Goal: Task Accomplishment & Management: Manage account settings

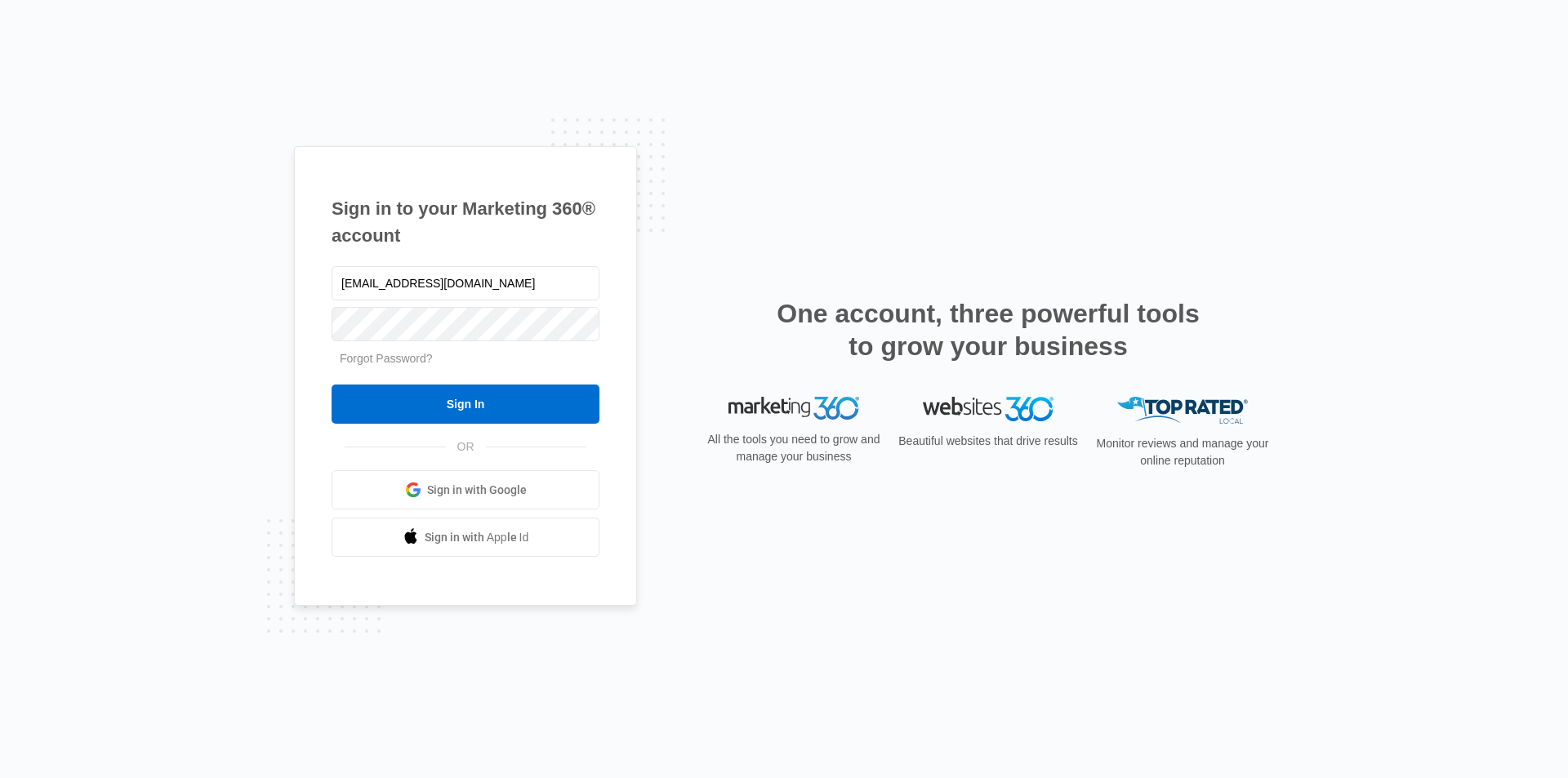
type input "[EMAIL_ADDRESS][DOMAIN_NAME]"
click at [454, 405] on input "Sign In" at bounding box center [466, 404] width 268 height 40
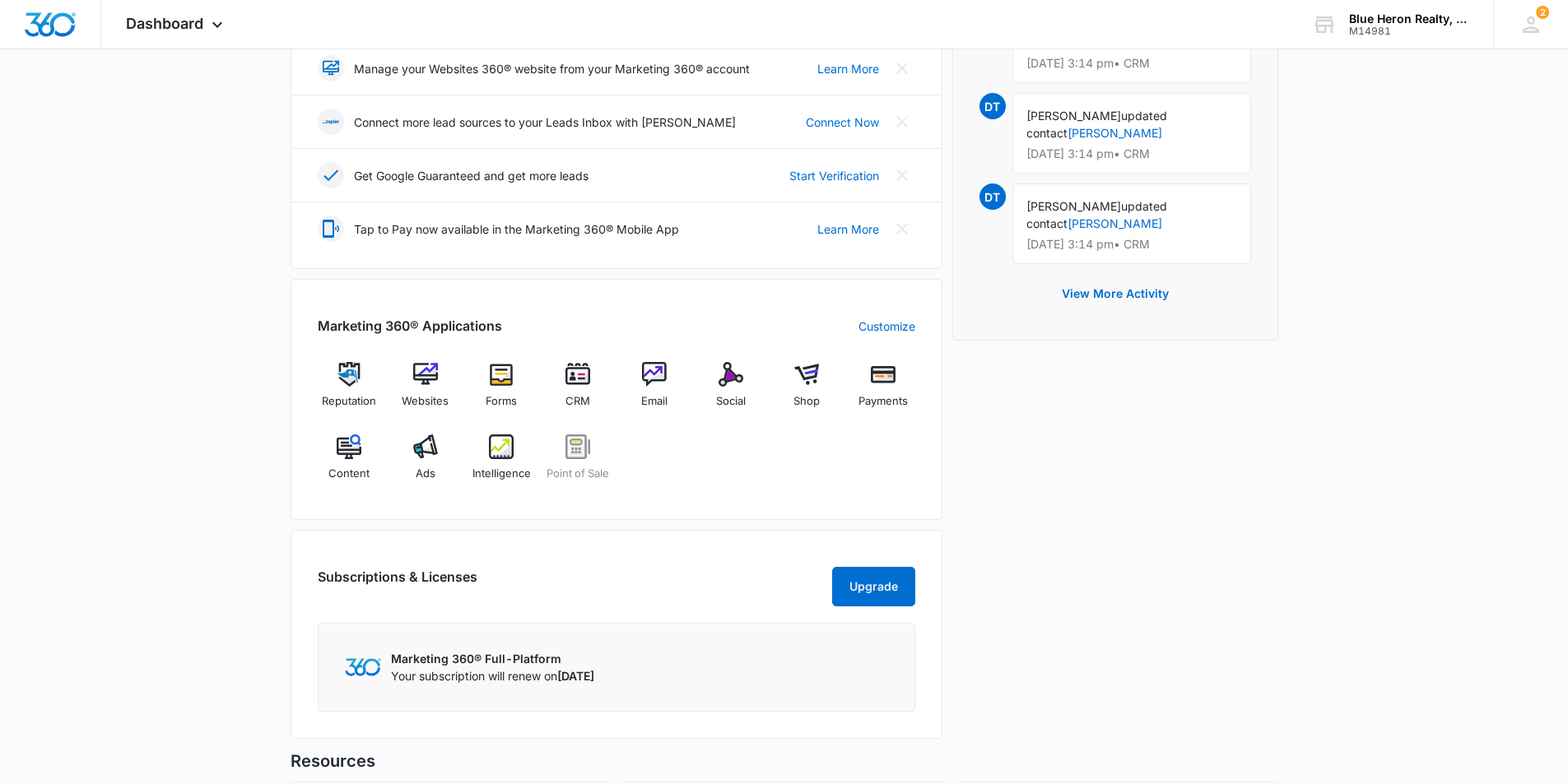
scroll to position [412, 0]
click at [573, 373] on img at bounding box center [578, 372] width 25 height 25
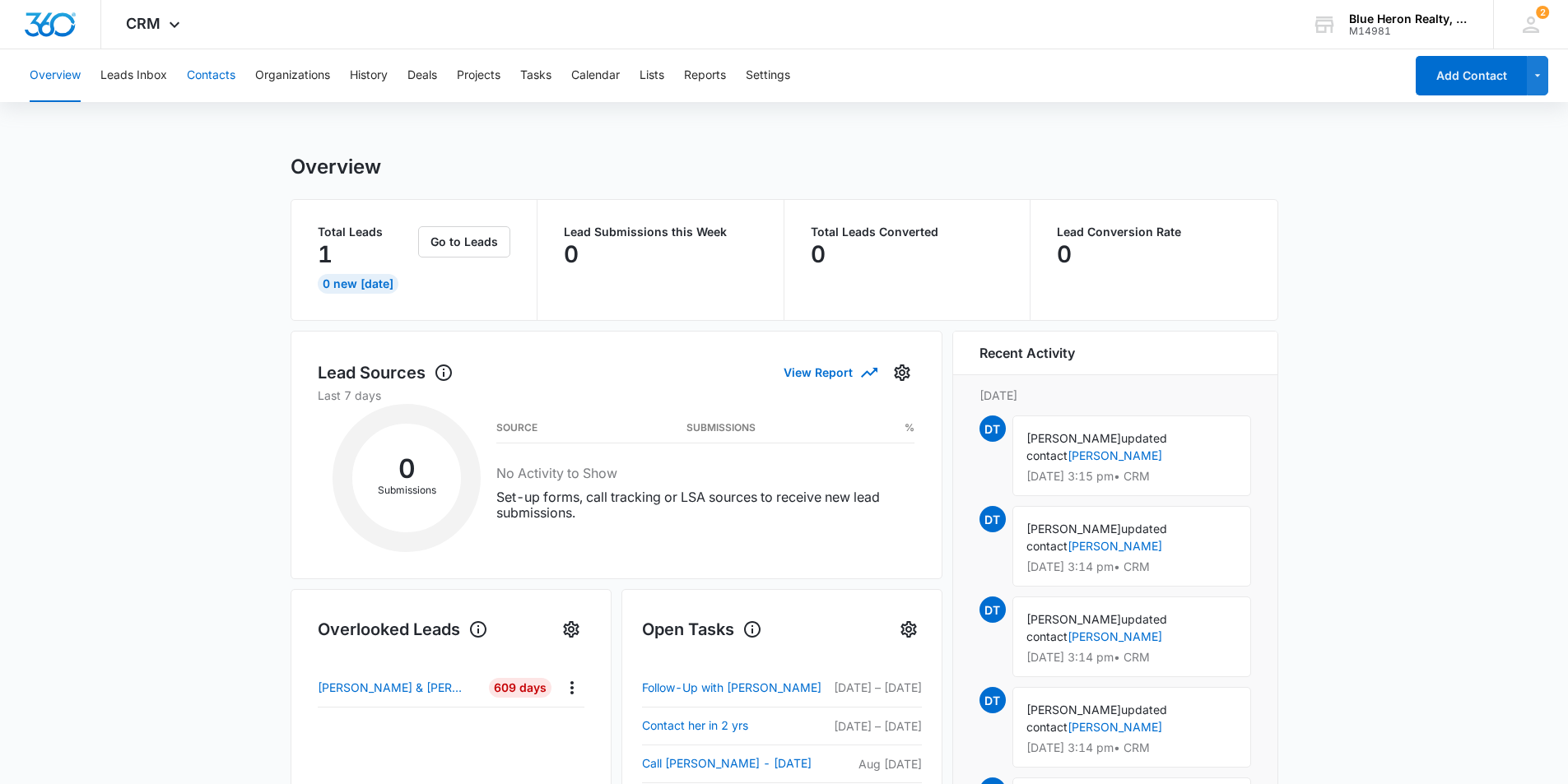
click at [209, 77] on button "Contacts" at bounding box center [211, 75] width 49 height 52
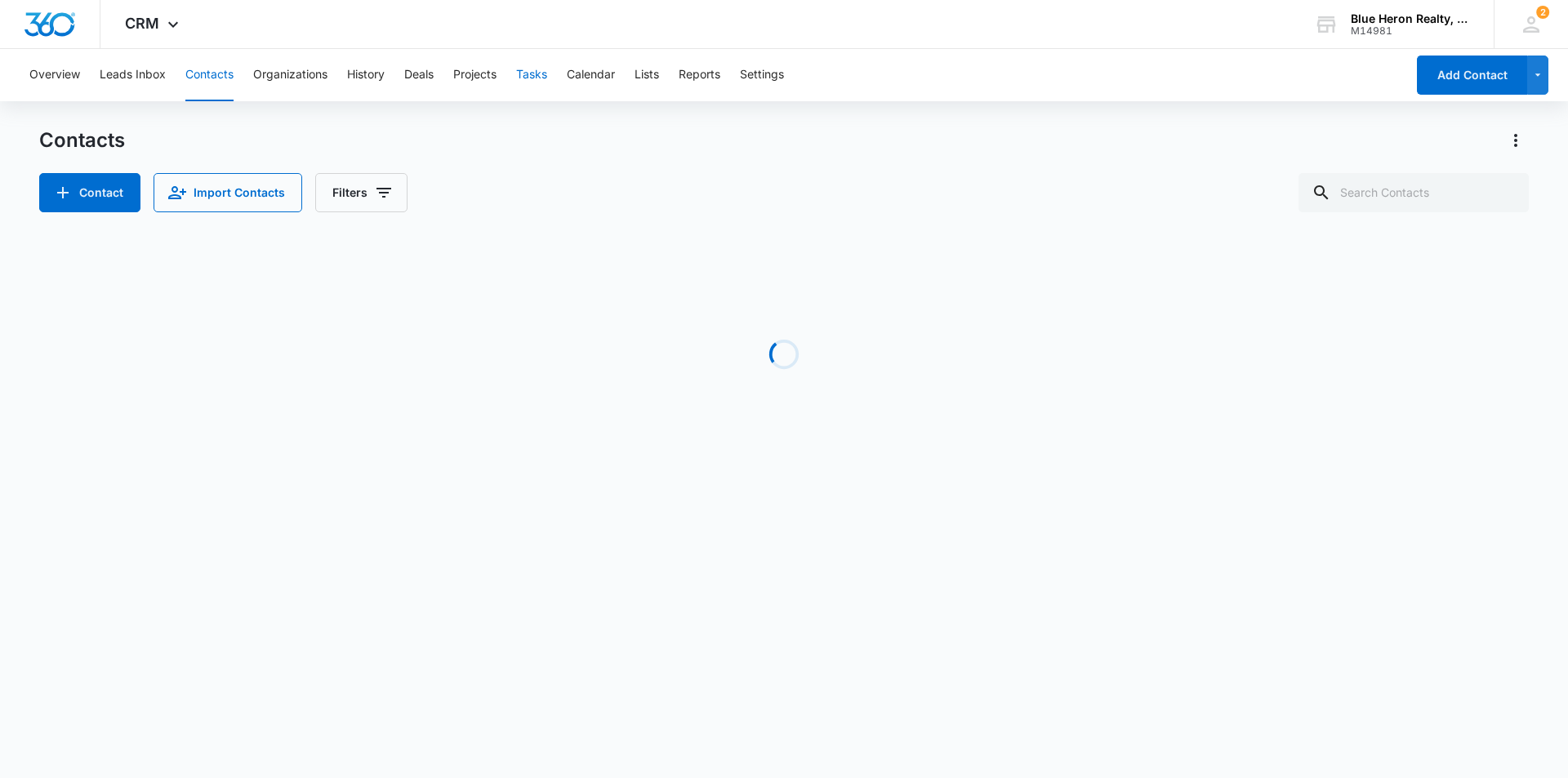
click at [528, 68] on button "Tasks" at bounding box center [531, 75] width 31 height 52
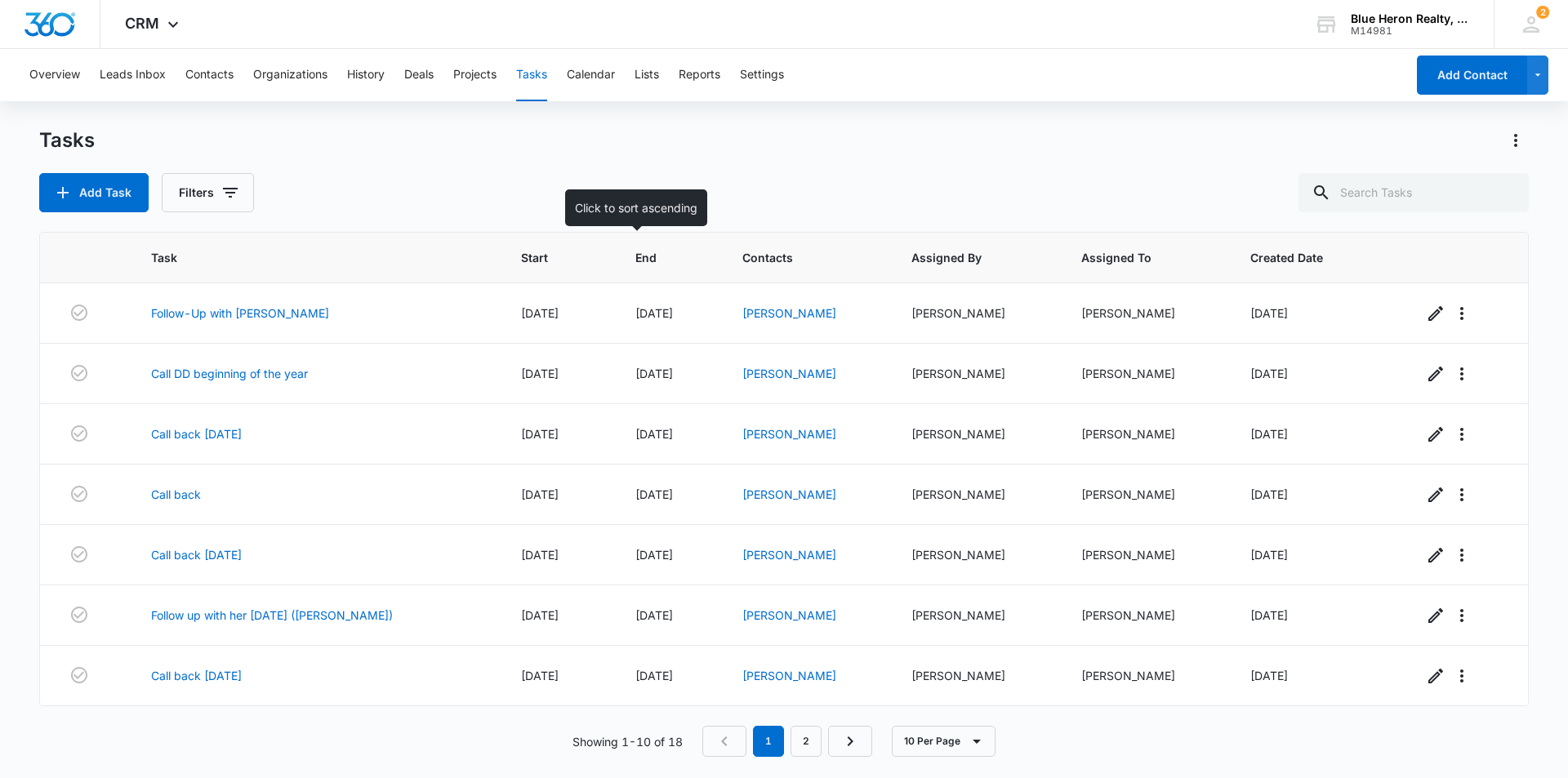
click at [636, 260] on span "End" at bounding box center [658, 257] width 44 height 17
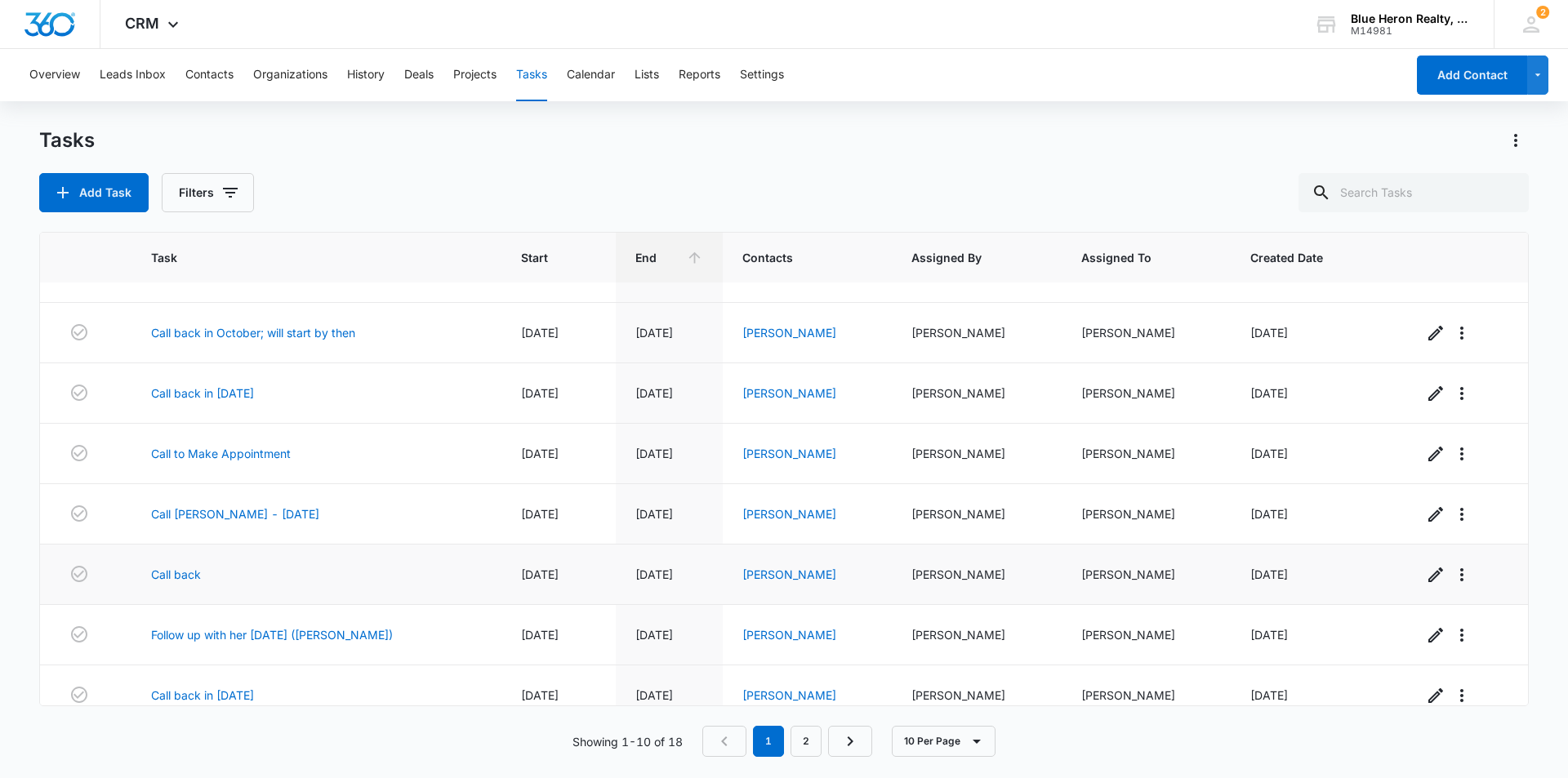
scroll to position [164, 0]
click at [211, 75] on button "Contacts" at bounding box center [210, 75] width 48 height 52
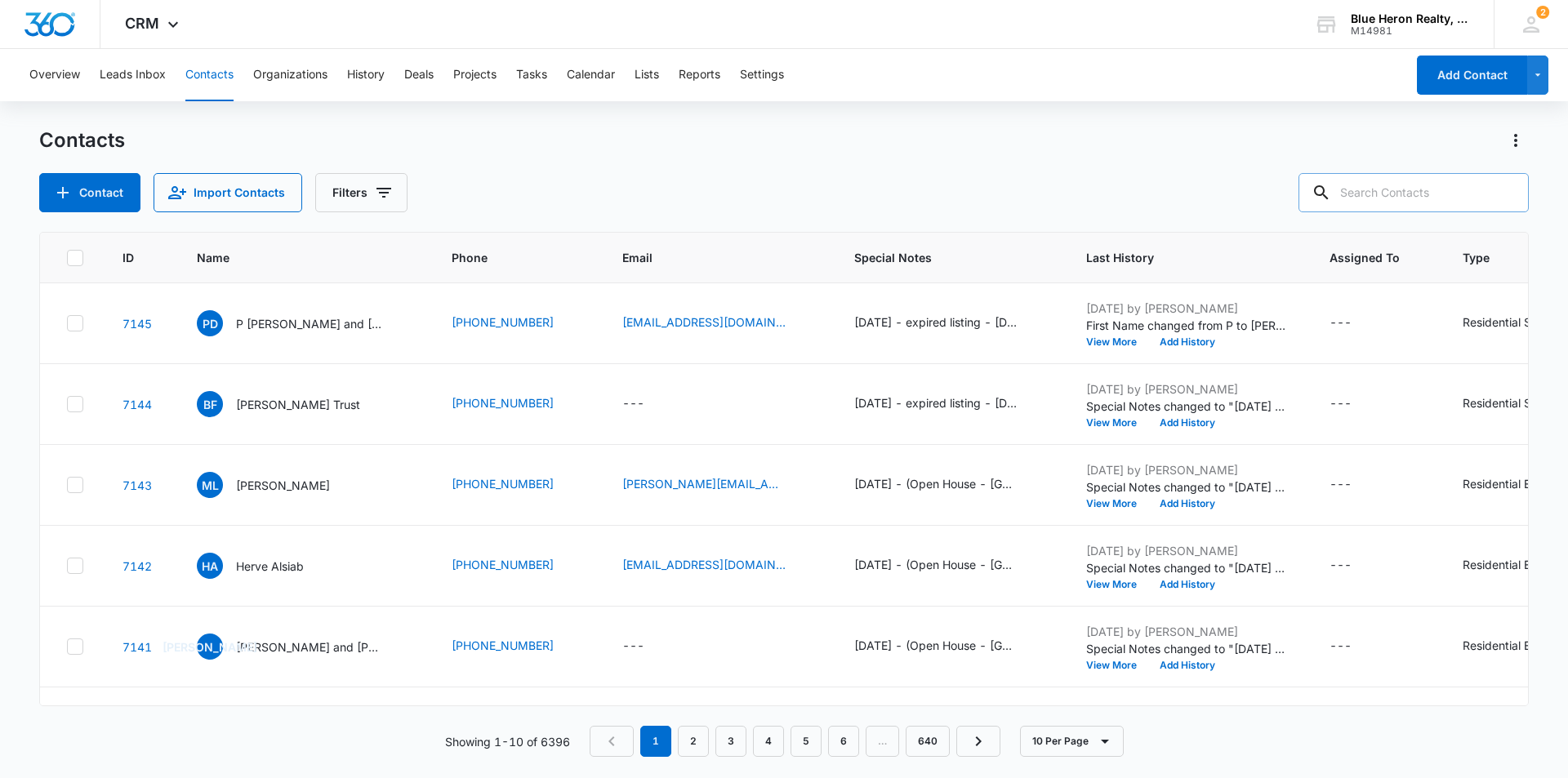
click at [1460, 192] on input "text" at bounding box center [1414, 193] width 231 height 40
type input "i"
type input "Liyi"
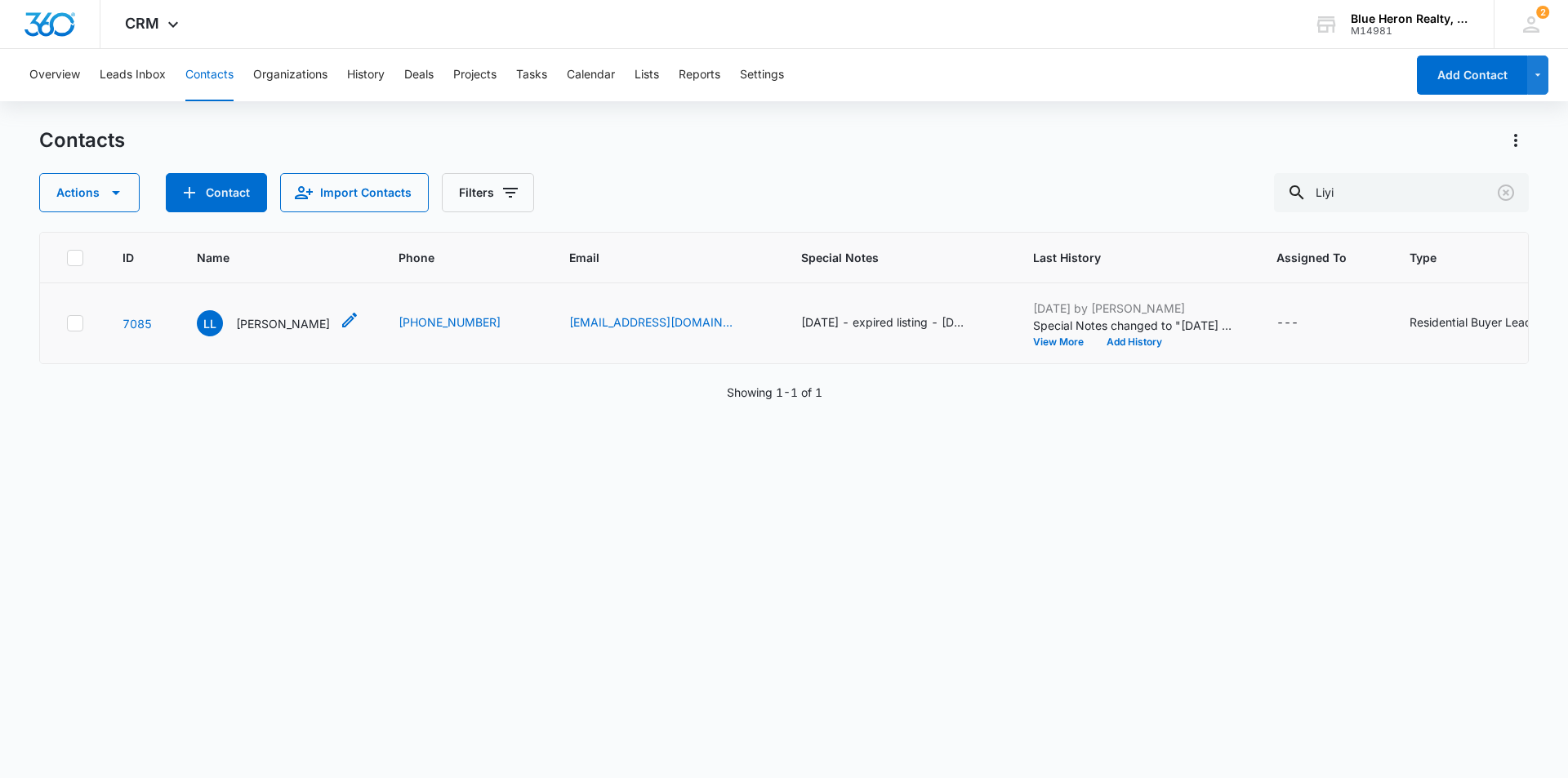
click at [254, 333] on p "[PERSON_NAME]" at bounding box center [283, 323] width 94 height 17
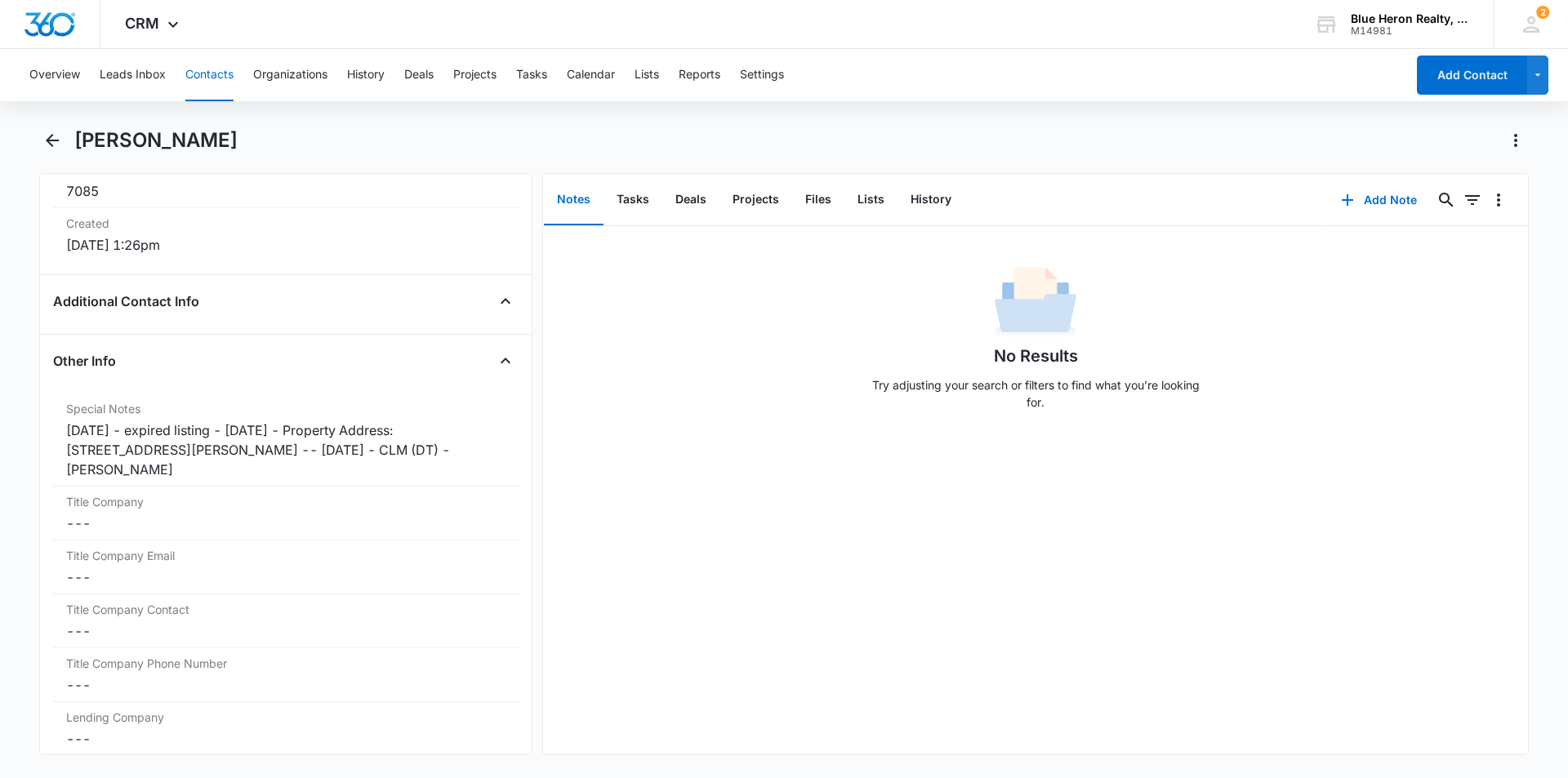
scroll to position [1134, 0]
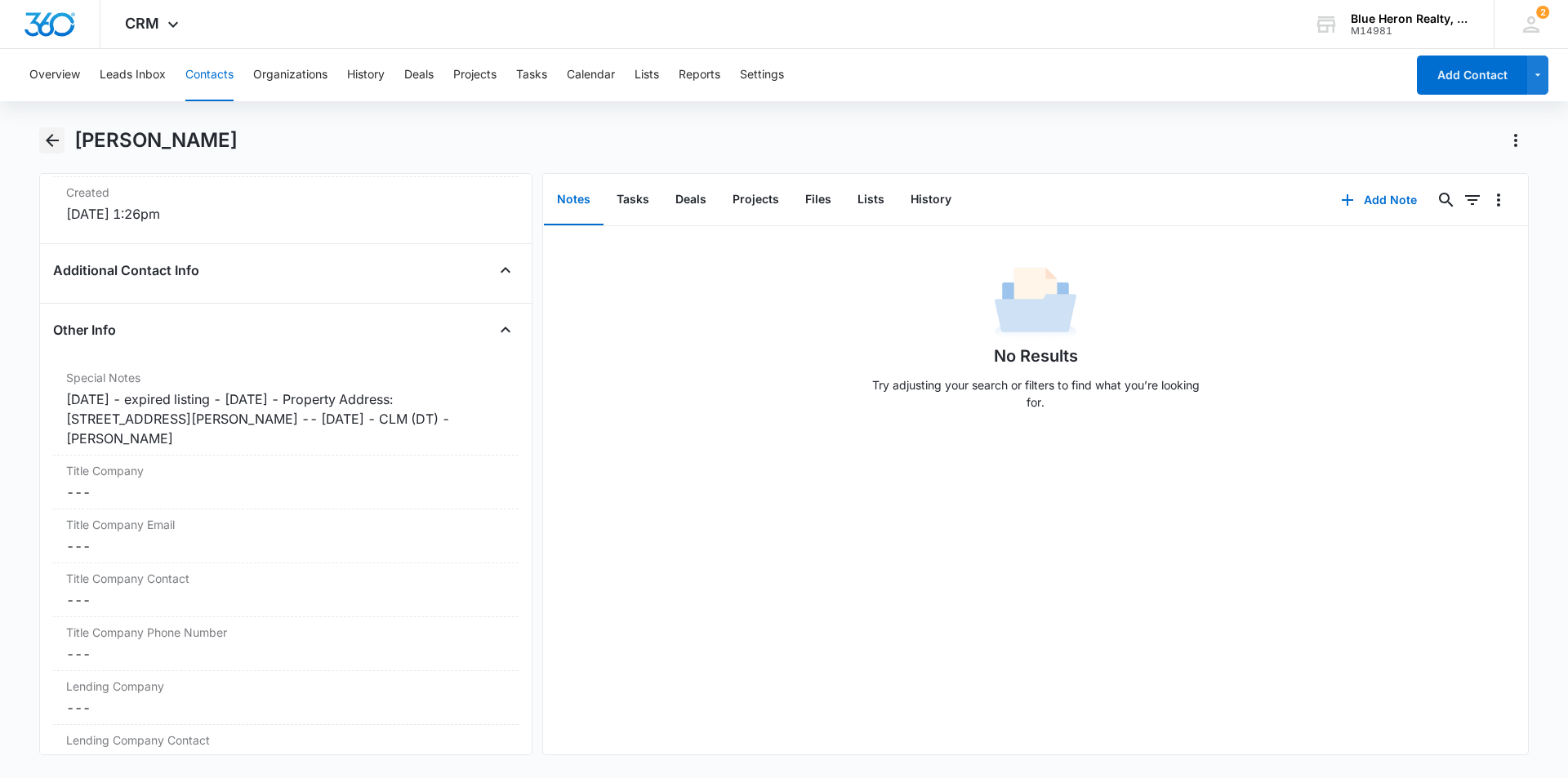
click at [48, 137] on icon "Back" at bounding box center [52, 140] width 19 height 19
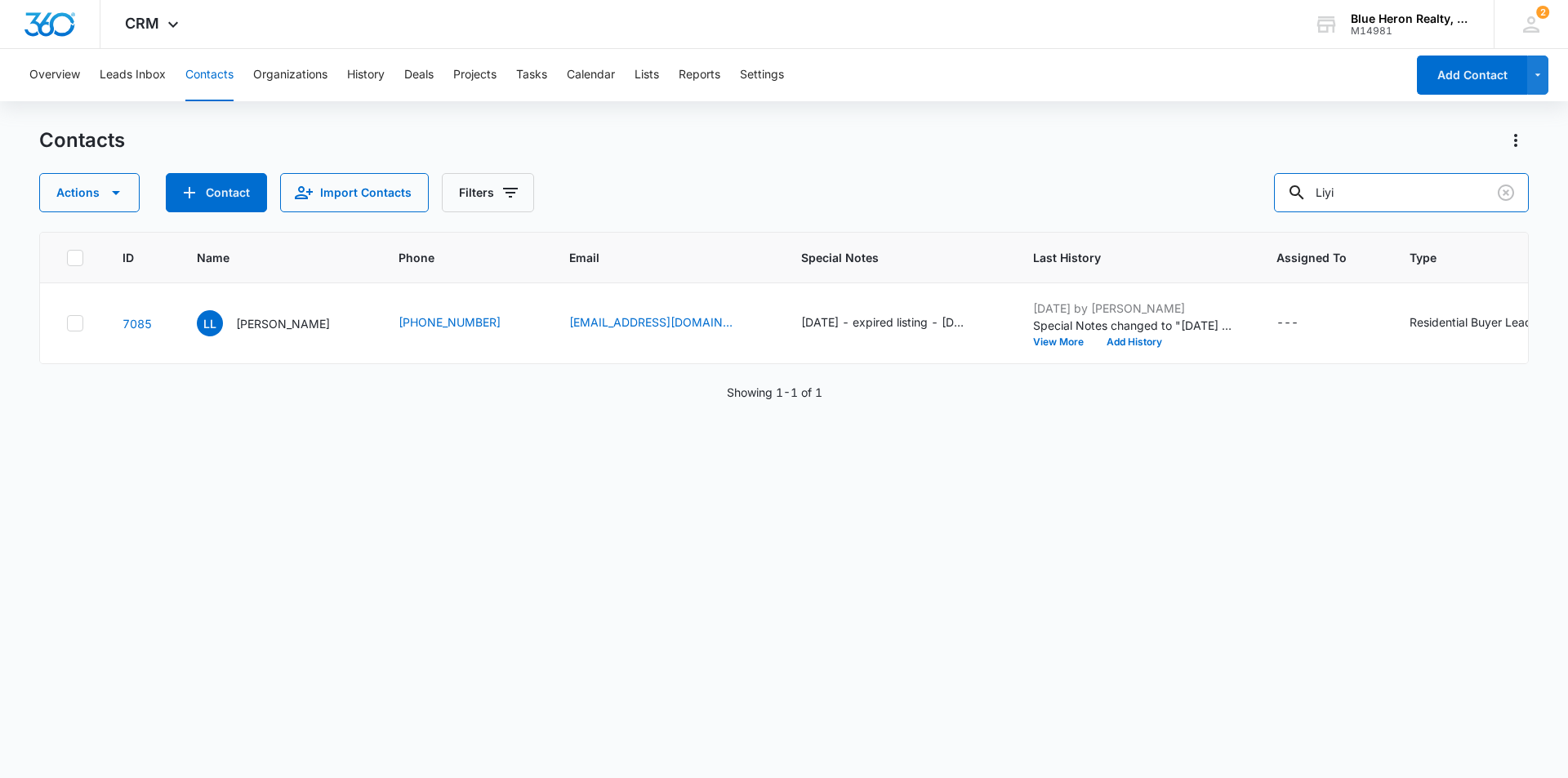
drag, startPoint x: 1382, startPoint y: 197, endPoint x: 1136, endPoint y: 199, distance: 246.0
click at [1155, 199] on div "Actions Contact Import Contacts Filters Liyi" at bounding box center [784, 193] width 1490 height 40
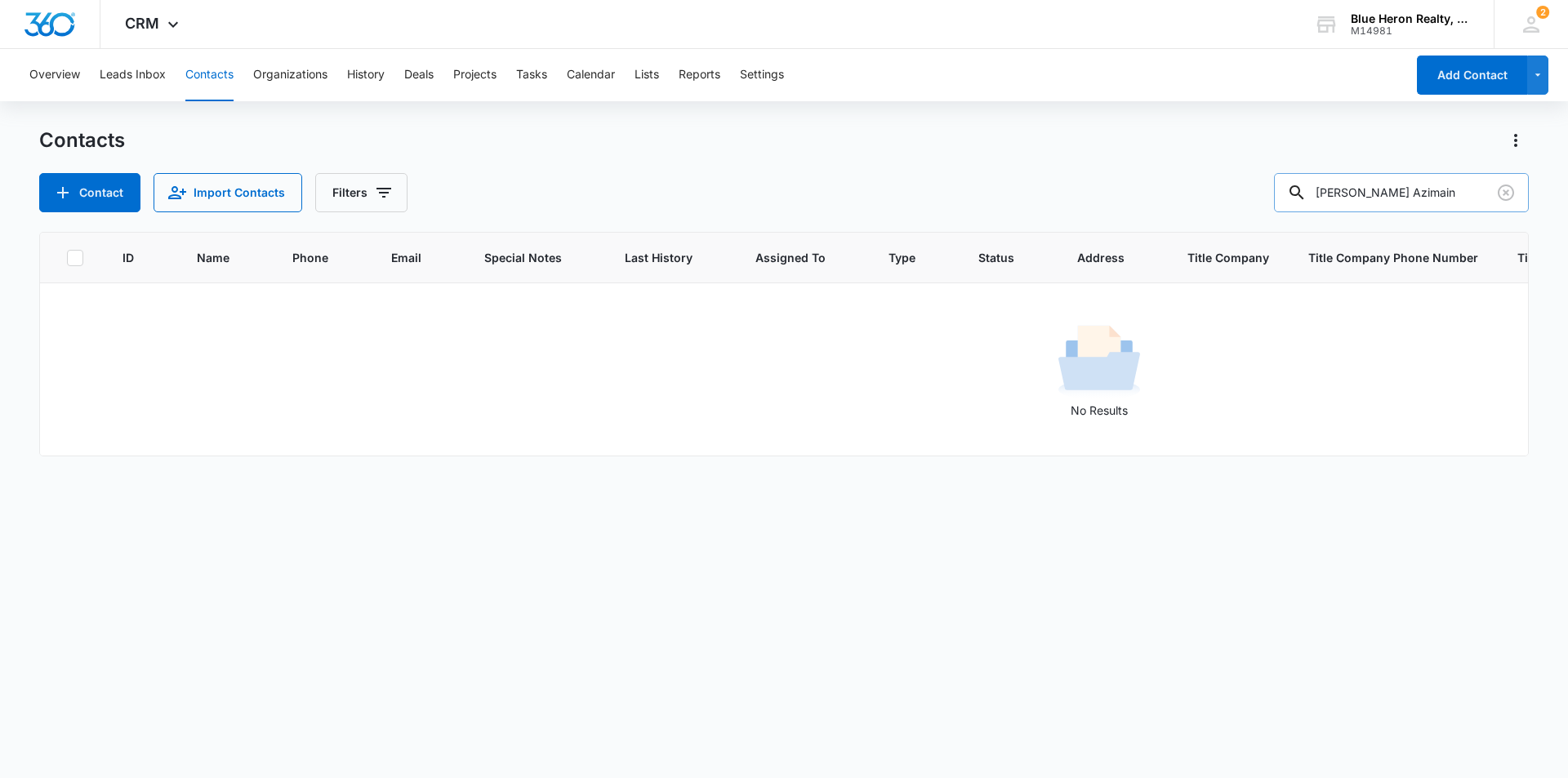
drag, startPoint x: 1424, startPoint y: 190, endPoint x: 1380, endPoint y: 190, distance: 44.0
click at [1380, 190] on input "[PERSON_NAME] Azimain" at bounding box center [1401, 193] width 254 height 40
type input "[PERSON_NAME] Azmain"
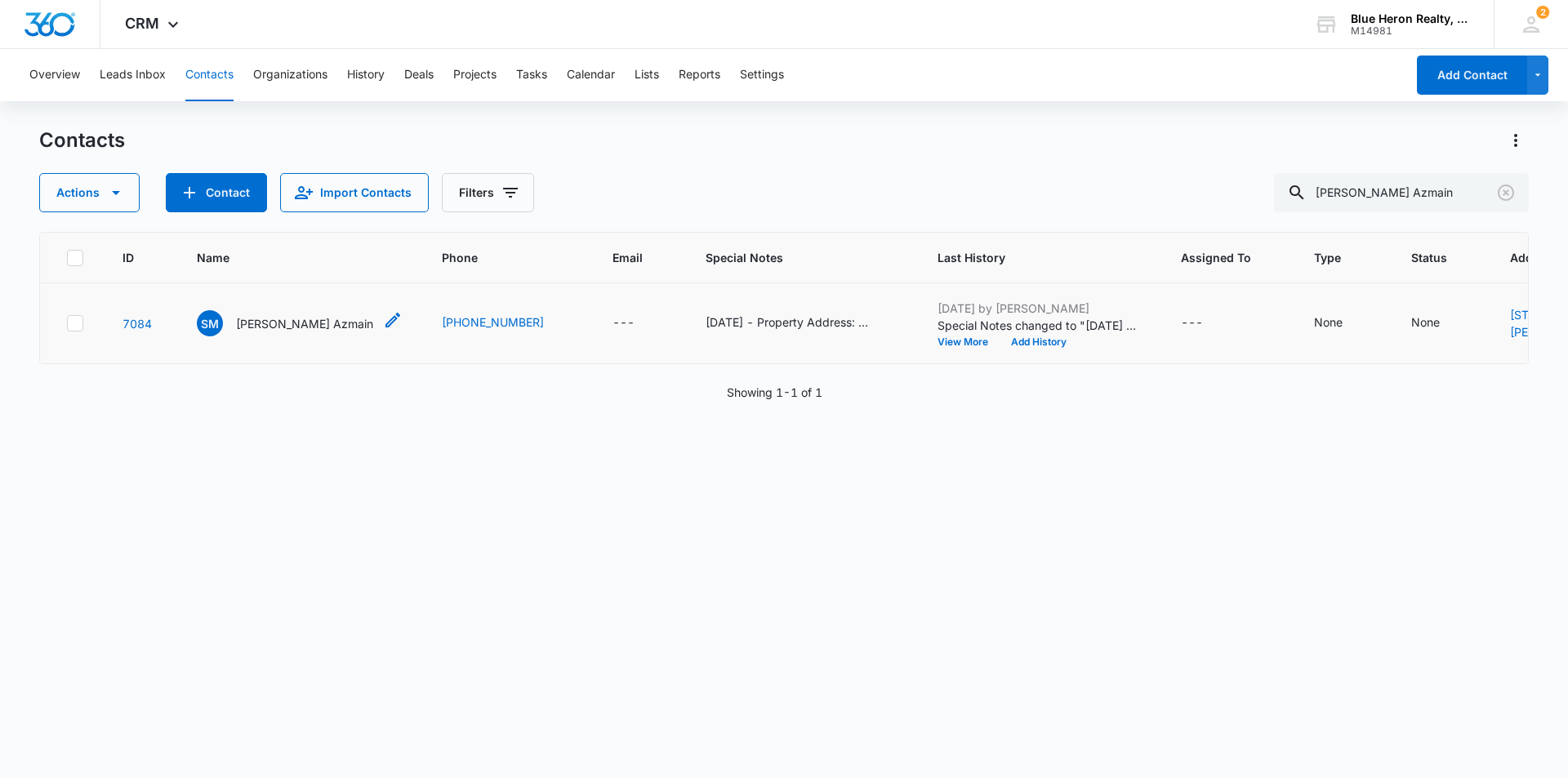
click at [294, 333] on p "[PERSON_NAME] Azmain" at bounding box center [305, 323] width 137 height 17
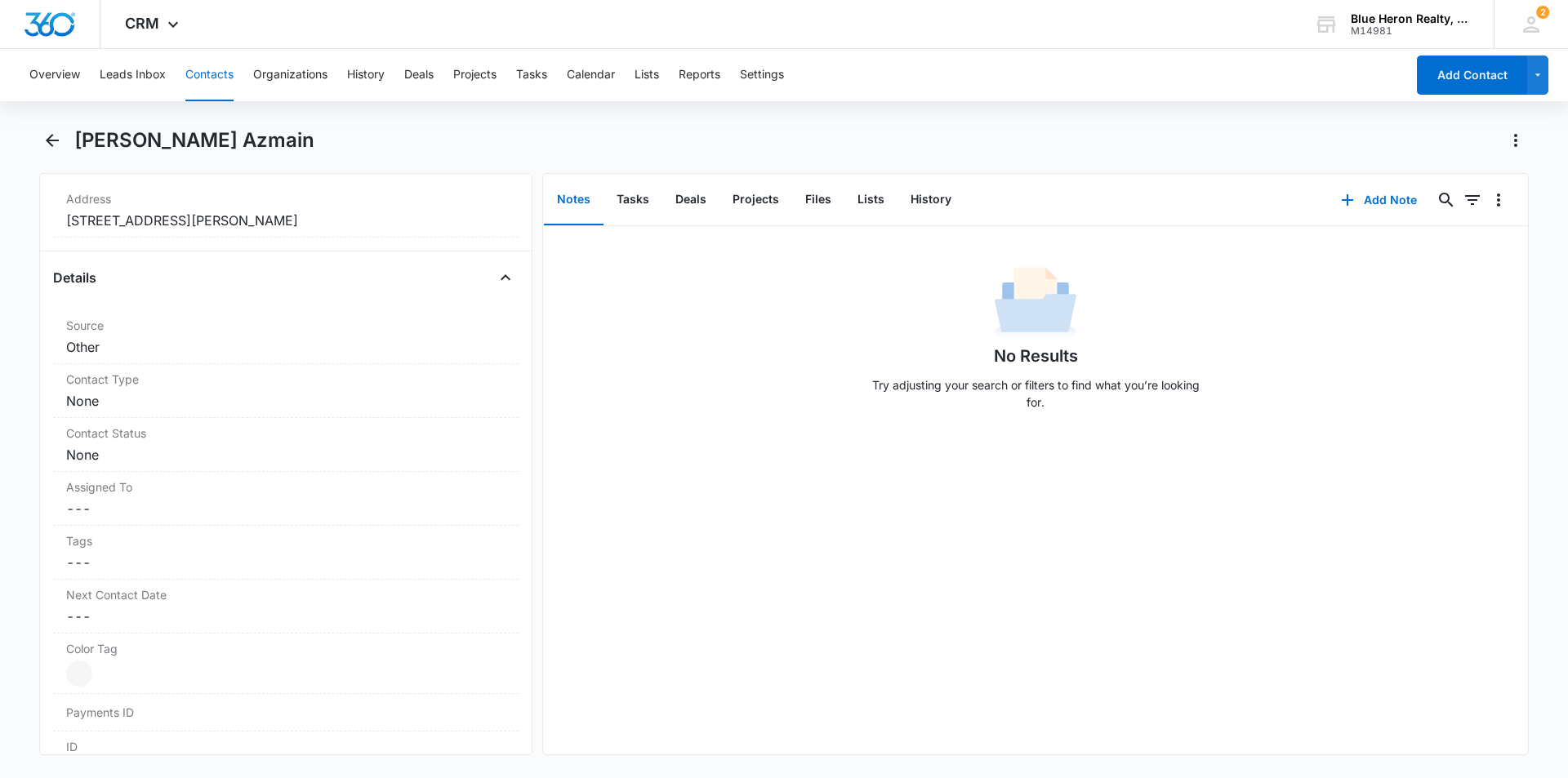
scroll to position [532, 0]
click at [205, 393] on dd "Cancel Save Changes None" at bounding box center [285, 394] width 439 height 19
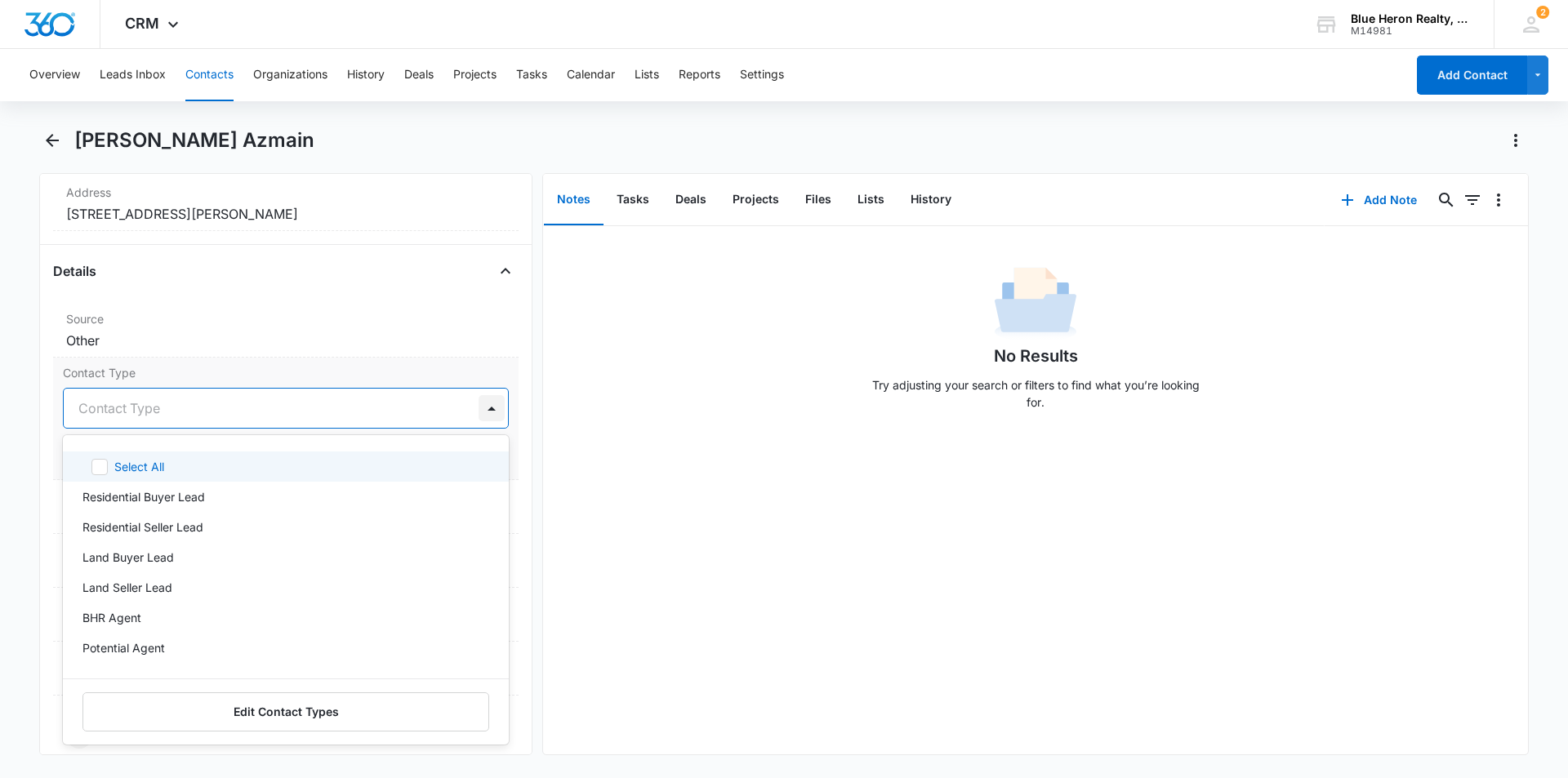
click at [479, 405] on div at bounding box center [492, 408] width 26 height 26
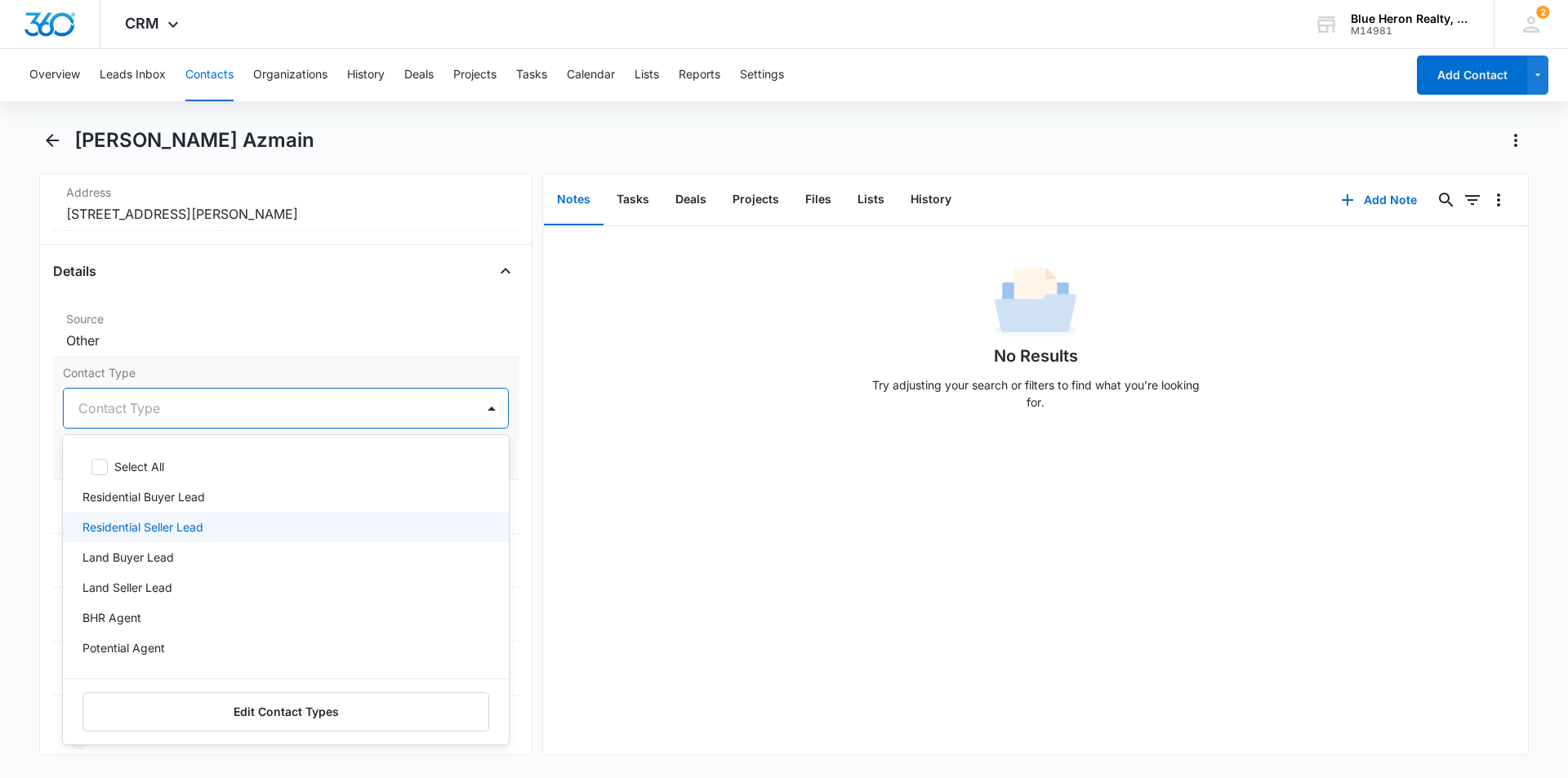
click at [208, 525] on div "Residential Seller Lead" at bounding box center [284, 526] width 403 height 17
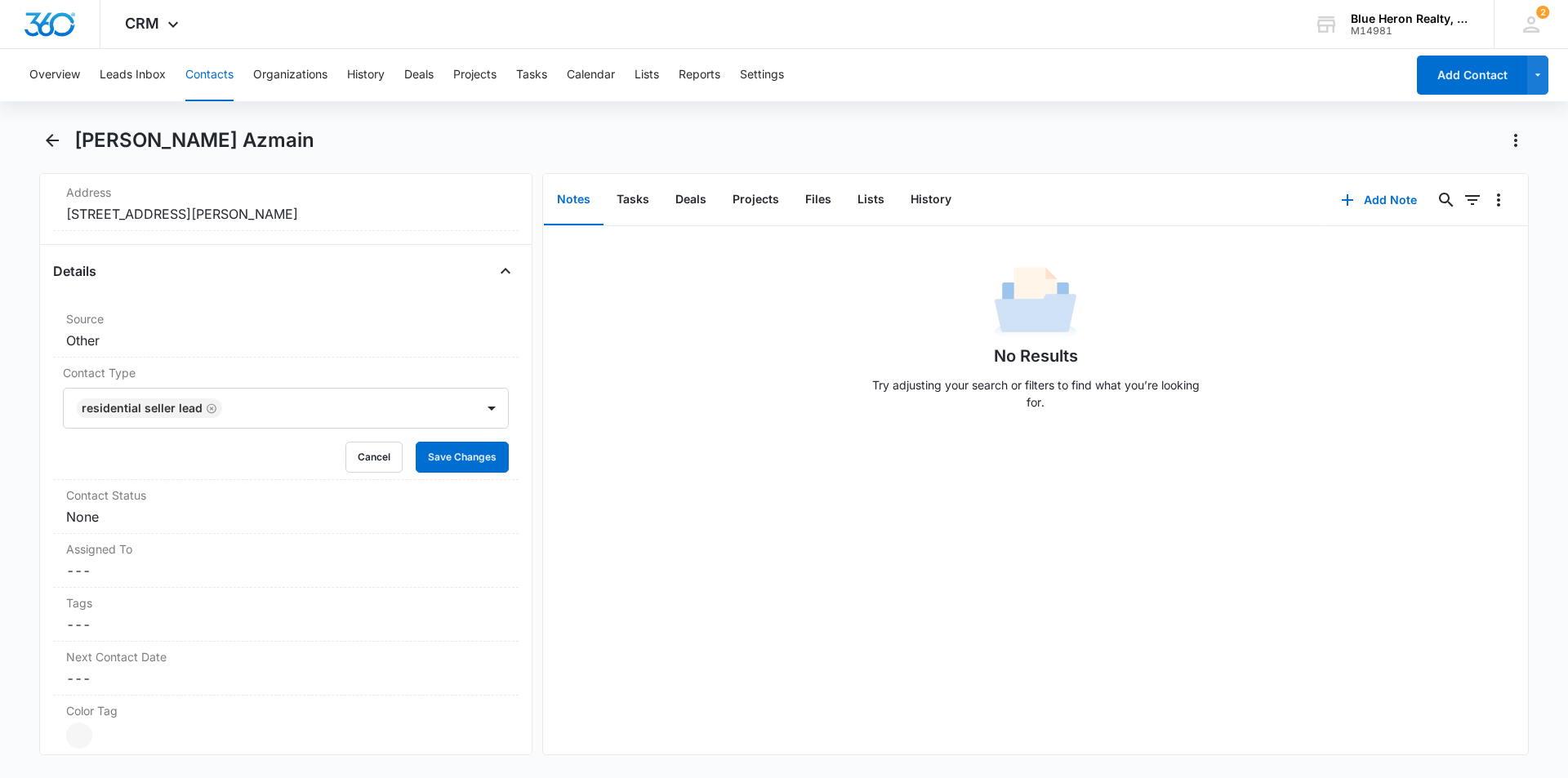
click at [666, 520] on div "No Results Try adjusting your search or filters to find what you’re looking for." at bounding box center [1035, 490] width 985 height 528
click at [704, 605] on div "No Results Try adjusting your search or filters to find what you’re looking for." at bounding box center [1035, 490] width 985 height 528
click at [90, 726] on dd "Current Color: Cancel Save Changes" at bounding box center [285, 736] width 439 height 26
click at [99, 735] on div at bounding box center [98, 740] width 20 height 20
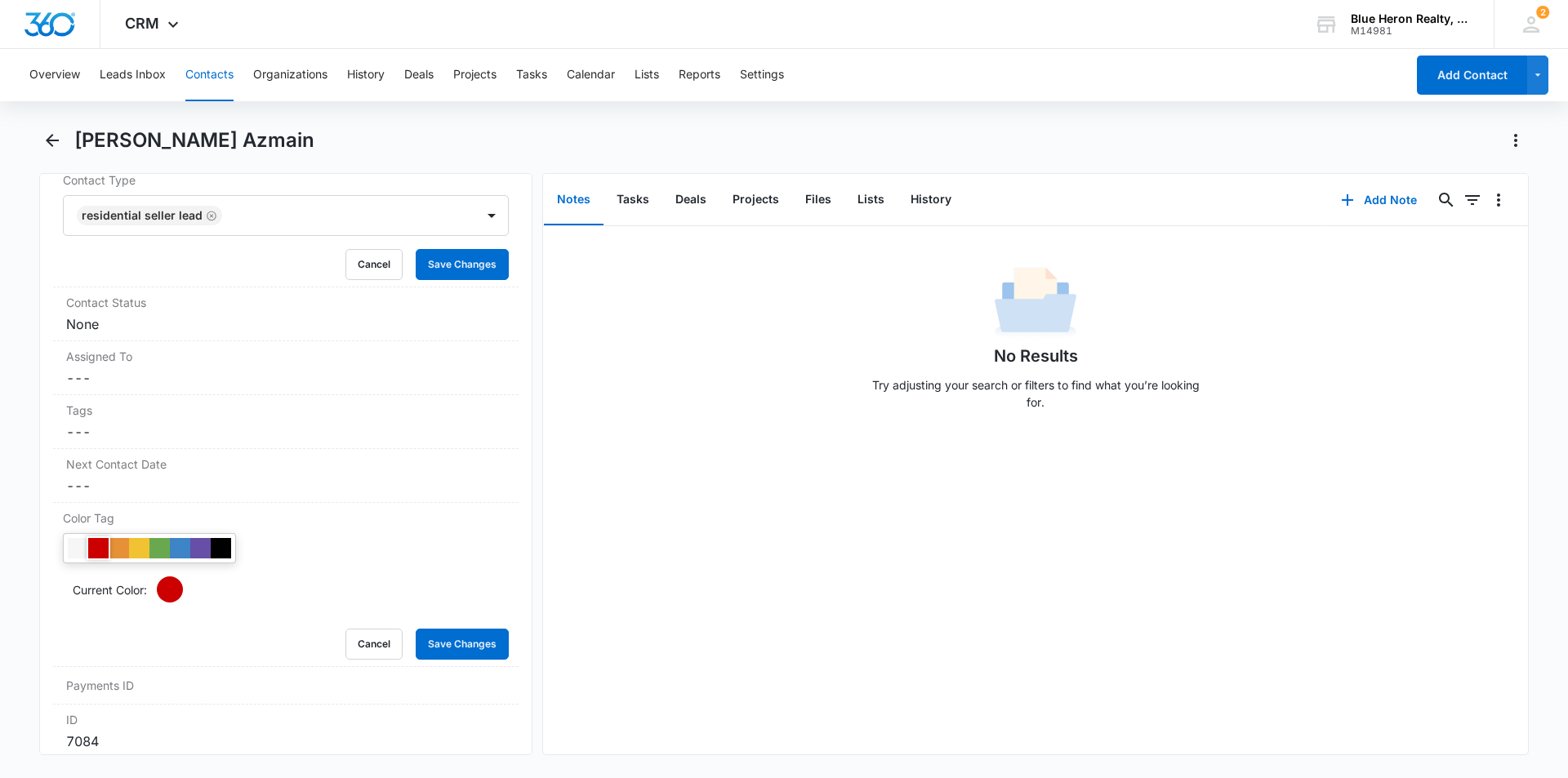
scroll to position [776, 0]
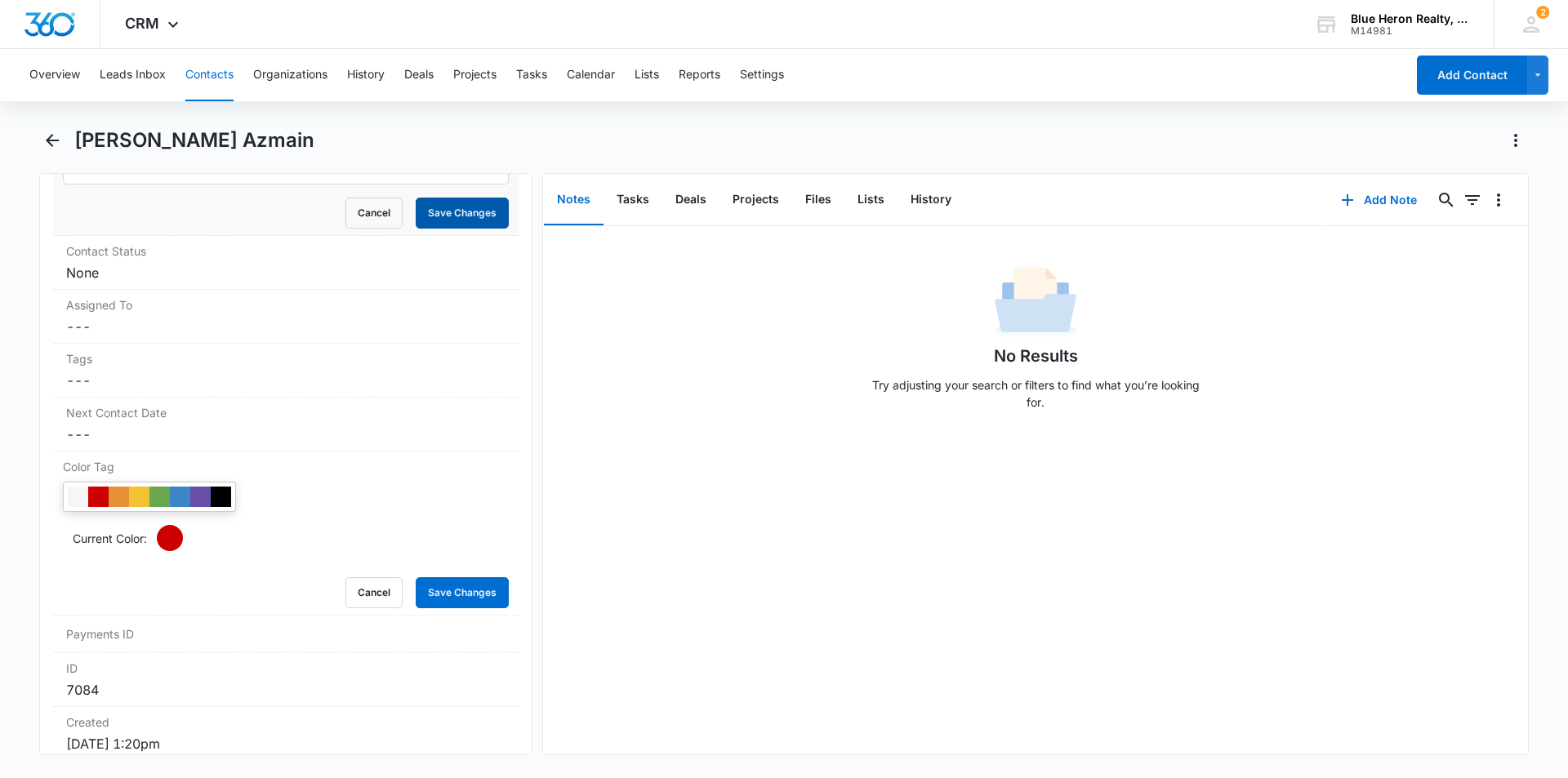
click at [453, 215] on button "Save Changes" at bounding box center [462, 213] width 93 height 31
click at [440, 594] on button "Save Changes" at bounding box center [462, 592] width 93 height 31
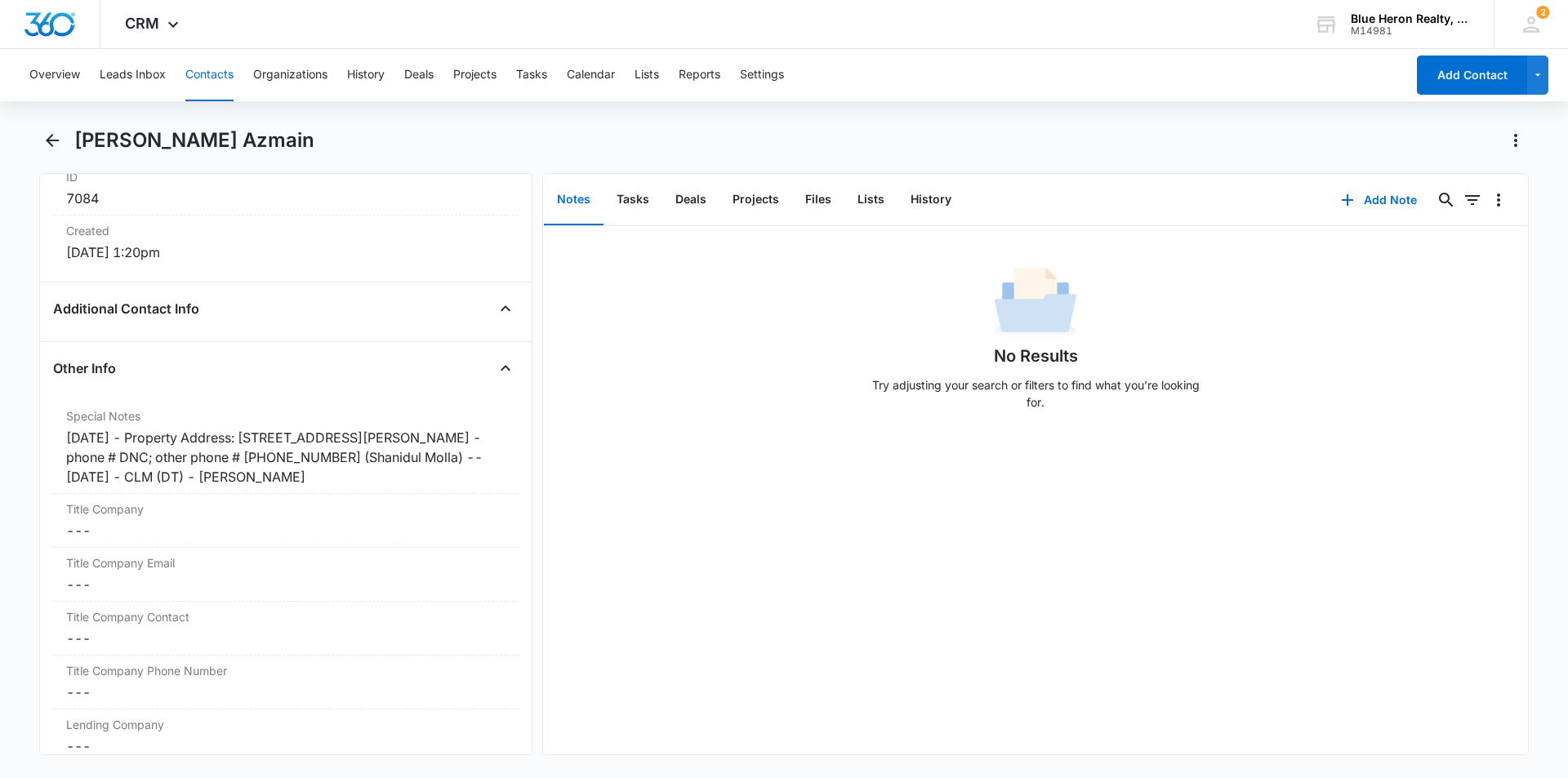
scroll to position [1147, 0]
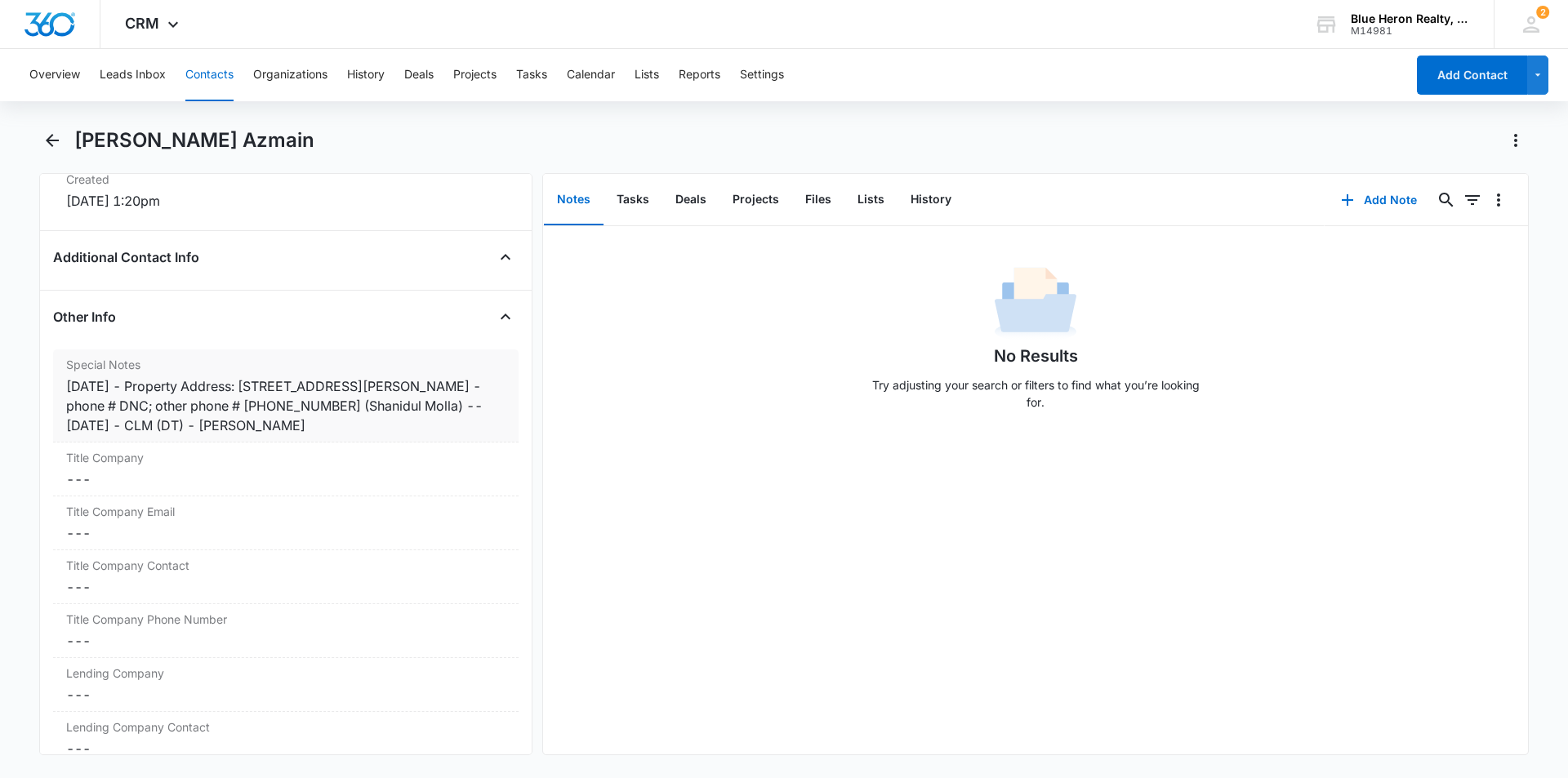
click at [141, 384] on div "[DATE] - Property Address: [STREET_ADDRESS][PERSON_NAME] - phone # DNC; other p…" at bounding box center [285, 406] width 439 height 59
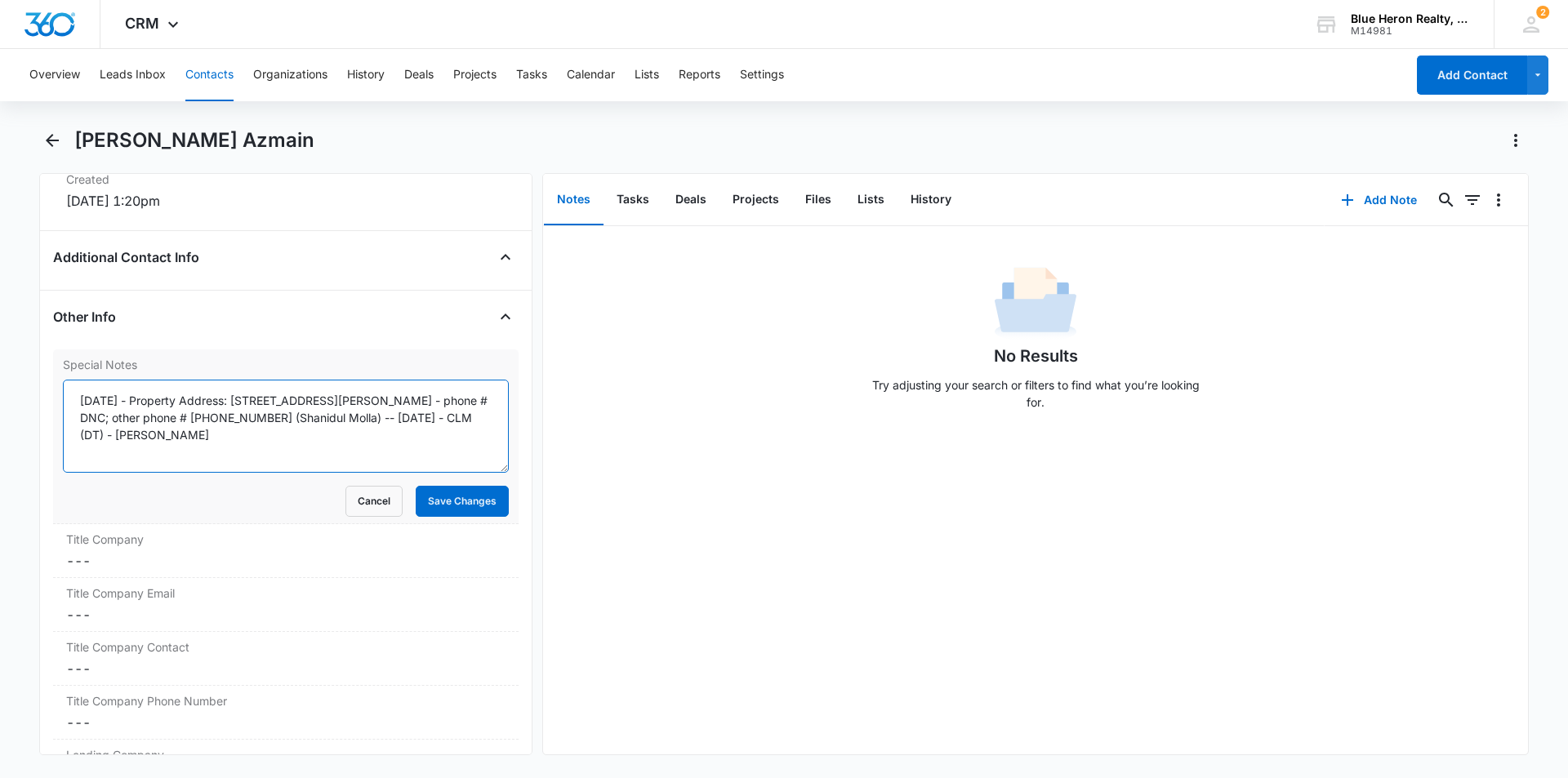
click at [141, 400] on textarea "[DATE] - Property Address: [STREET_ADDRESS][PERSON_NAME] - phone # DNC; other p…" at bounding box center [285, 426] width 446 height 93
click at [140, 401] on textarea "[DATE] - Property Address: [STREET_ADDRESS][PERSON_NAME] - phone # DNC; other p…" at bounding box center [285, 426] width 446 height 93
type textarea "[DATE] -expired listing -4/6/25 - Property Address: [STREET_ADDRESS][PERSON_NAM…"
click at [443, 502] on button "Save Changes" at bounding box center [462, 501] width 93 height 31
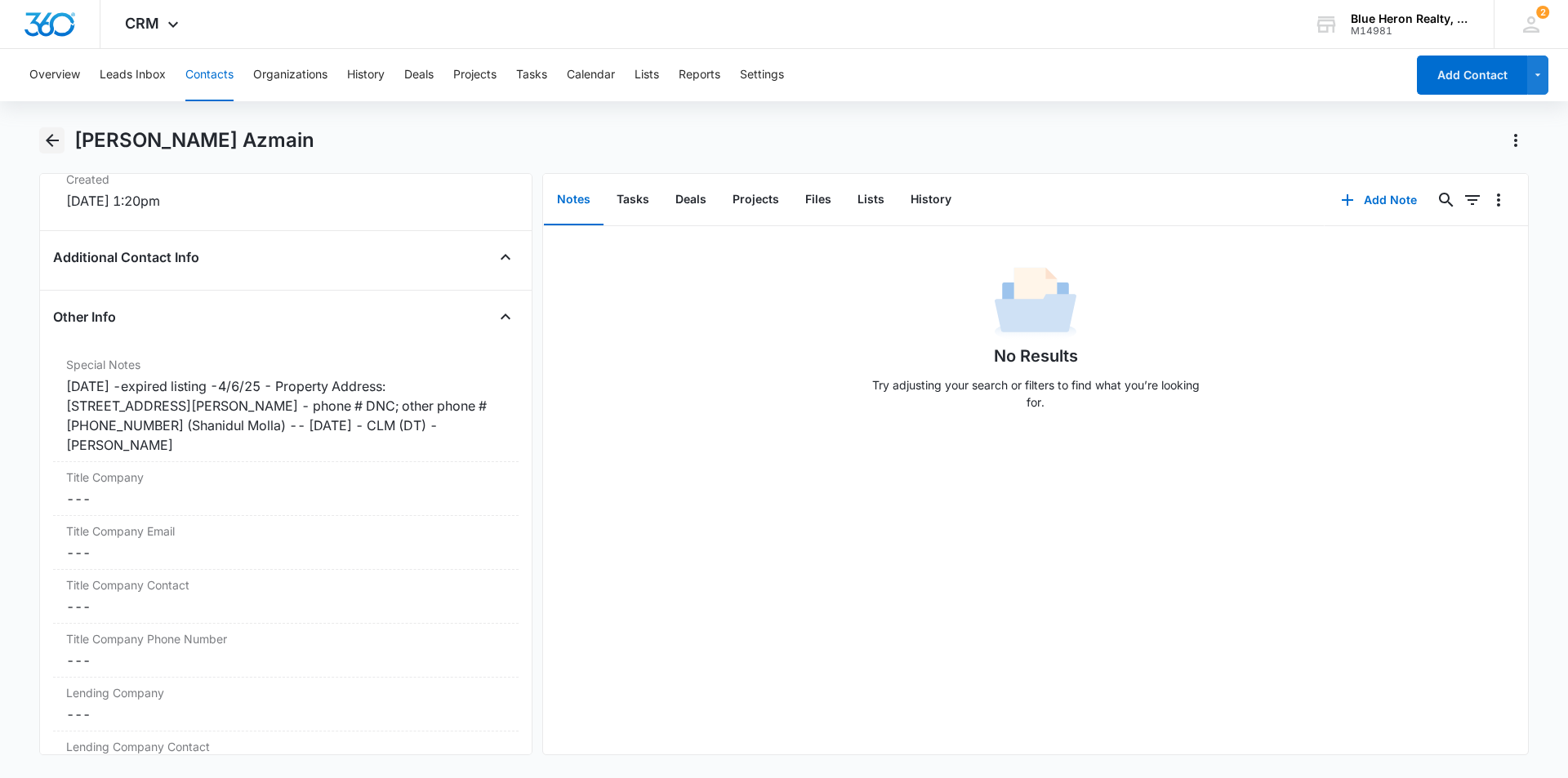
click at [58, 145] on icon "Back" at bounding box center [52, 140] width 19 height 19
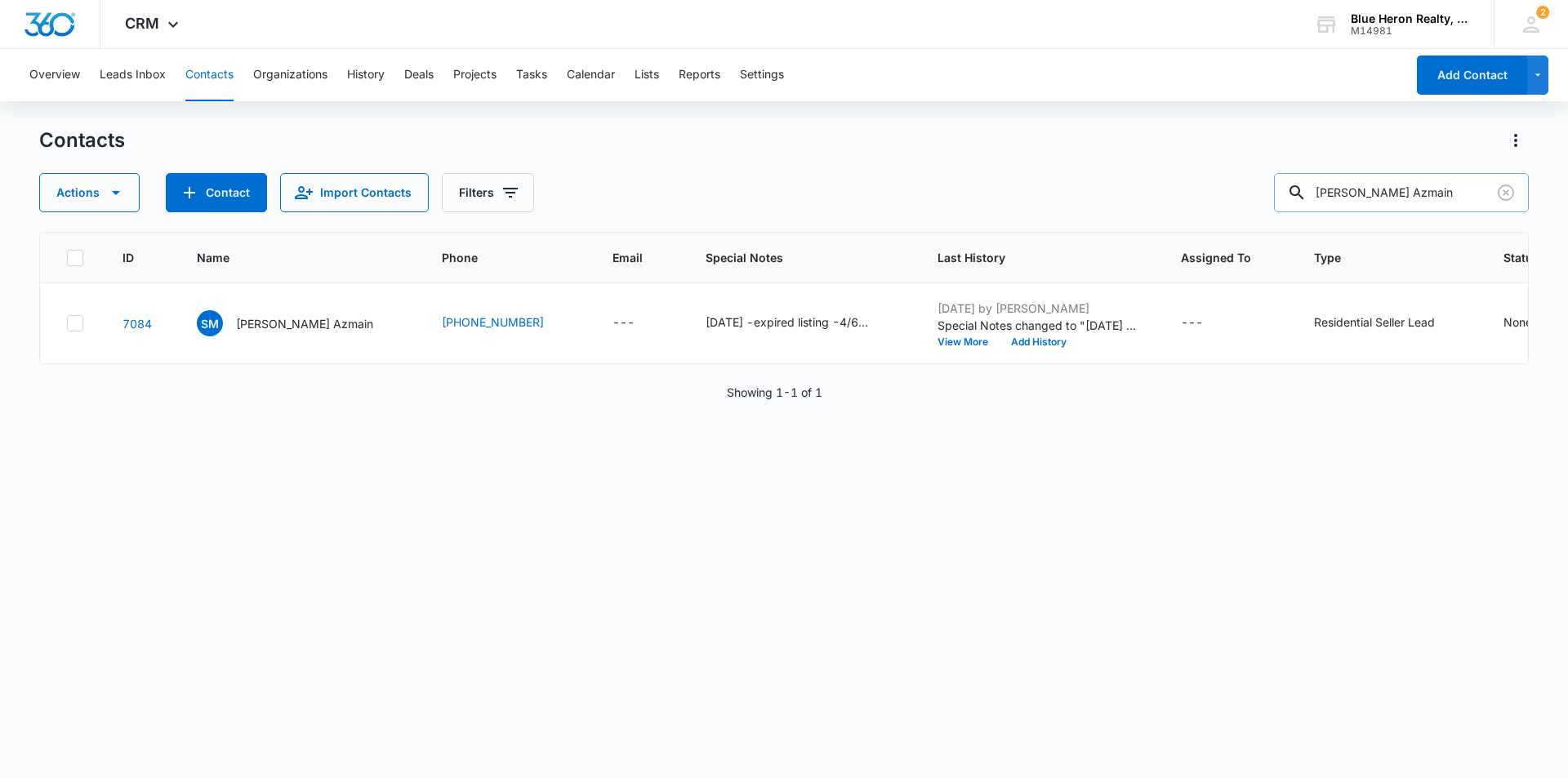
drag, startPoint x: 1428, startPoint y: 191, endPoint x: 1315, endPoint y: 210, distance: 114.6
click at [1315, 210] on div "[PERSON_NAME] Azmain" at bounding box center [1401, 193] width 254 height 40
type input "[PERSON_NAME]"
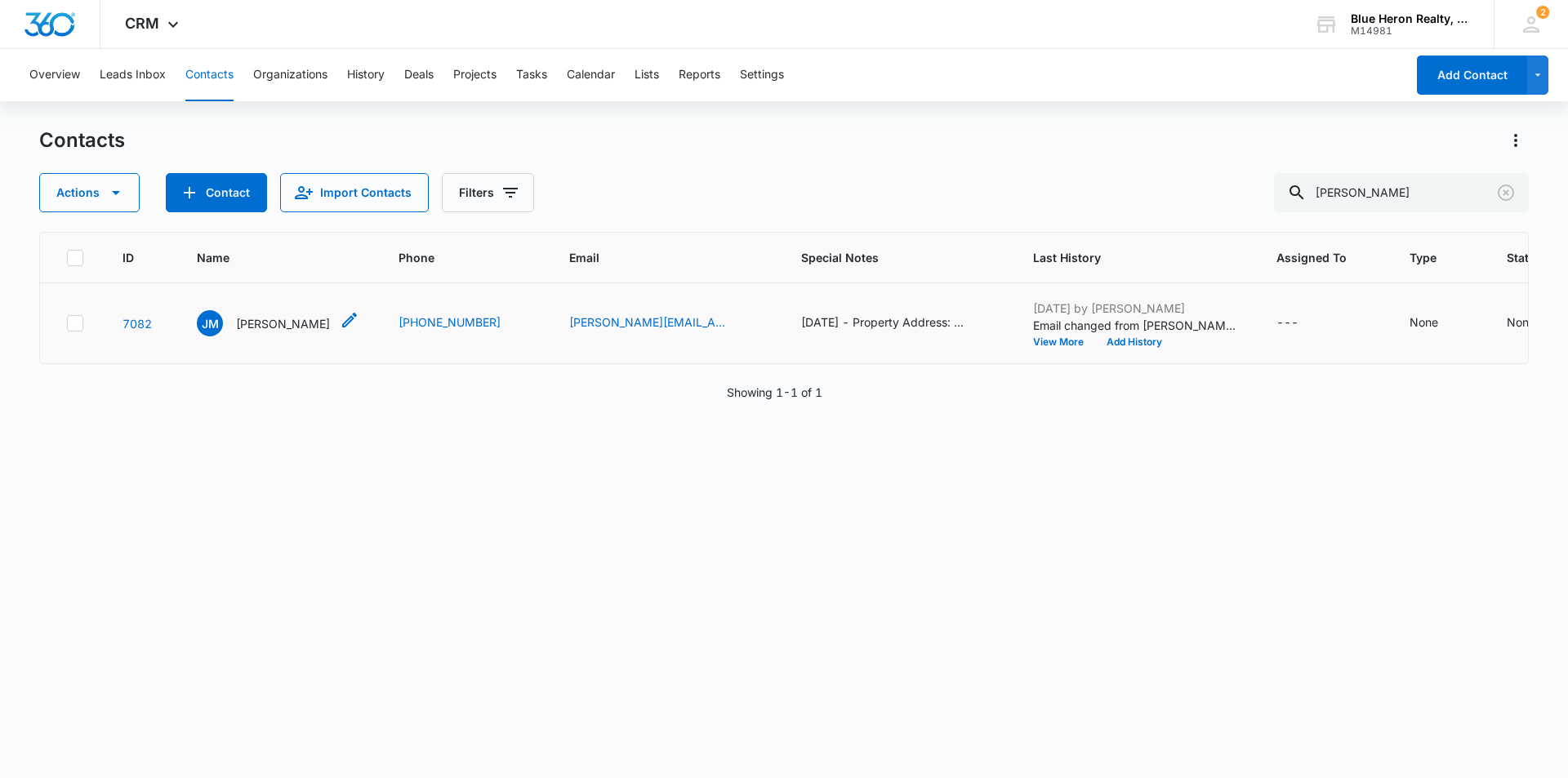
click at [259, 333] on p "[PERSON_NAME]" at bounding box center [283, 323] width 94 height 17
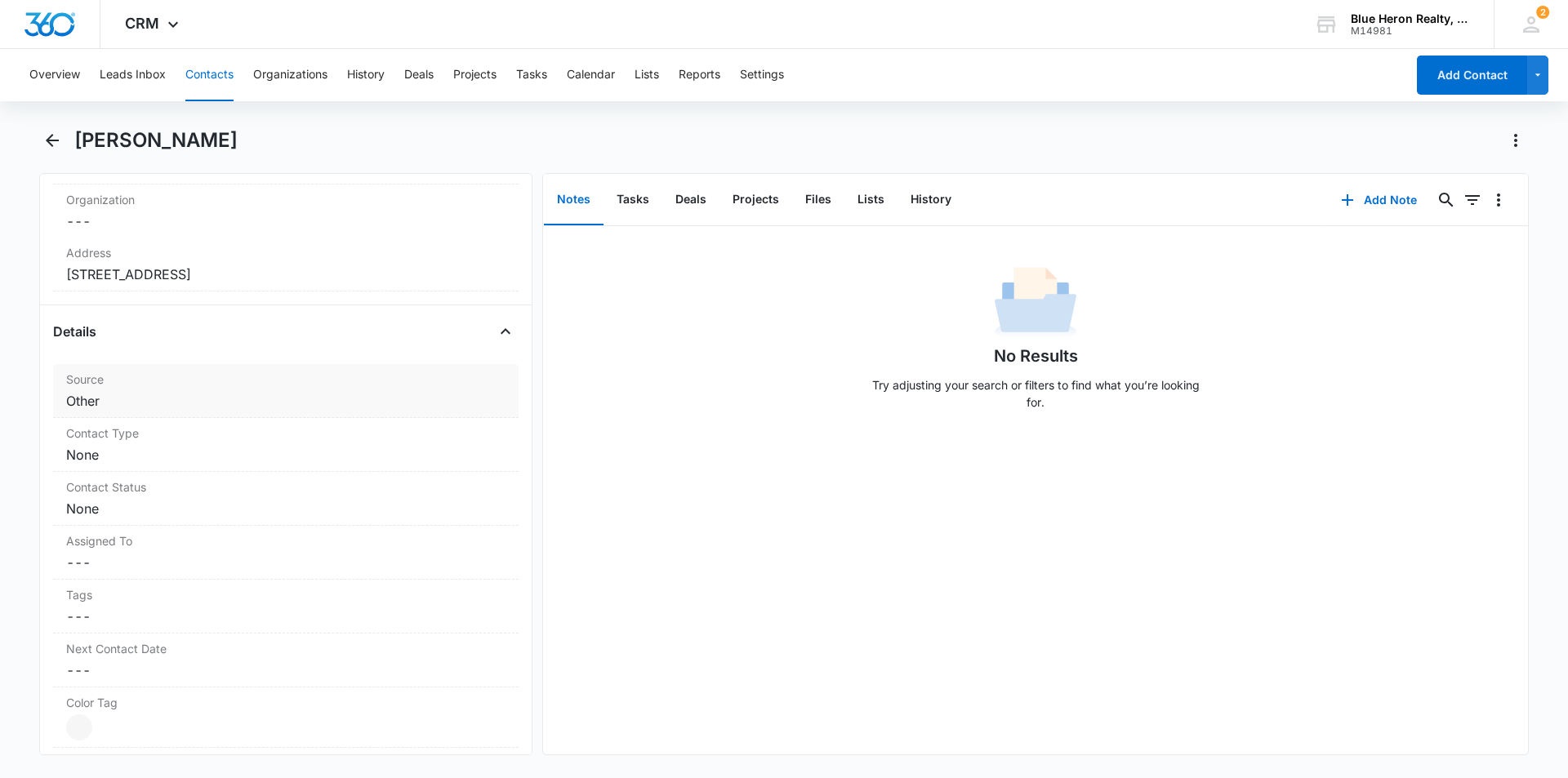
scroll to position [474, 0]
click at [167, 453] on dd "Cancel Save Changes None" at bounding box center [285, 452] width 439 height 19
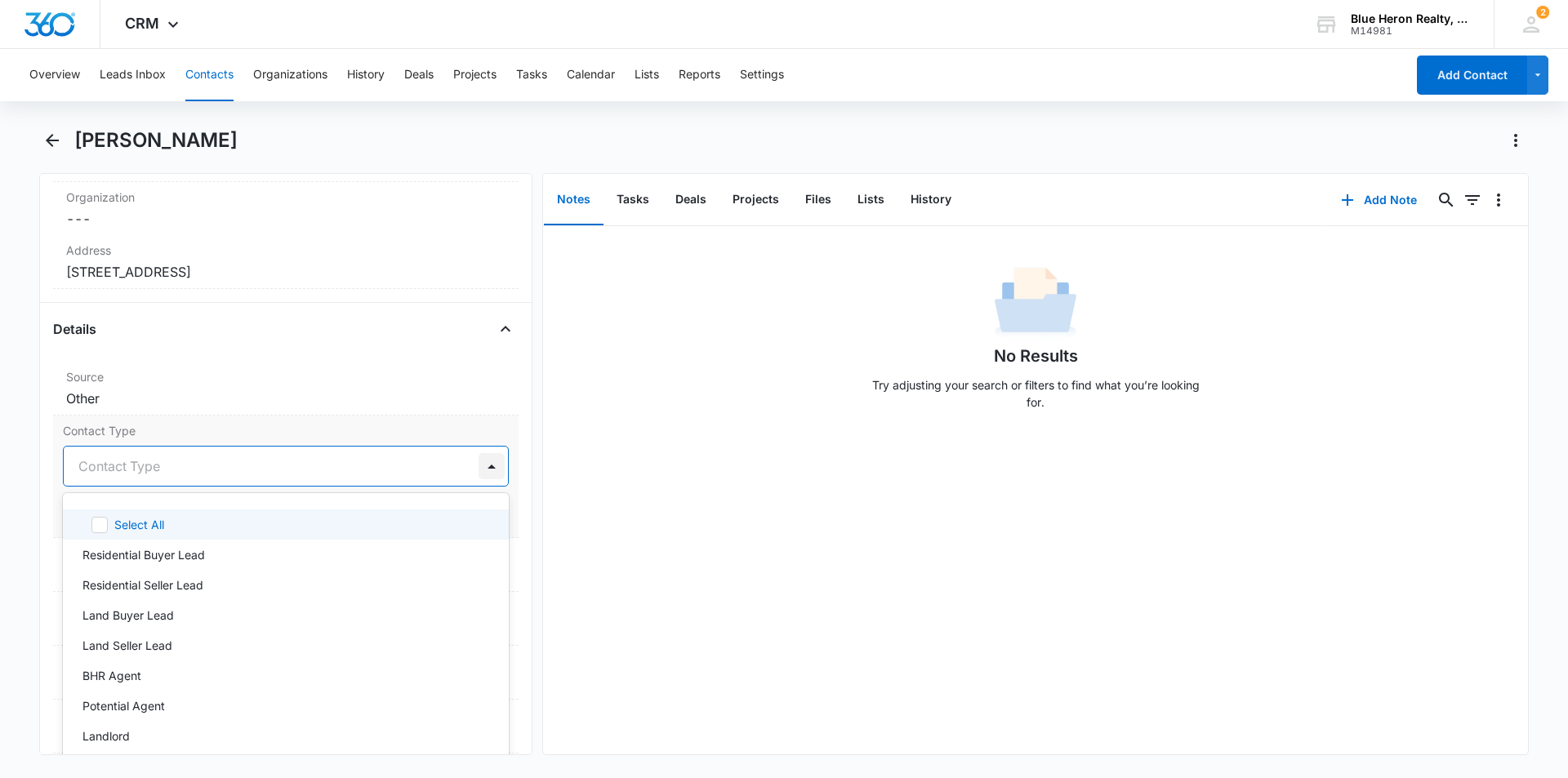
click at [479, 467] on div at bounding box center [492, 466] width 26 height 26
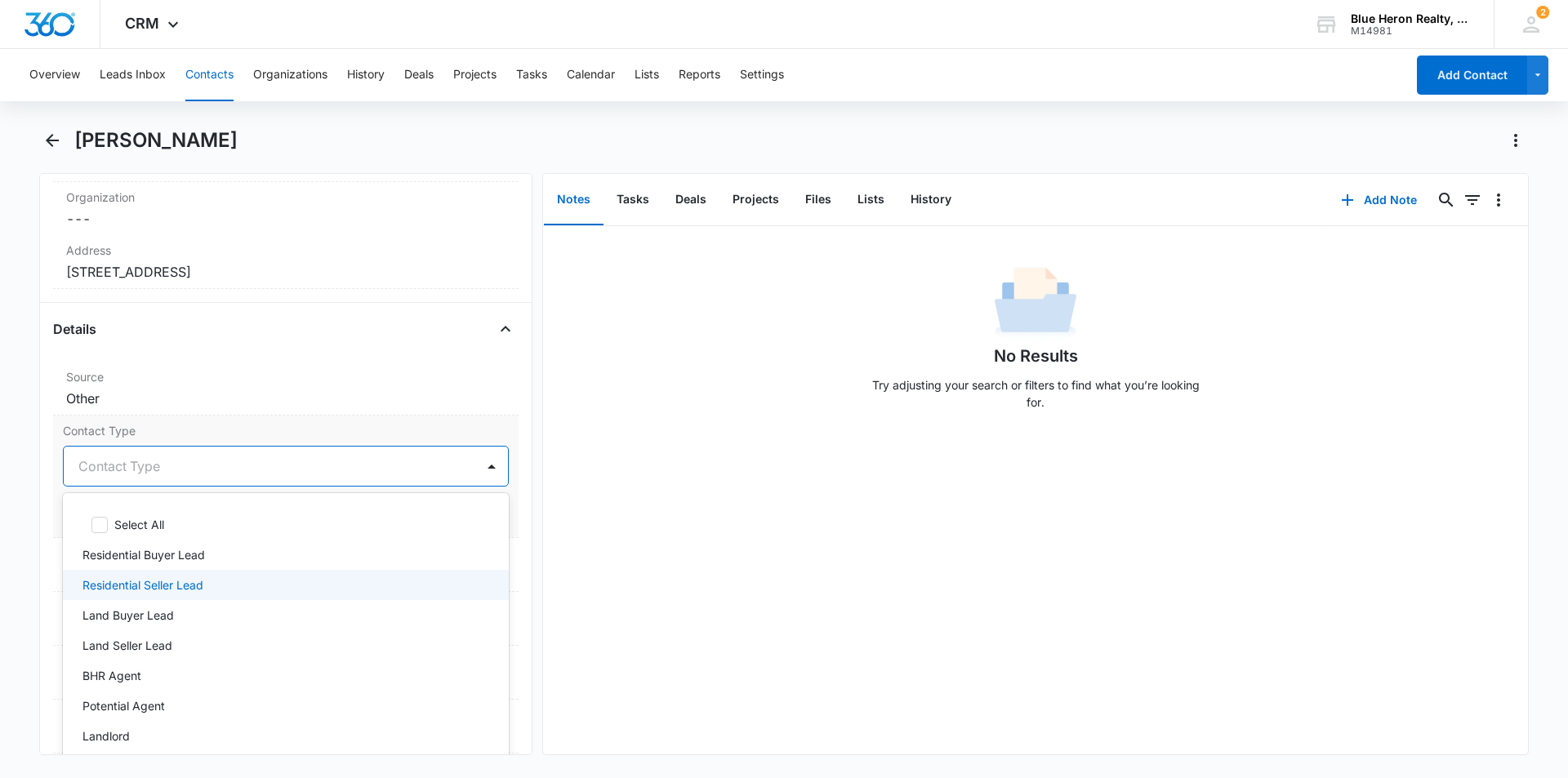
click at [210, 585] on div "Residential Seller Lead" at bounding box center [284, 584] width 403 height 17
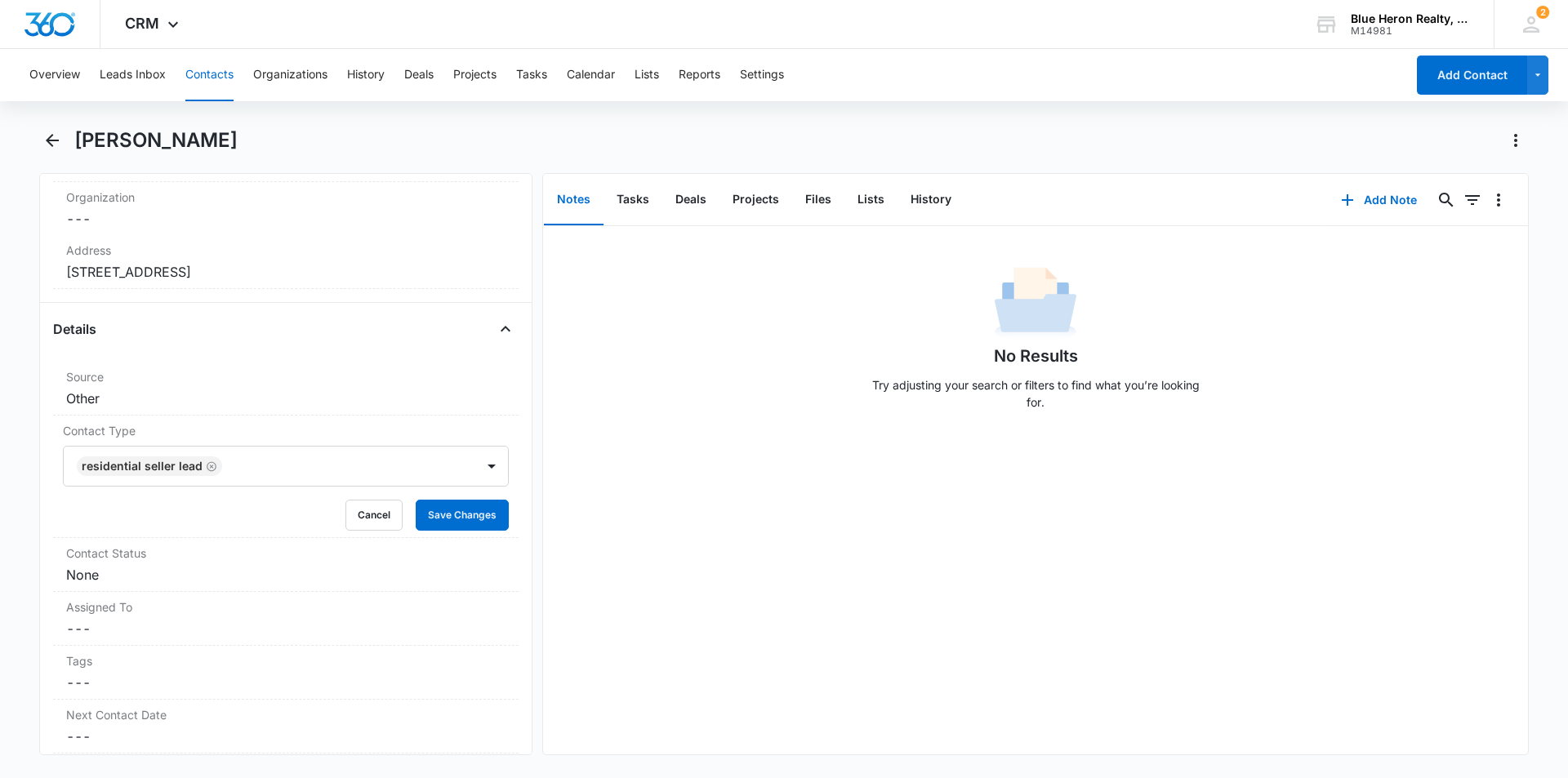
click at [659, 578] on div "No Results Try adjusting your search or filters to find what you’re looking for." at bounding box center [1035, 490] width 985 height 528
click at [438, 517] on button "Save Changes" at bounding box center [462, 515] width 93 height 31
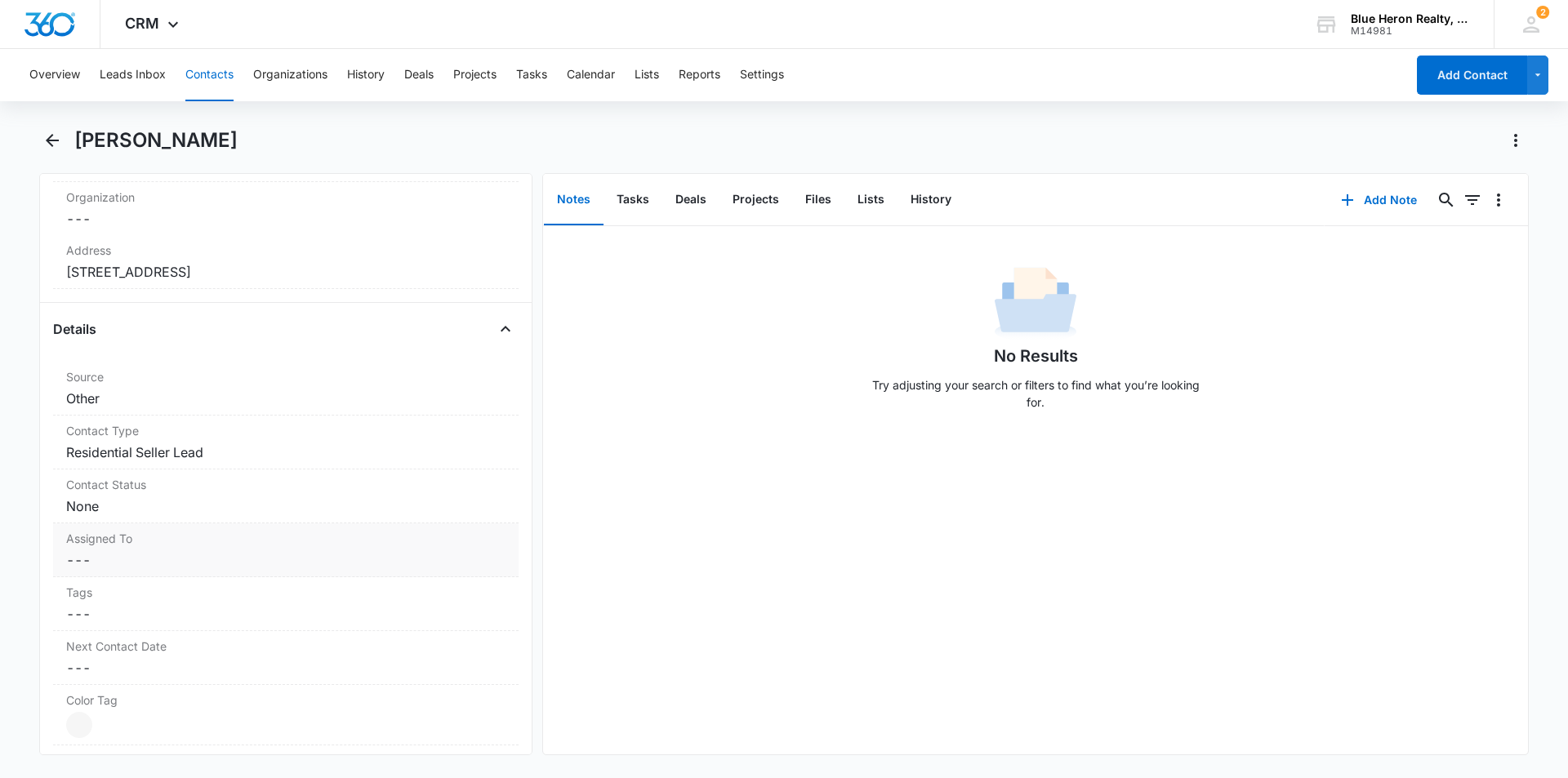
scroll to position [556, 0]
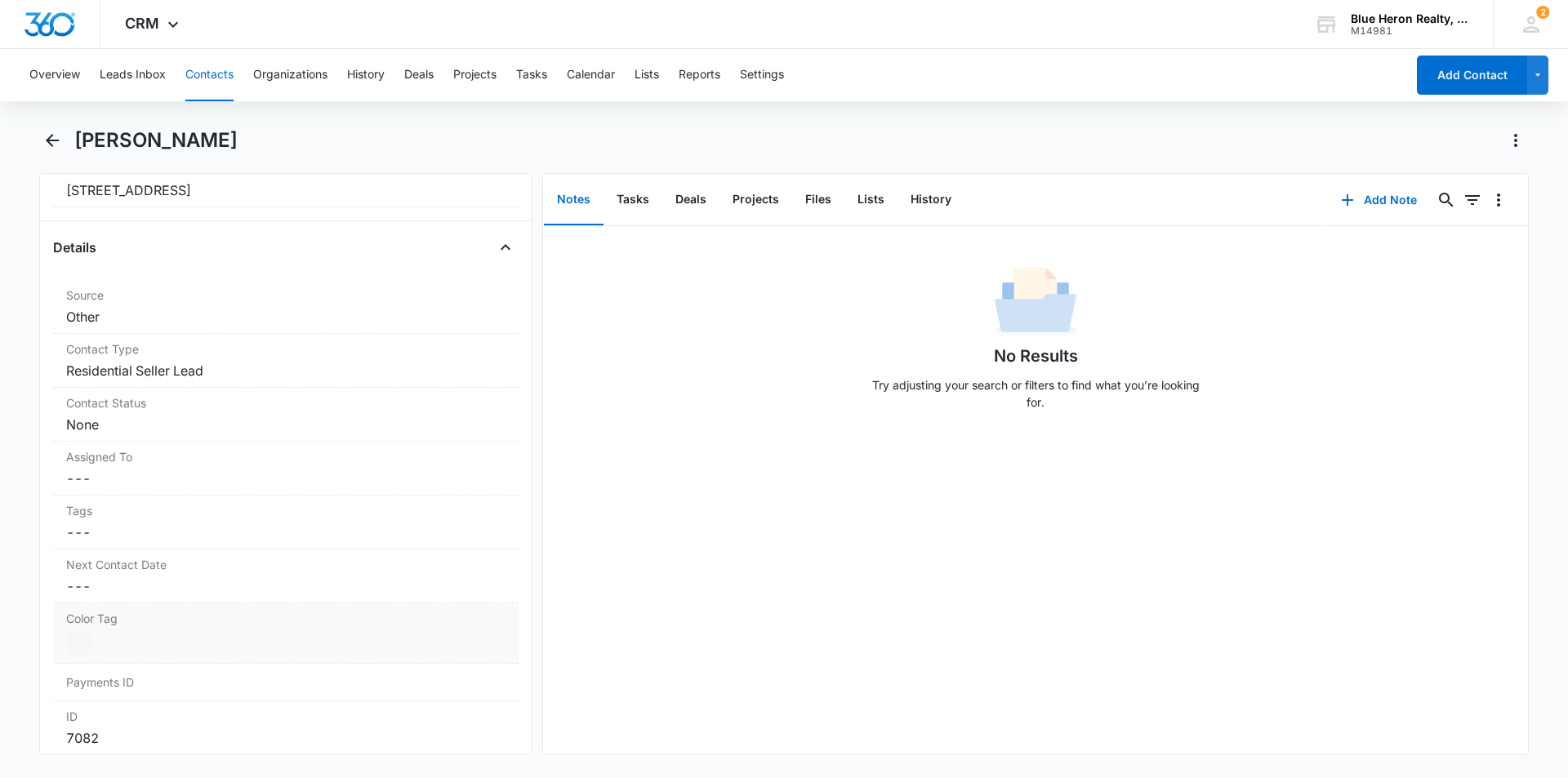
click at [213, 648] on dd "Current Color: Cancel Save Changes" at bounding box center [285, 643] width 439 height 26
click at [96, 648] on div at bounding box center [98, 649] width 20 height 20
click at [652, 617] on div "No Results Try adjusting your search or filters to find what you’re looking for." at bounding box center [1035, 490] width 985 height 528
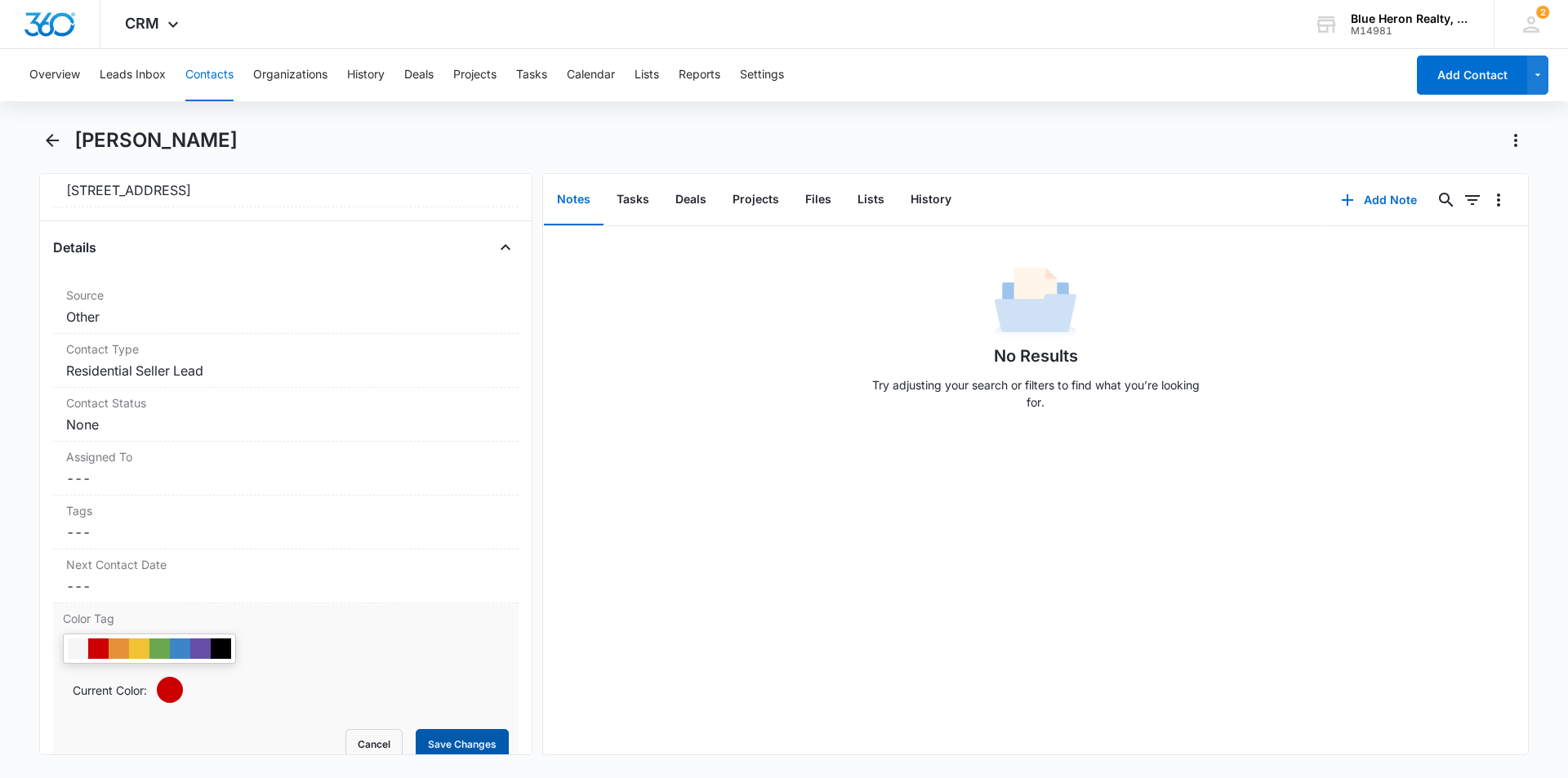
click at [452, 734] on button "Save Changes" at bounding box center [462, 744] width 93 height 31
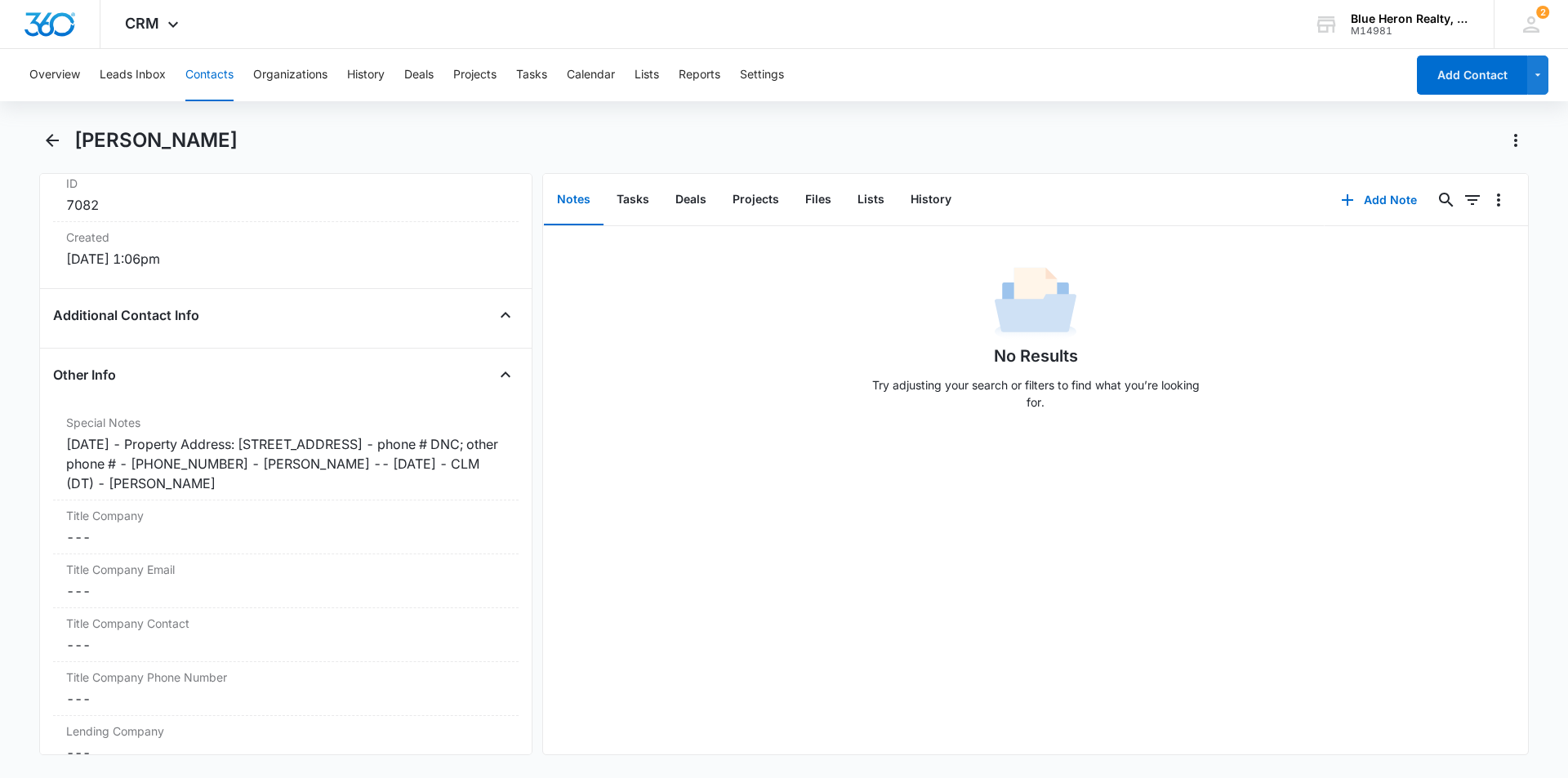
scroll to position [1093, 0]
click at [143, 438] on div "[DATE] - Property Address: [STREET_ADDRESS] - phone # DNC; other phone # - [PHO…" at bounding box center [285, 459] width 439 height 59
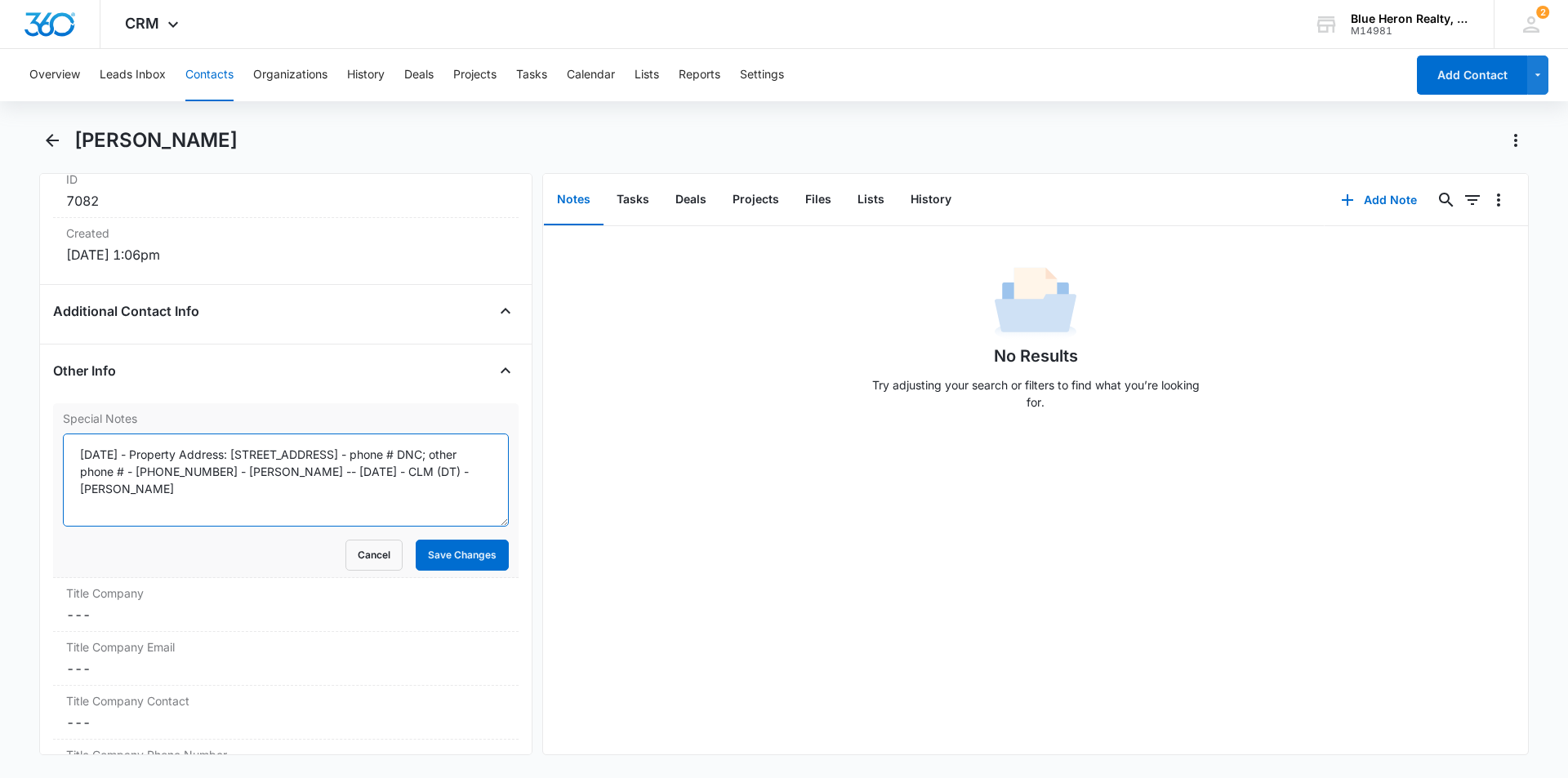
click at [142, 452] on textarea "[DATE] - Property Address: [STREET_ADDRESS] - phone # DNC; other phone # - [PHO…" at bounding box center [285, 481] width 446 height 93
type textarea "[DATE] - expired listed - [DATE] - Property Address: [STREET_ADDRESS] - phone #…"
click at [420, 556] on button "Save Changes" at bounding box center [462, 554] width 93 height 31
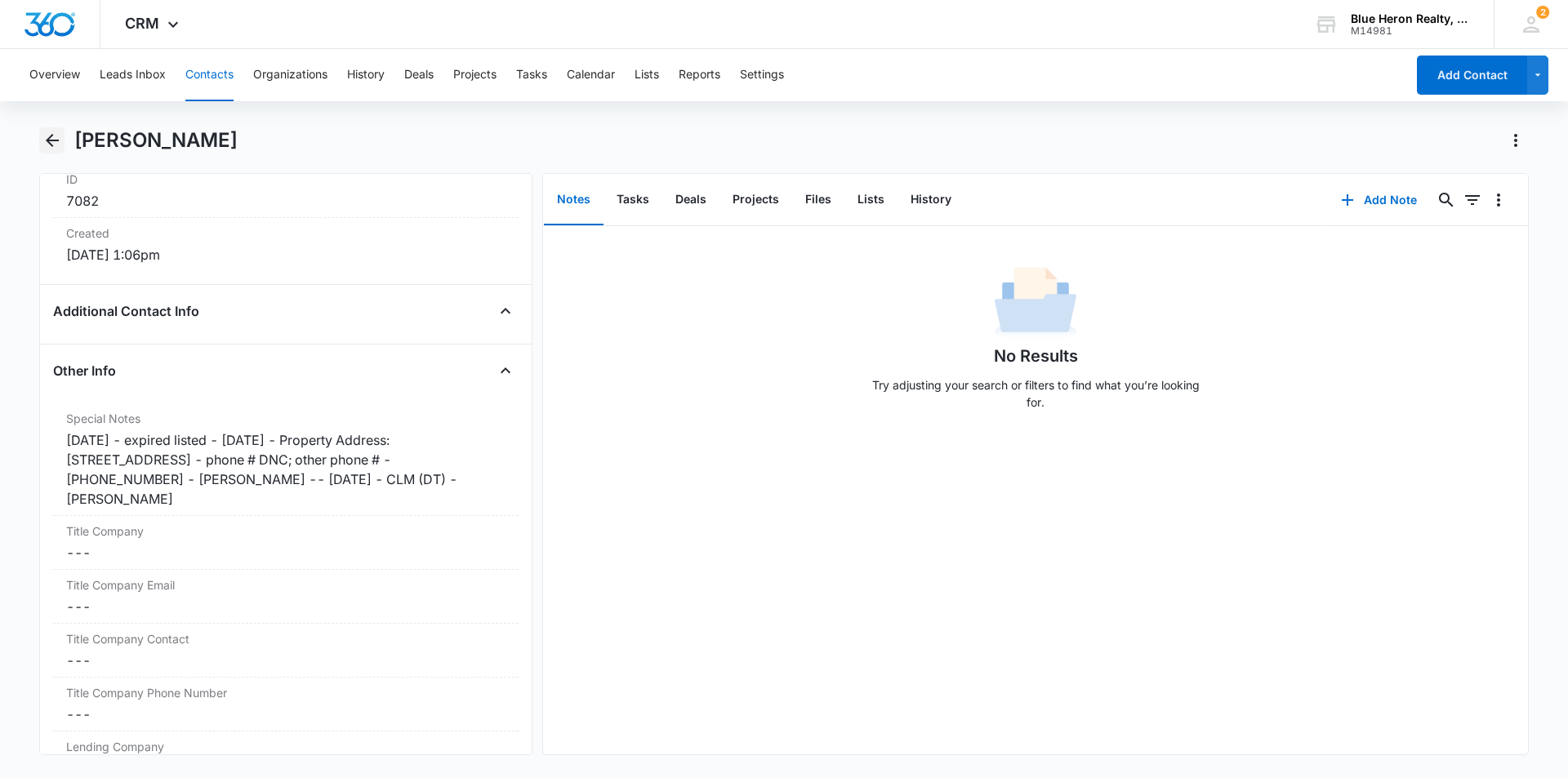
click at [53, 143] on icon "Back" at bounding box center [52, 140] width 19 height 19
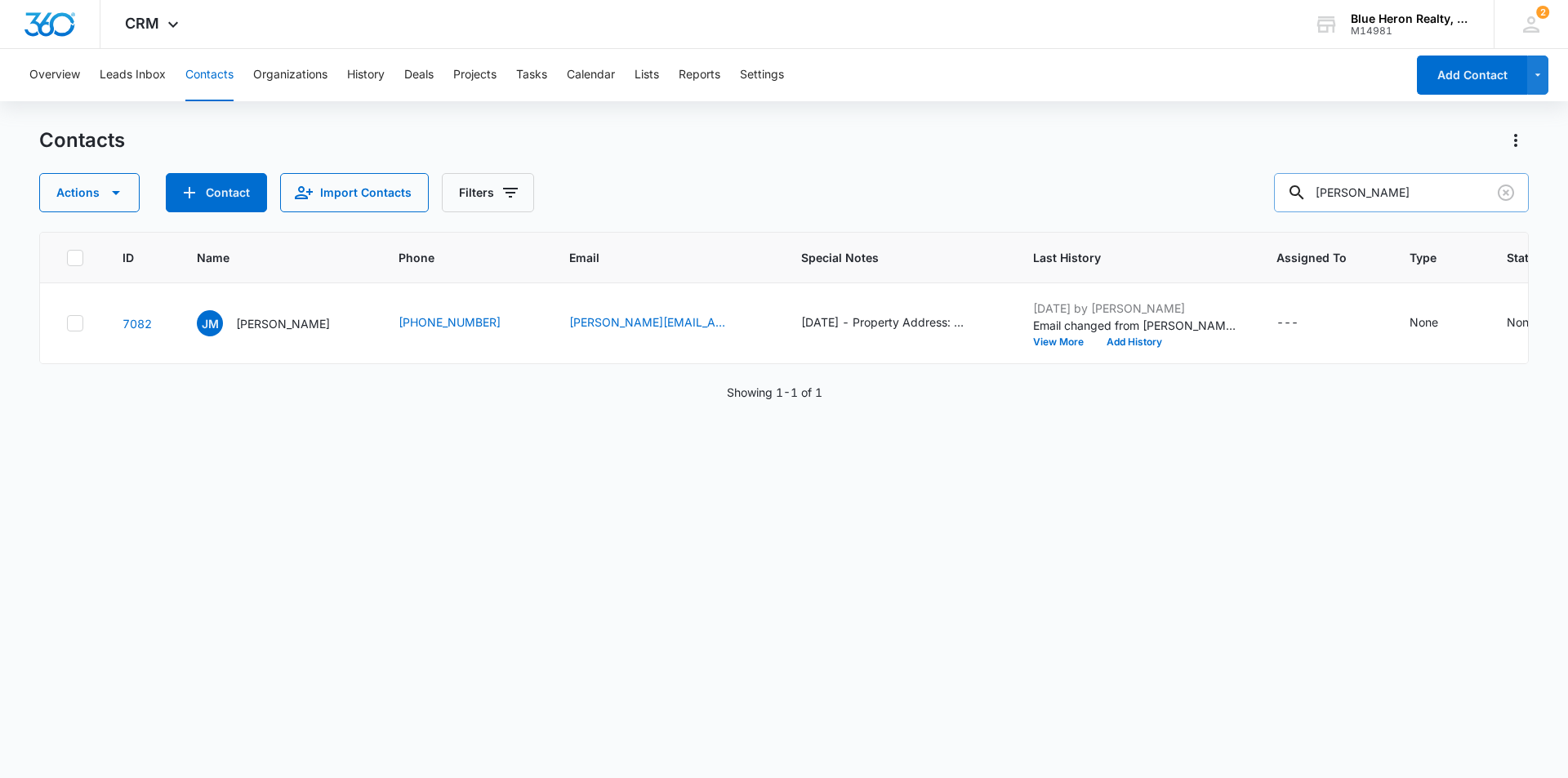
drag, startPoint x: 1414, startPoint y: 189, endPoint x: 1302, endPoint y: 204, distance: 113.0
click at [1302, 204] on div "[PERSON_NAME]" at bounding box center [1401, 193] width 254 height 40
type input "Mi Y [PERSON_NAME]"
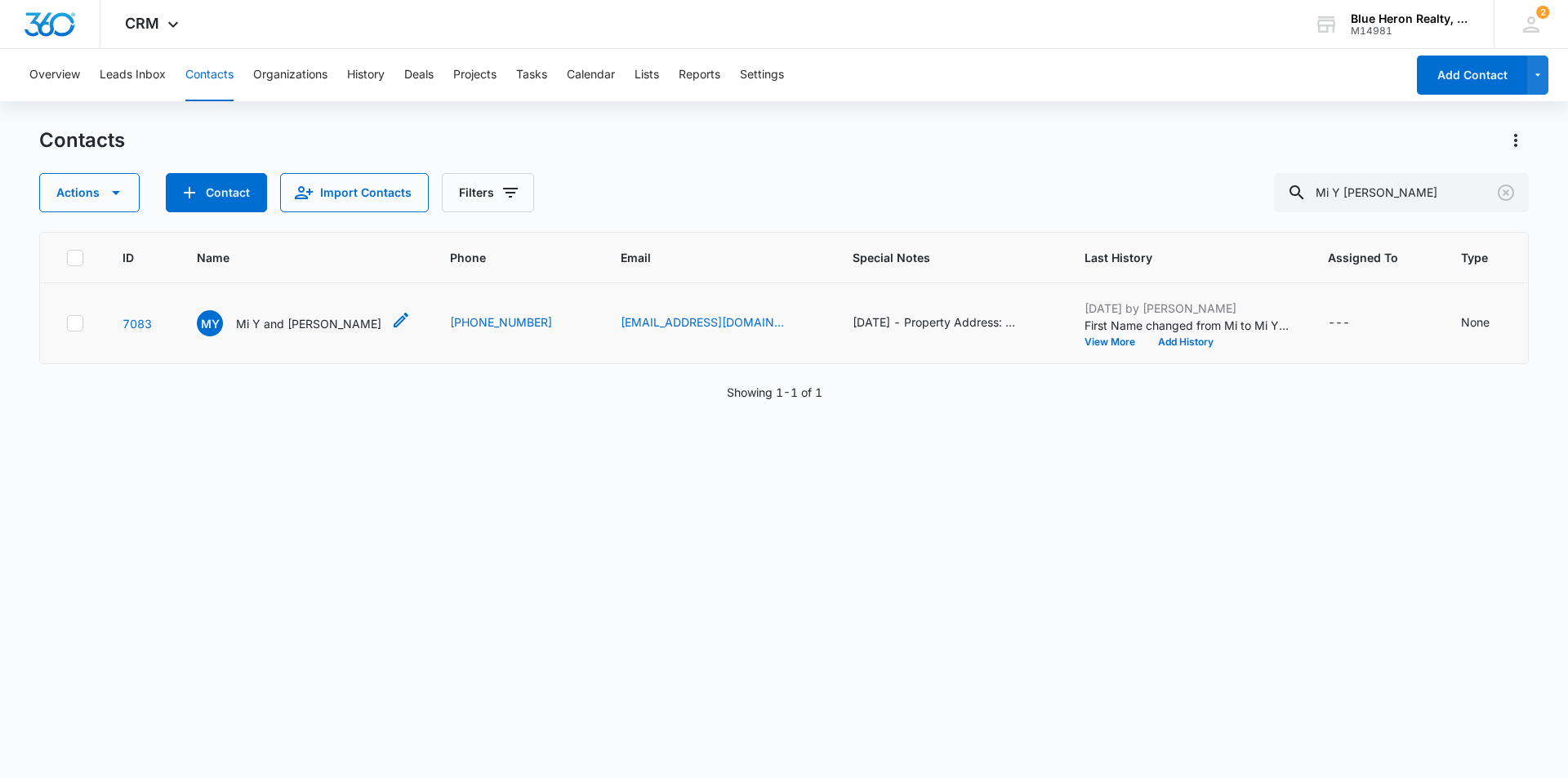
click at [265, 333] on p "Mi Y and [PERSON_NAME]" at bounding box center [308, 323] width 145 height 17
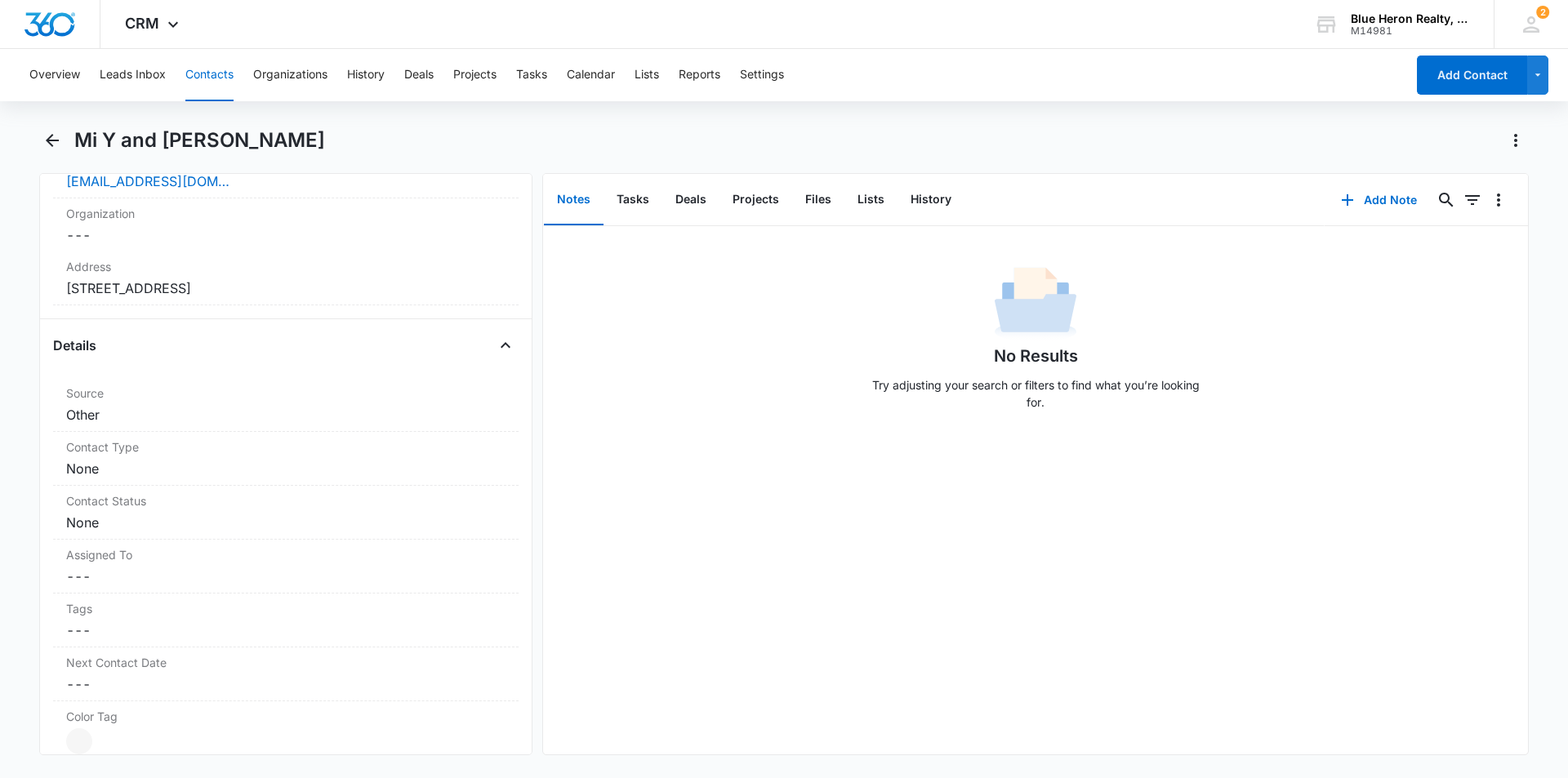
scroll to position [475, 0]
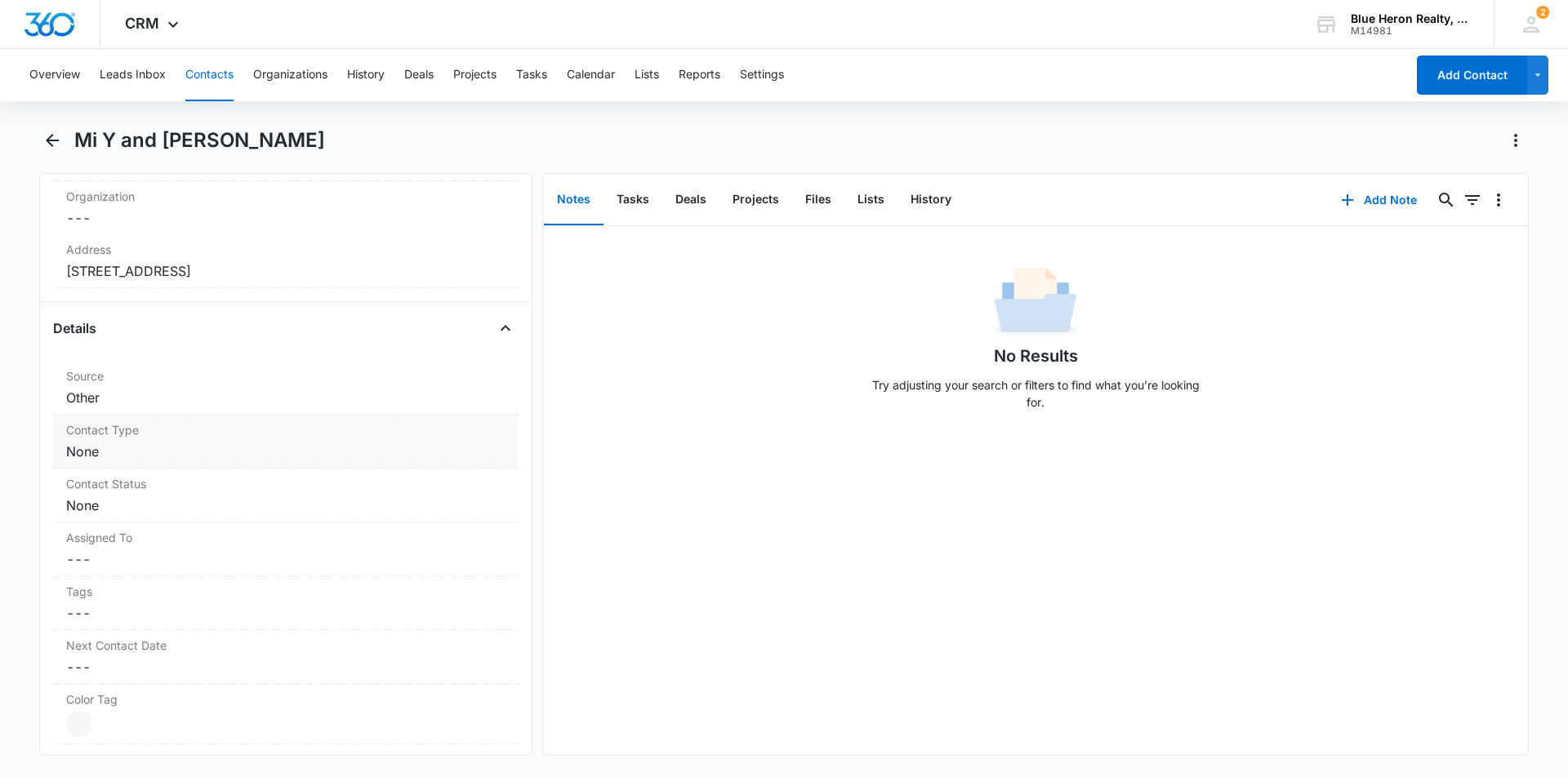
click at [330, 440] on div "Contact Type Cancel Save Changes None" at bounding box center [285, 441] width 466 height 54
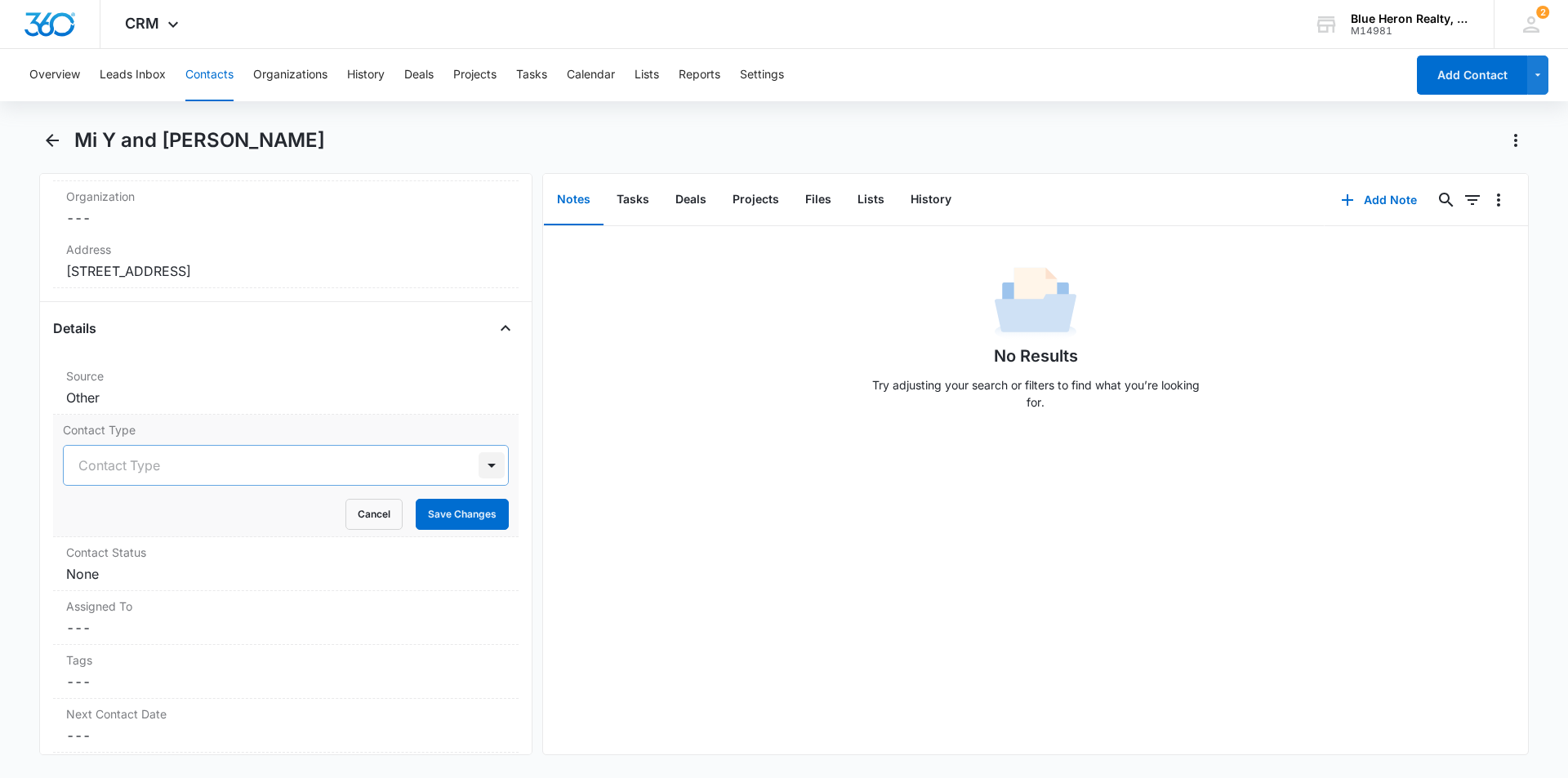
click at [480, 462] on div at bounding box center [492, 466] width 26 height 26
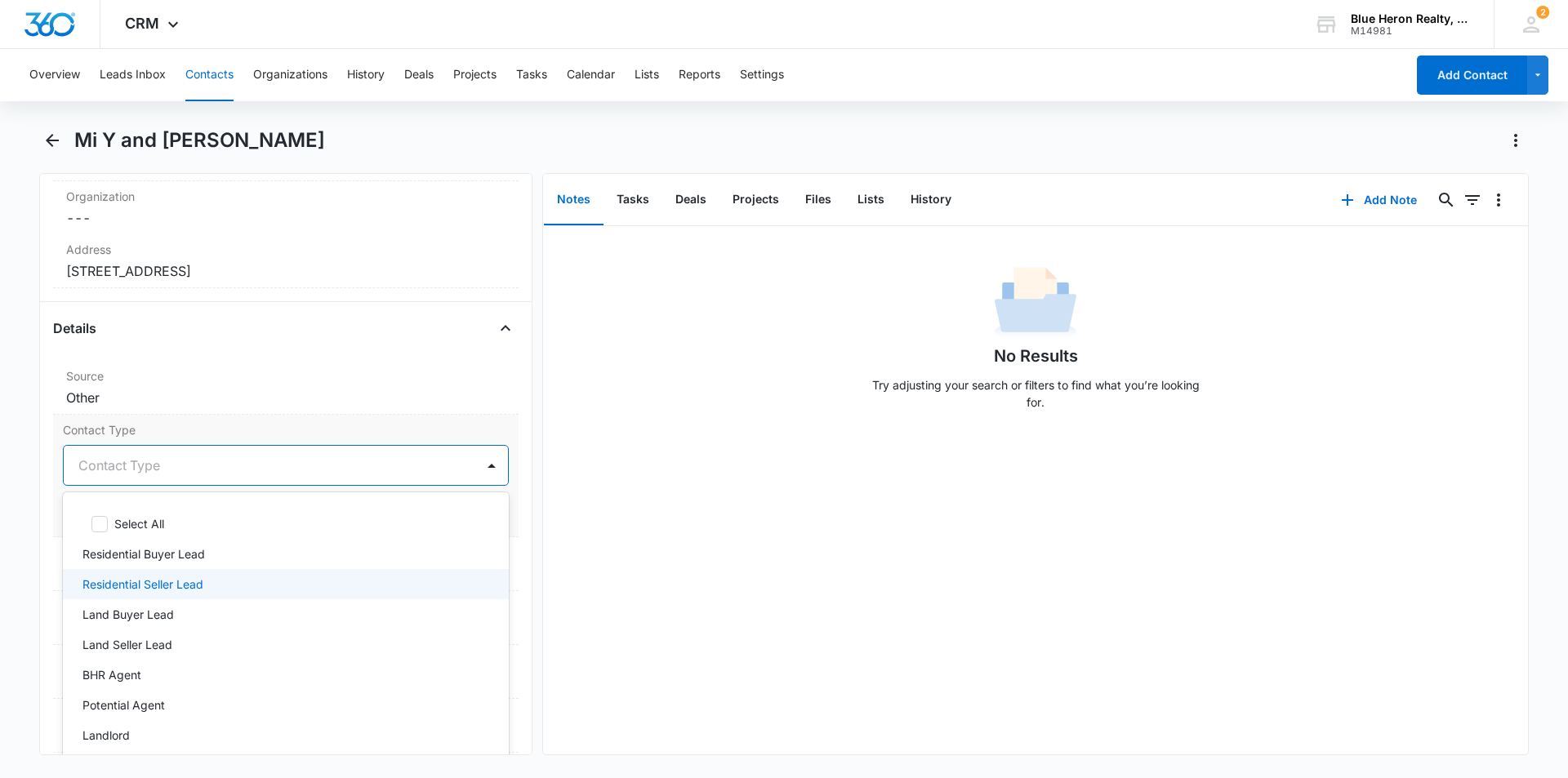
drag, startPoint x: 189, startPoint y: 582, endPoint x: 291, endPoint y: 582, distance: 102.0
click at [191, 582] on p "Residential Seller Lead" at bounding box center [143, 584] width 121 height 17
click at [556, 586] on div "No Results Try adjusting your search or filters to find what you’re looking for." at bounding box center [1035, 490] width 985 height 528
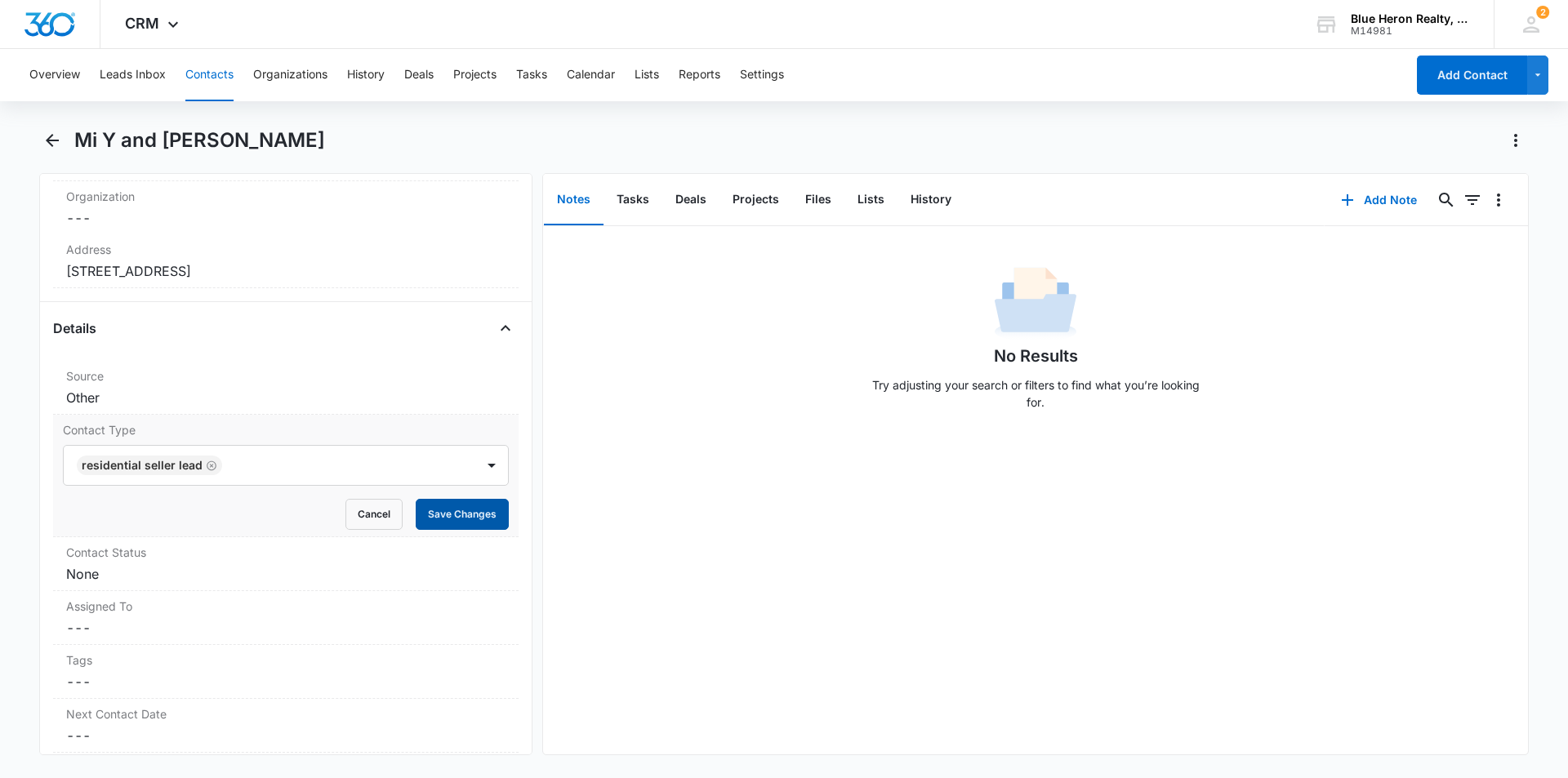
click at [432, 507] on button "Save Changes" at bounding box center [462, 514] width 93 height 31
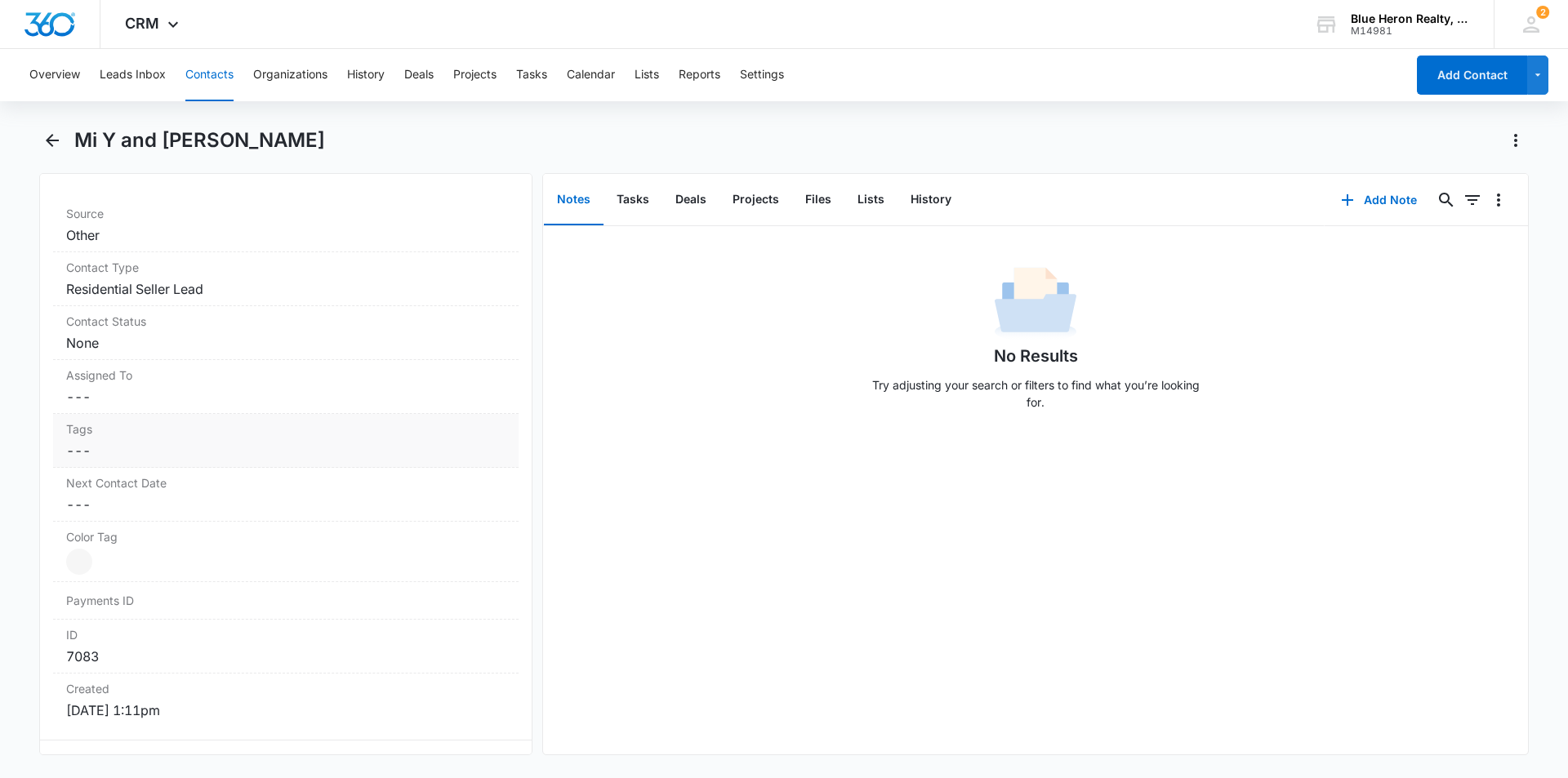
scroll to position [639, 0]
click at [83, 563] on div at bounding box center [79, 561] width 26 height 26
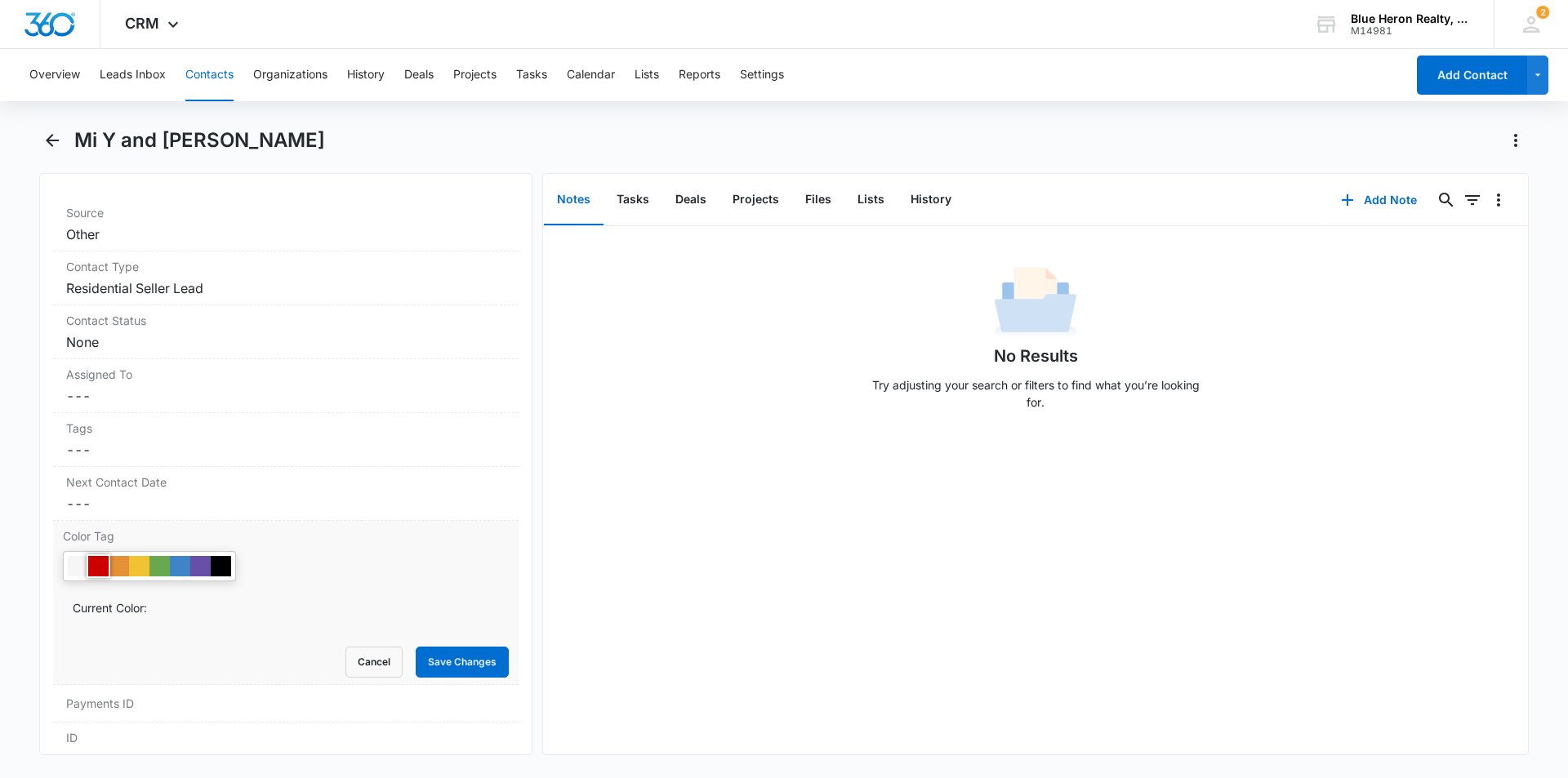
click at [97, 563] on div at bounding box center [98, 566] width 20 height 20
drag, startPoint x: 437, startPoint y: 662, endPoint x: 445, endPoint y: 661, distance: 8.1
click at [437, 661] on button "Save Changes" at bounding box center [462, 662] width 93 height 31
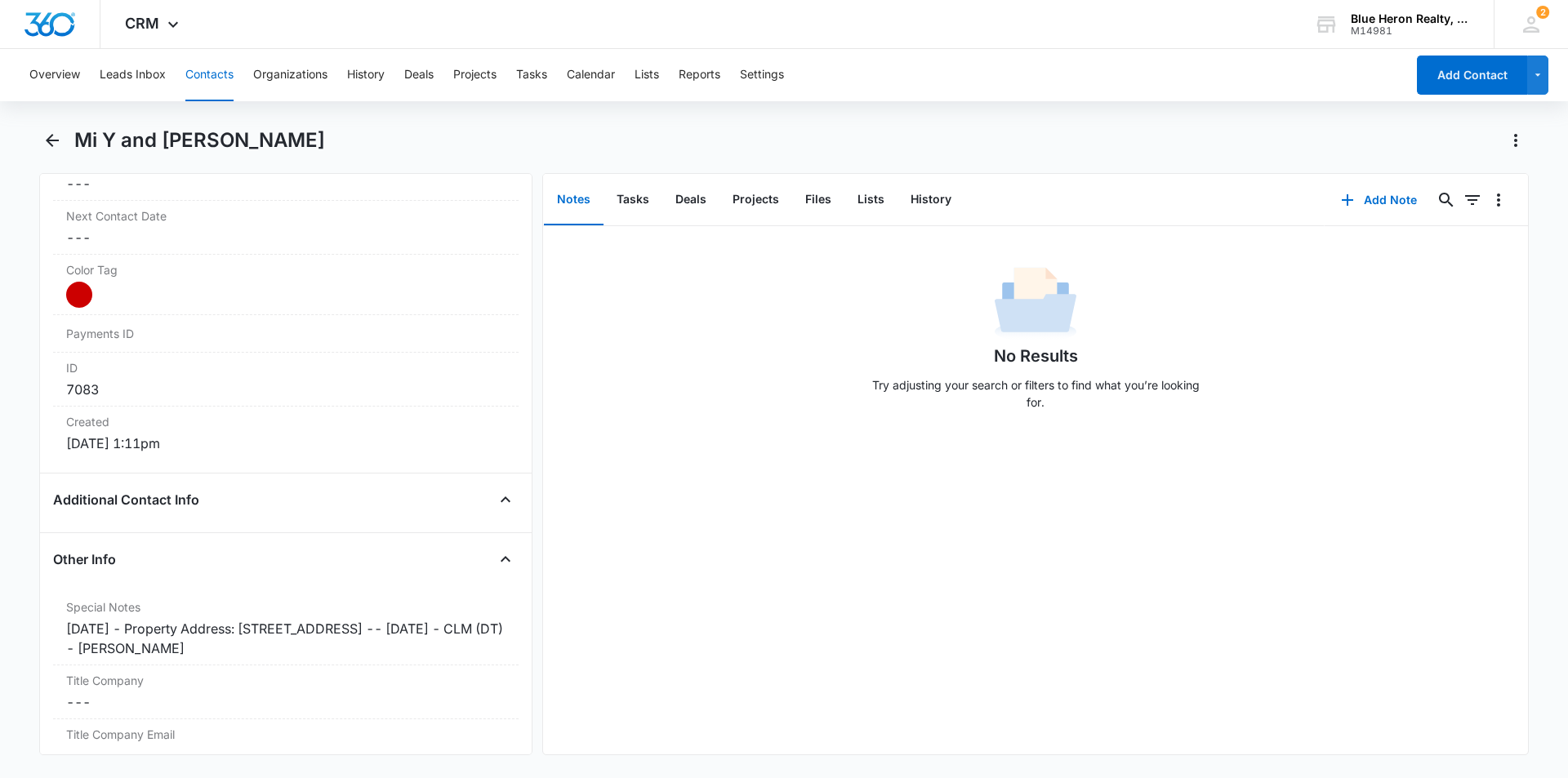
scroll to position [908, 0]
click at [143, 625] on div "[DATE] - Property Address: [STREET_ADDRESS] -- [DATE] - CLM (DT) - [PERSON_NAME]" at bounding box center [285, 635] width 439 height 40
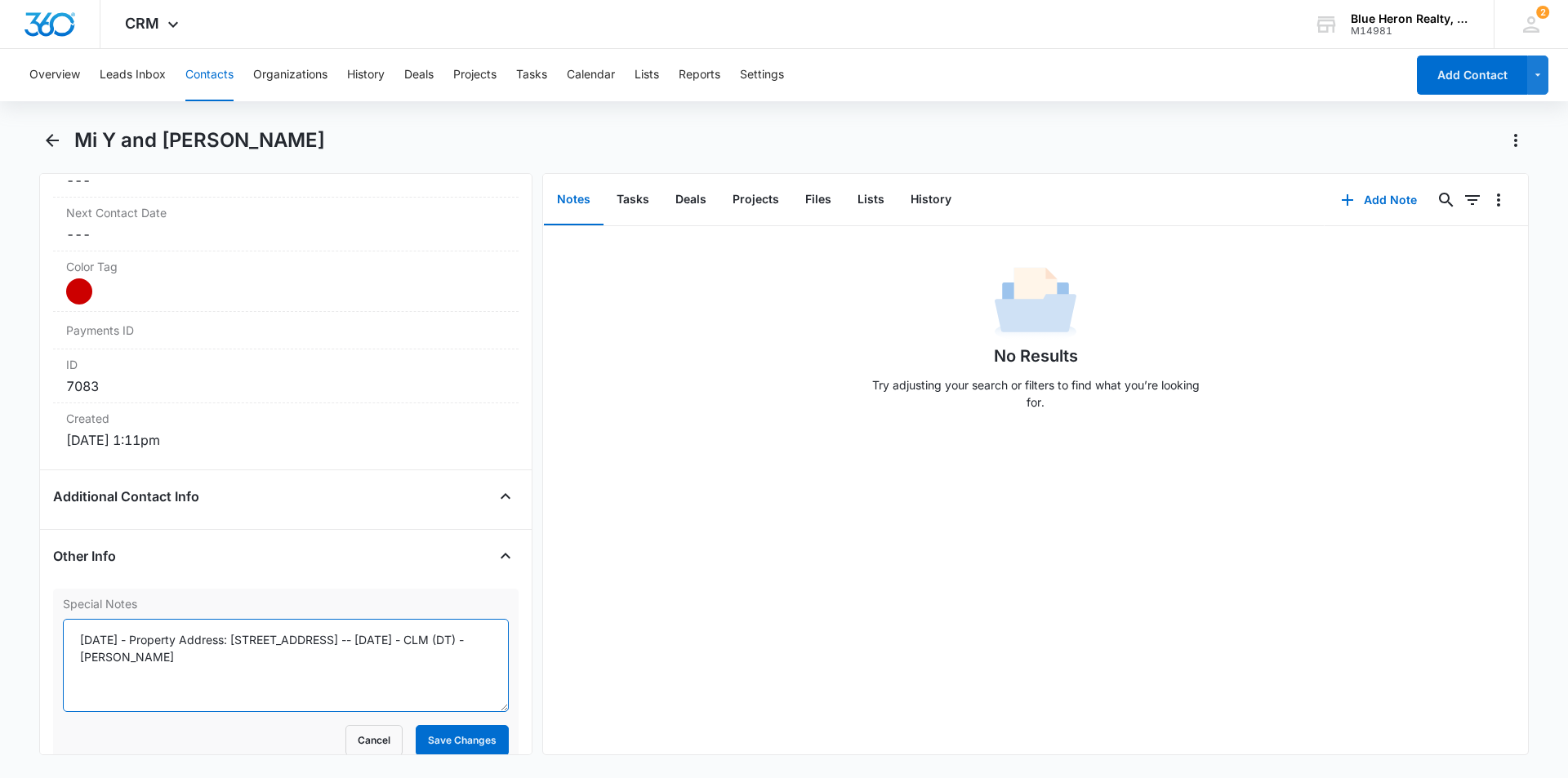
click at [141, 638] on textarea "[DATE] - Property Address: [STREET_ADDRESS] -- [DATE] - CLM (DT) - [PERSON_NAME]" at bounding box center [285, 665] width 446 height 93
type textarea "[DATE] - expired listing - [DATE] - Property Address: [STREET_ADDRESS] -- [DATE…"
click at [467, 730] on button "Save Changes" at bounding box center [462, 740] width 93 height 31
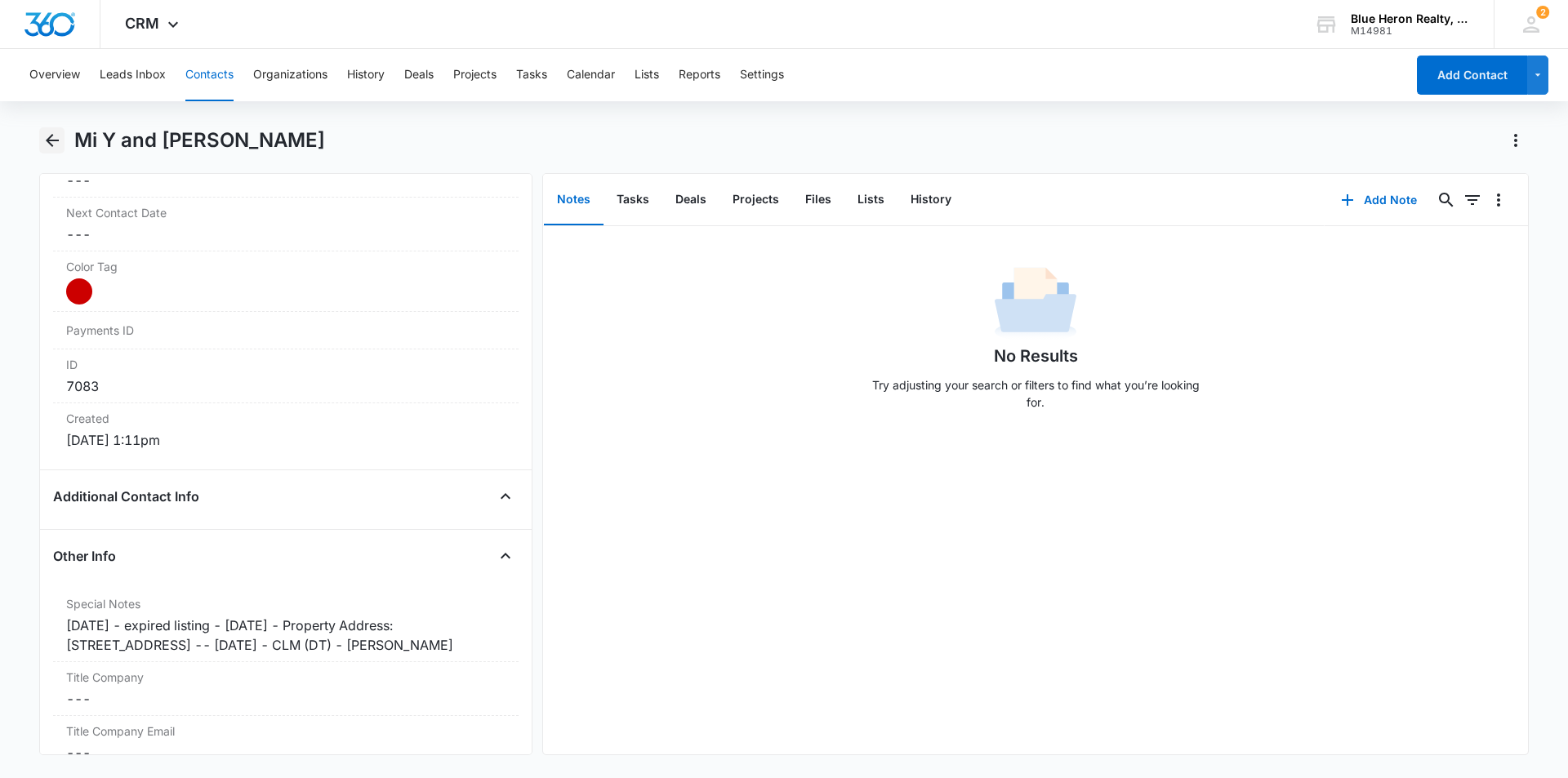
click at [47, 136] on icon "Back" at bounding box center [52, 140] width 19 height 19
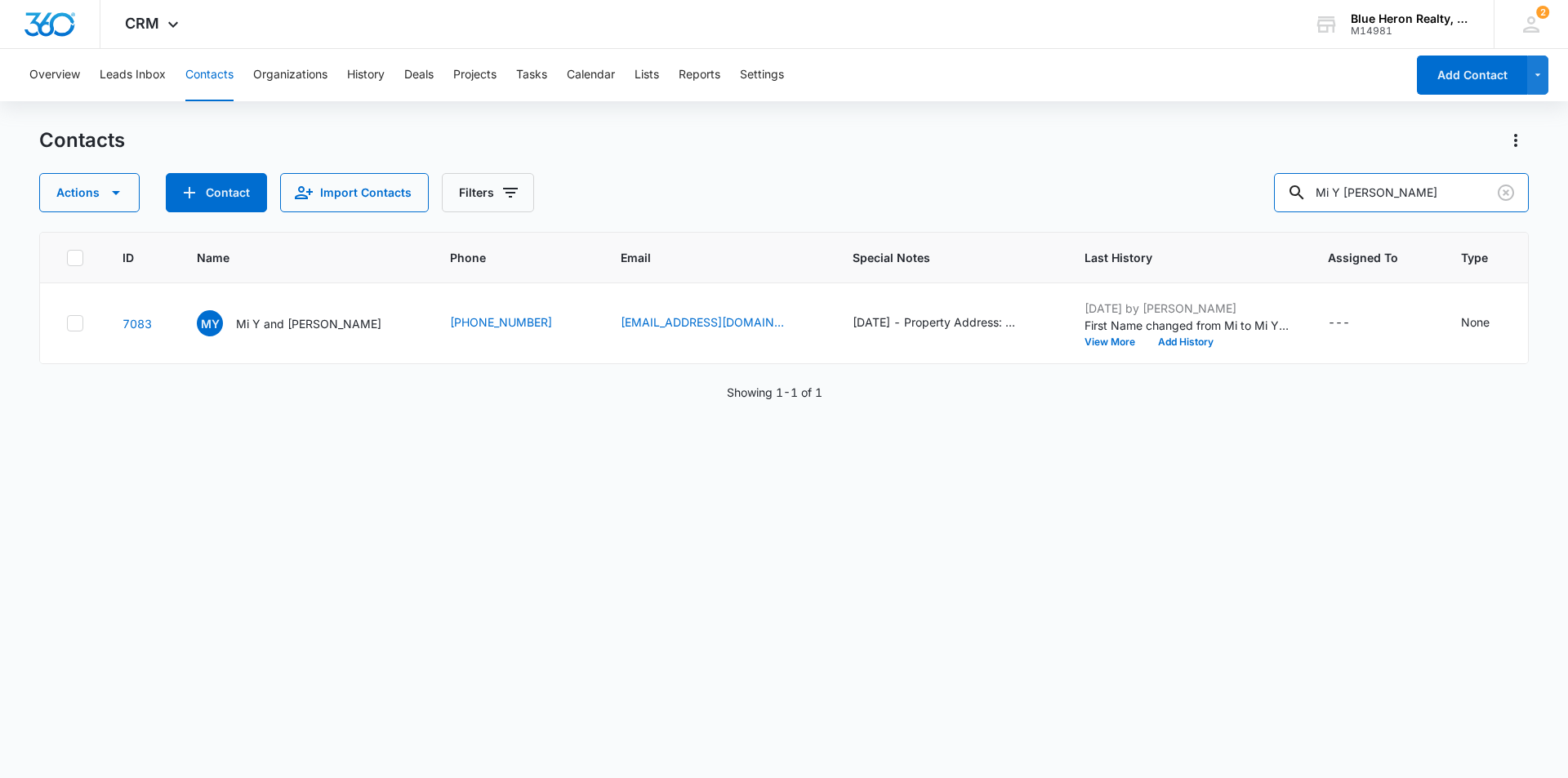
drag, startPoint x: 1423, startPoint y: 188, endPoint x: 1280, endPoint y: 194, distance: 143.1
click at [1285, 194] on div "Actions Contact Import Contacts Filters Mi Y [PERSON_NAME]" at bounding box center [784, 193] width 1490 height 40
type input "Tayyoba"
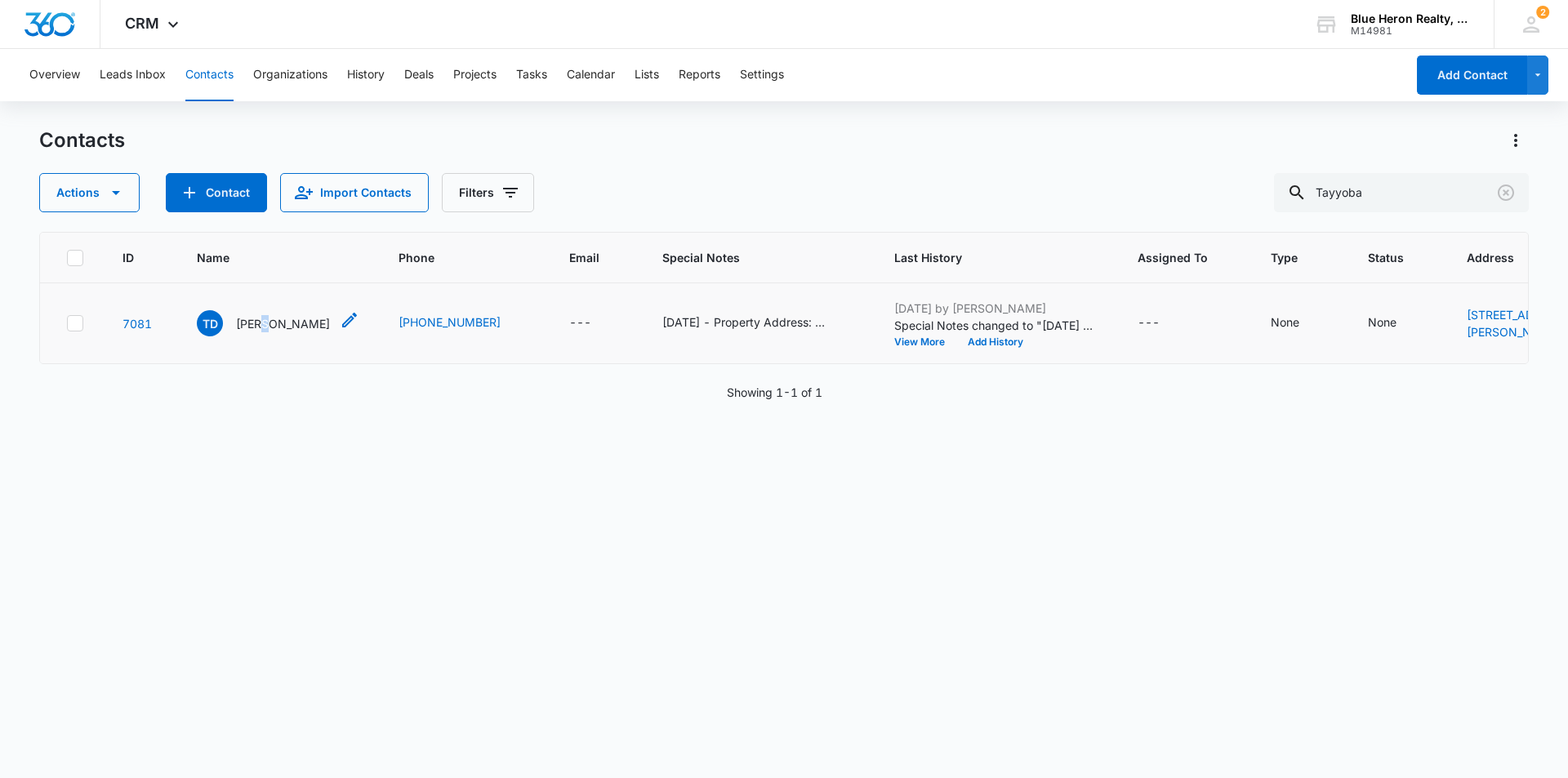
click at [266, 333] on p "[PERSON_NAME]" at bounding box center [283, 323] width 94 height 17
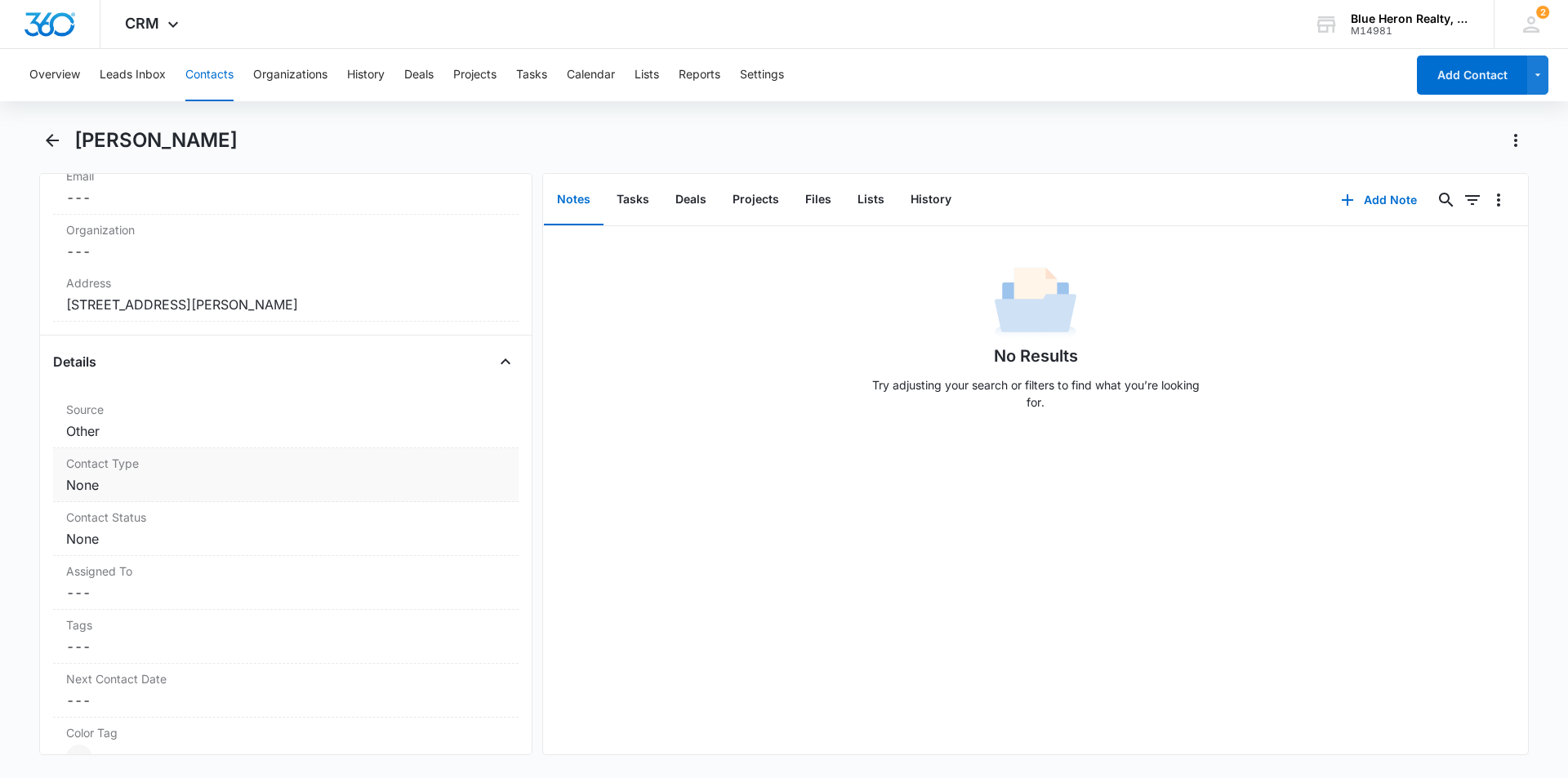
scroll to position [451, 0]
click at [209, 475] on dd "Cancel Save Changes None" at bounding box center [285, 476] width 439 height 19
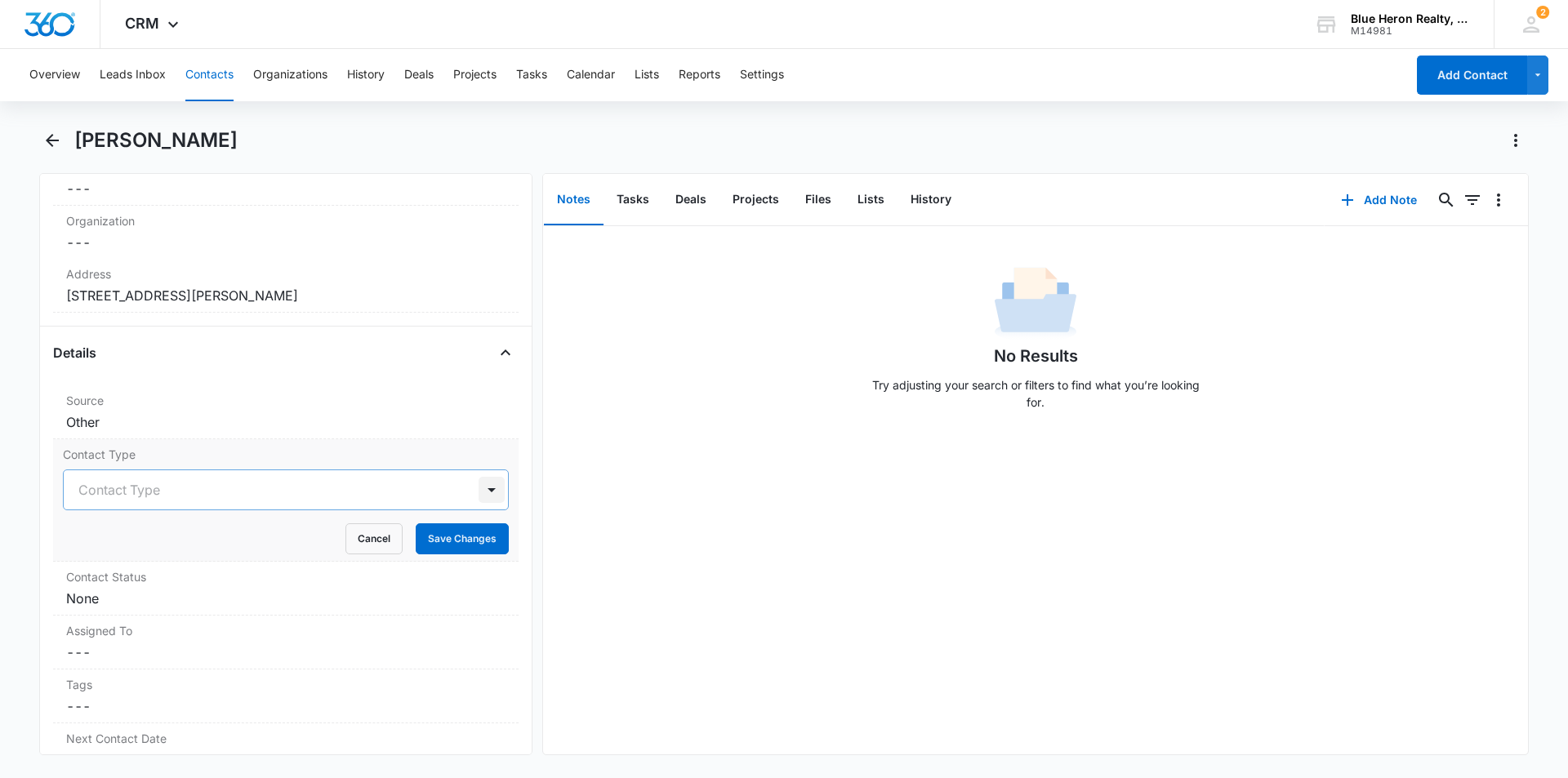
click at [479, 490] on div at bounding box center [492, 490] width 26 height 26
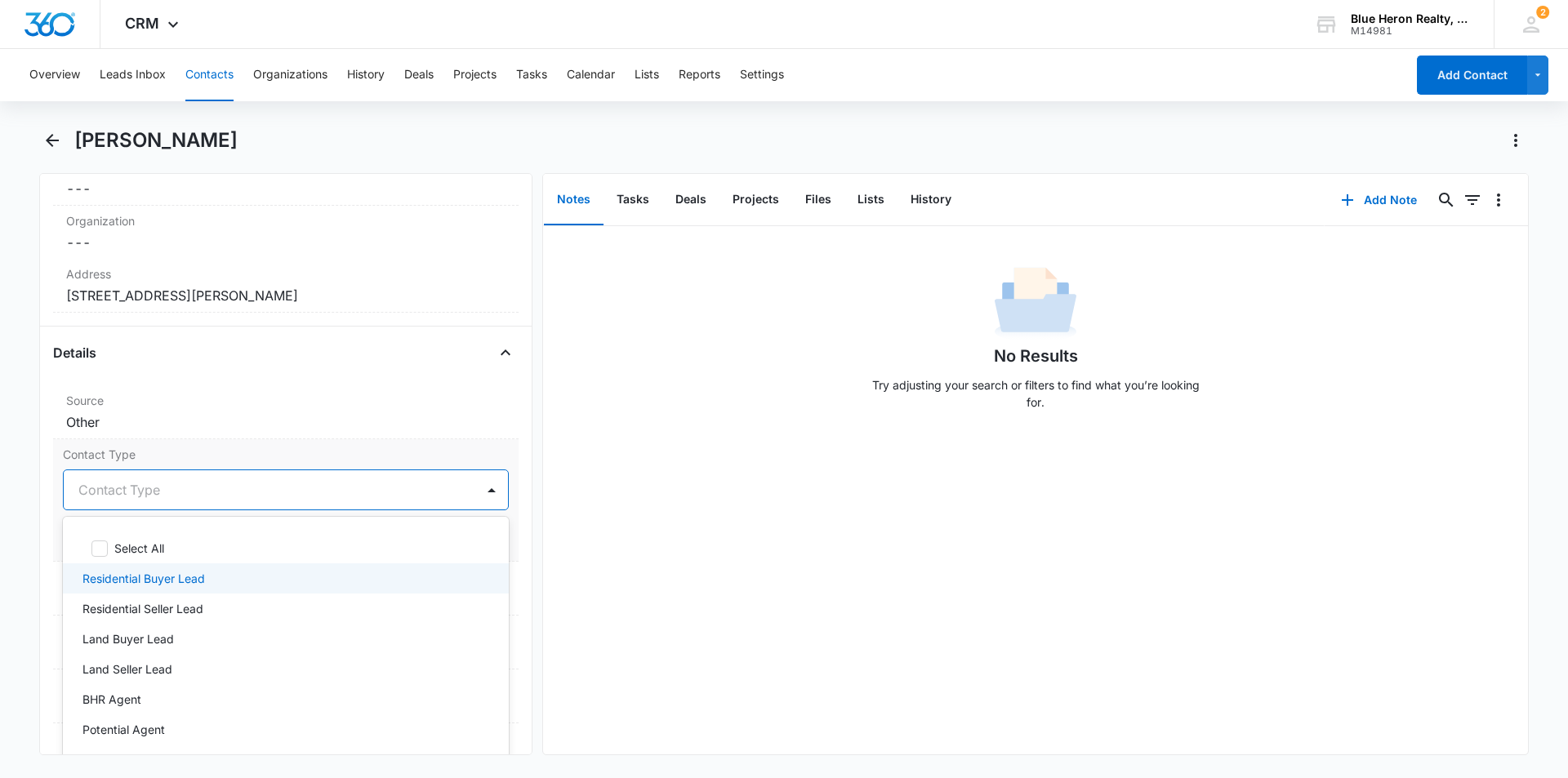
click at [254, 582] on div "Residential Buyer Lead" at bounding box center [284, 578] width 403 height 17
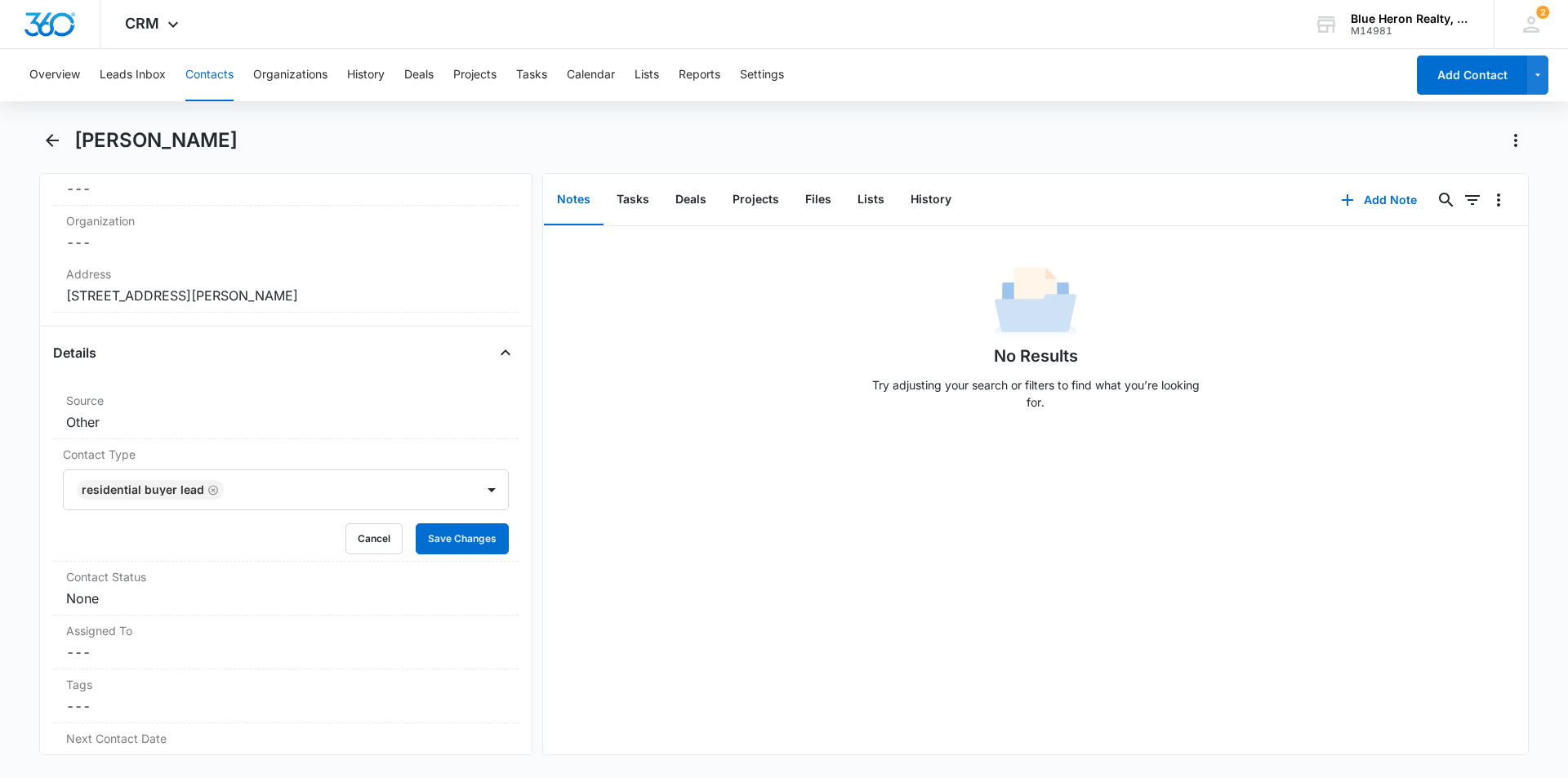
click at [662, 612] on div "No Results Try adjusting your search or filters to find what you’re looking for." at bounding box center [1035, 490] width 985 height 528
click at [438, 533] on button "Save Changes" at bounding box center [462, 539] width 93 height 31
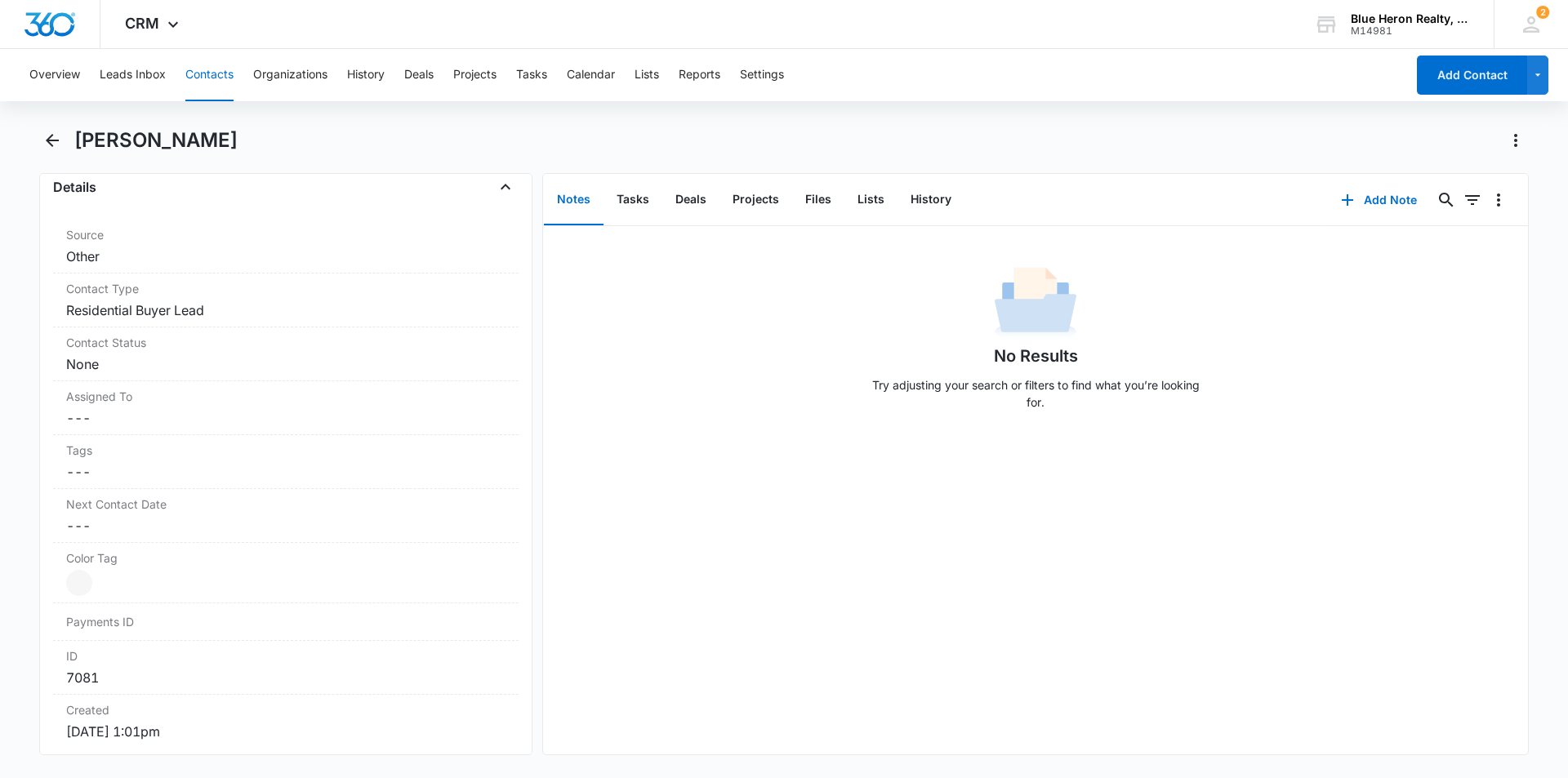
scroll to position [644, 0]
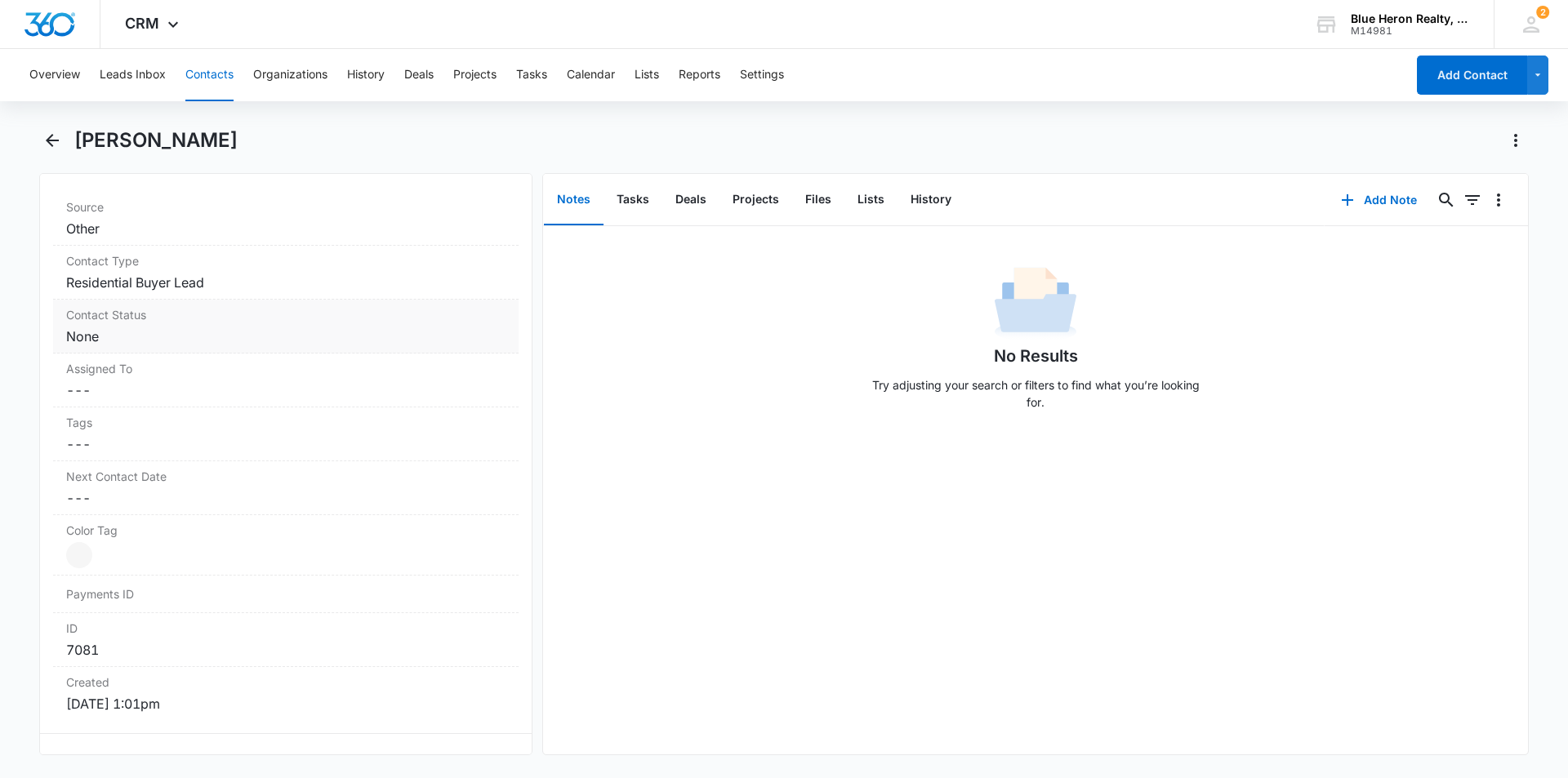
click at [265, 348] on div "Contact Status Cancel Save Changes None" at bounding box center [285, 326] width 466 height 54
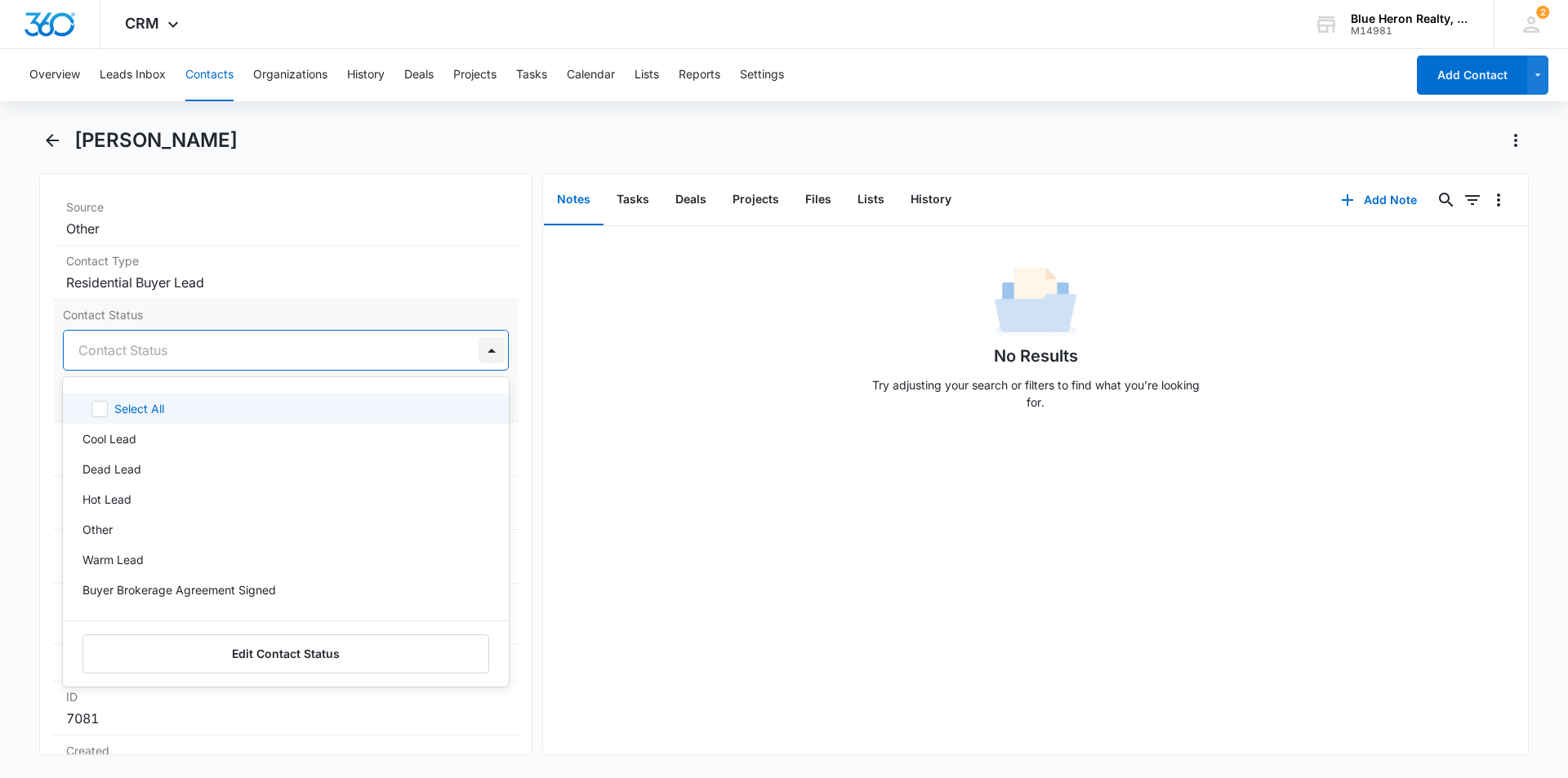
click at [479, 346] on div at bounding box center [492, 350] width 26 height 26
click at [670, 546] on div "No Results Try adjusting your search or filters to find what you’re looking for." at bounding box center [1035, 490] width 985 height 528
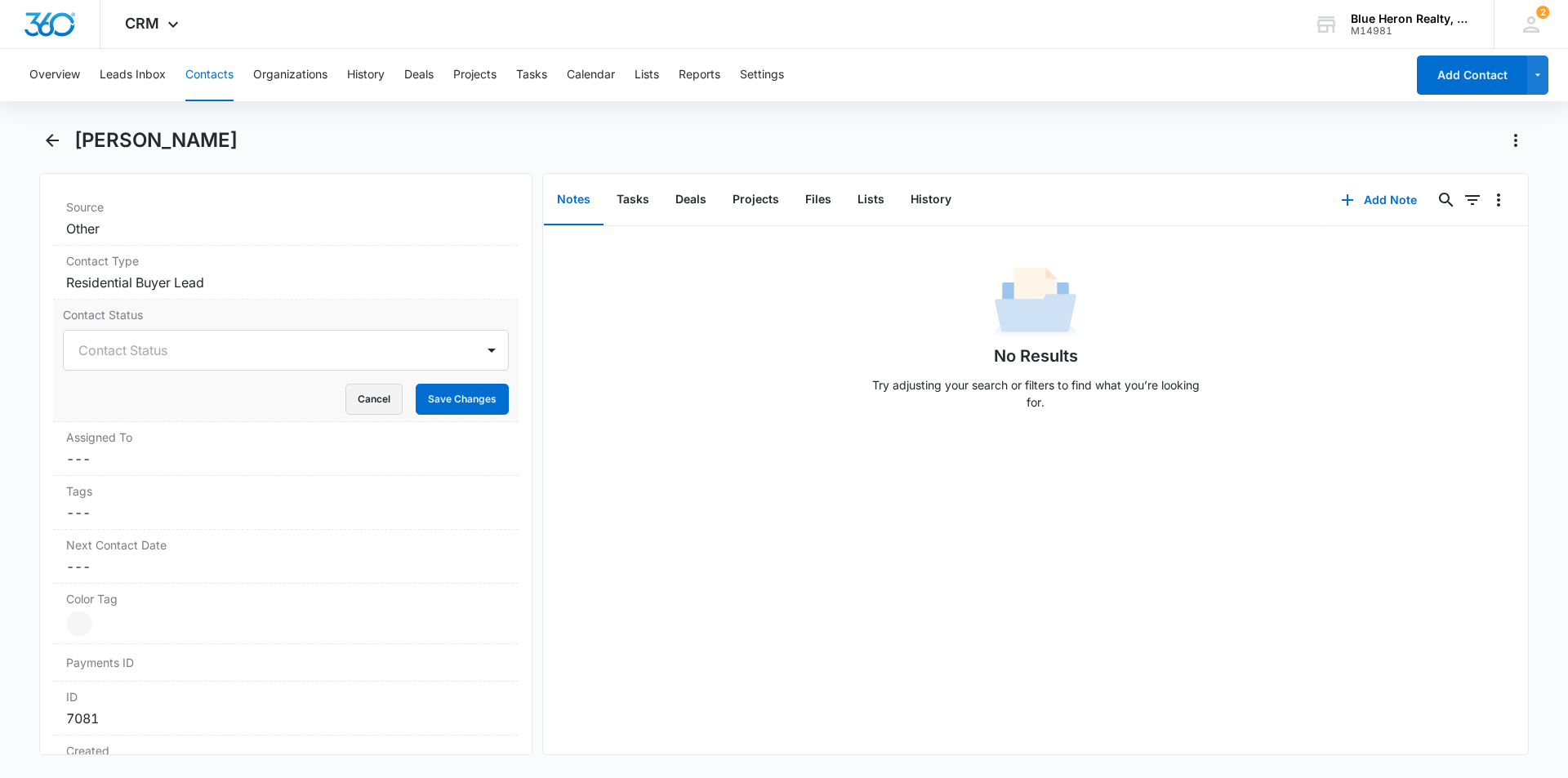
click at [346, 402] on button "Cancel" at bounding box center [373, 399] width 57 height 31
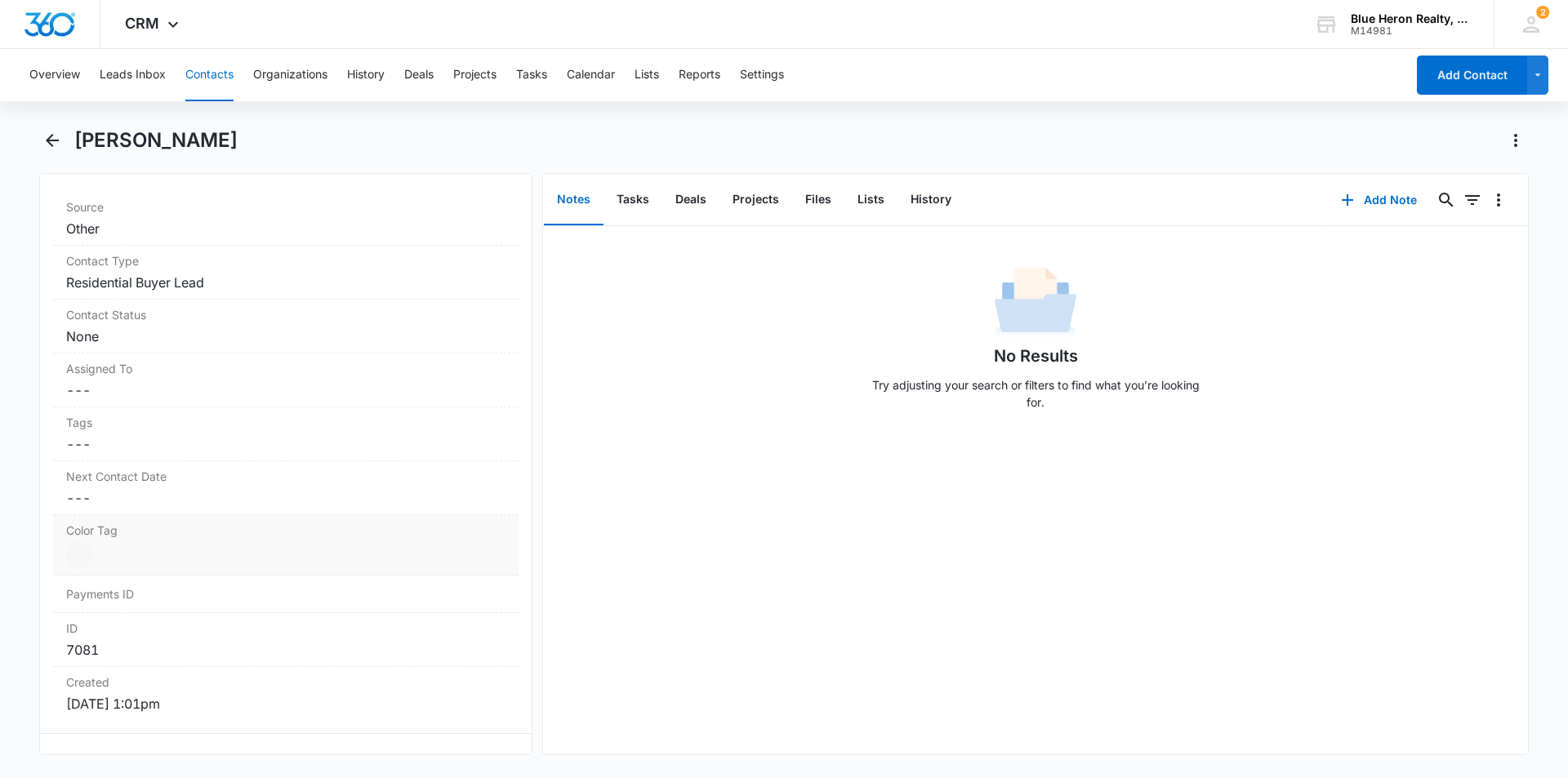
click at [131, 559] on dd "Current Color: Cancel Save Changes" at bounding box center [285, 555] width 439 height 26
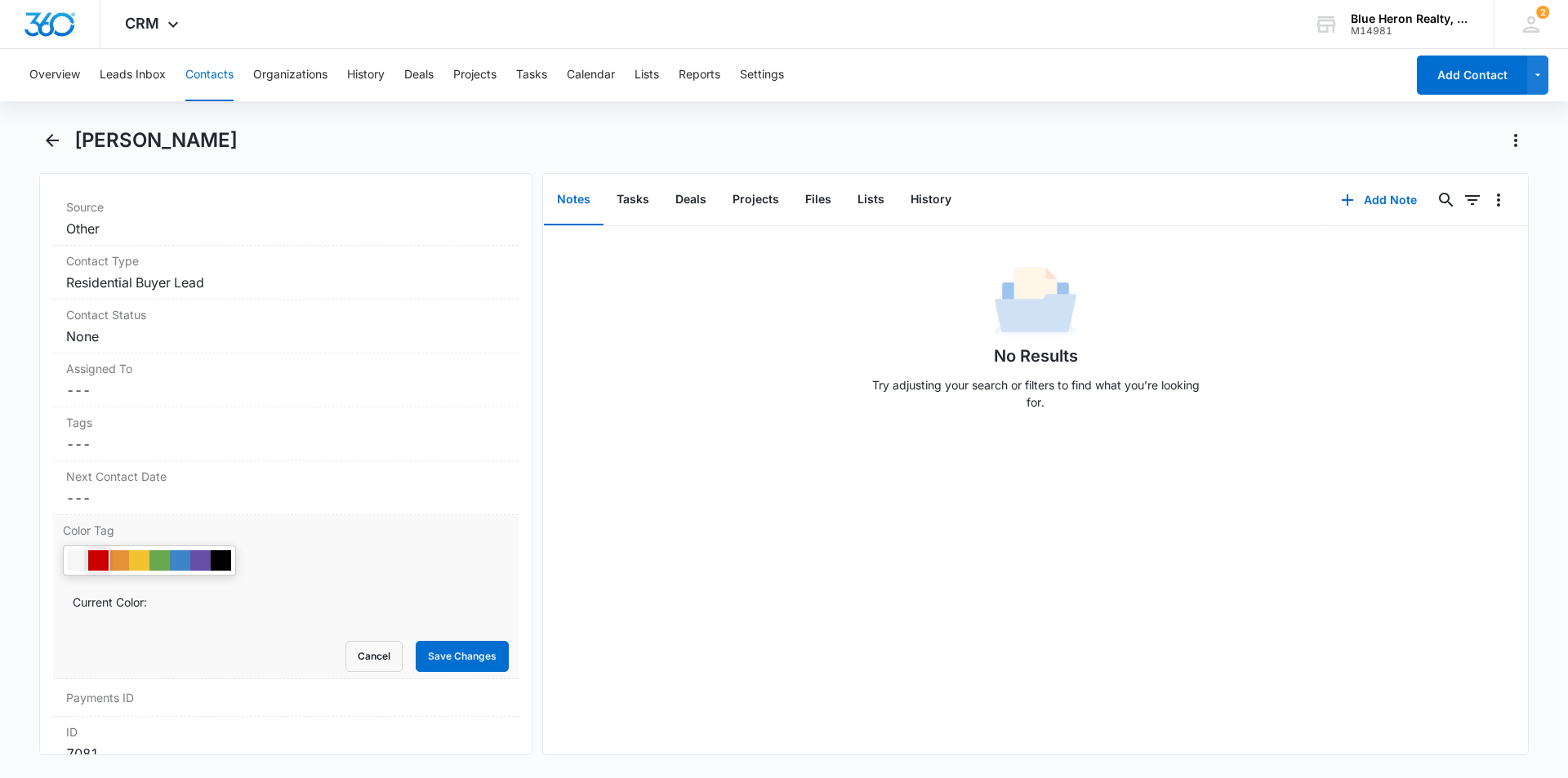
click at [92, 558] on div at bounding box center [98, 560] width 20 height 20
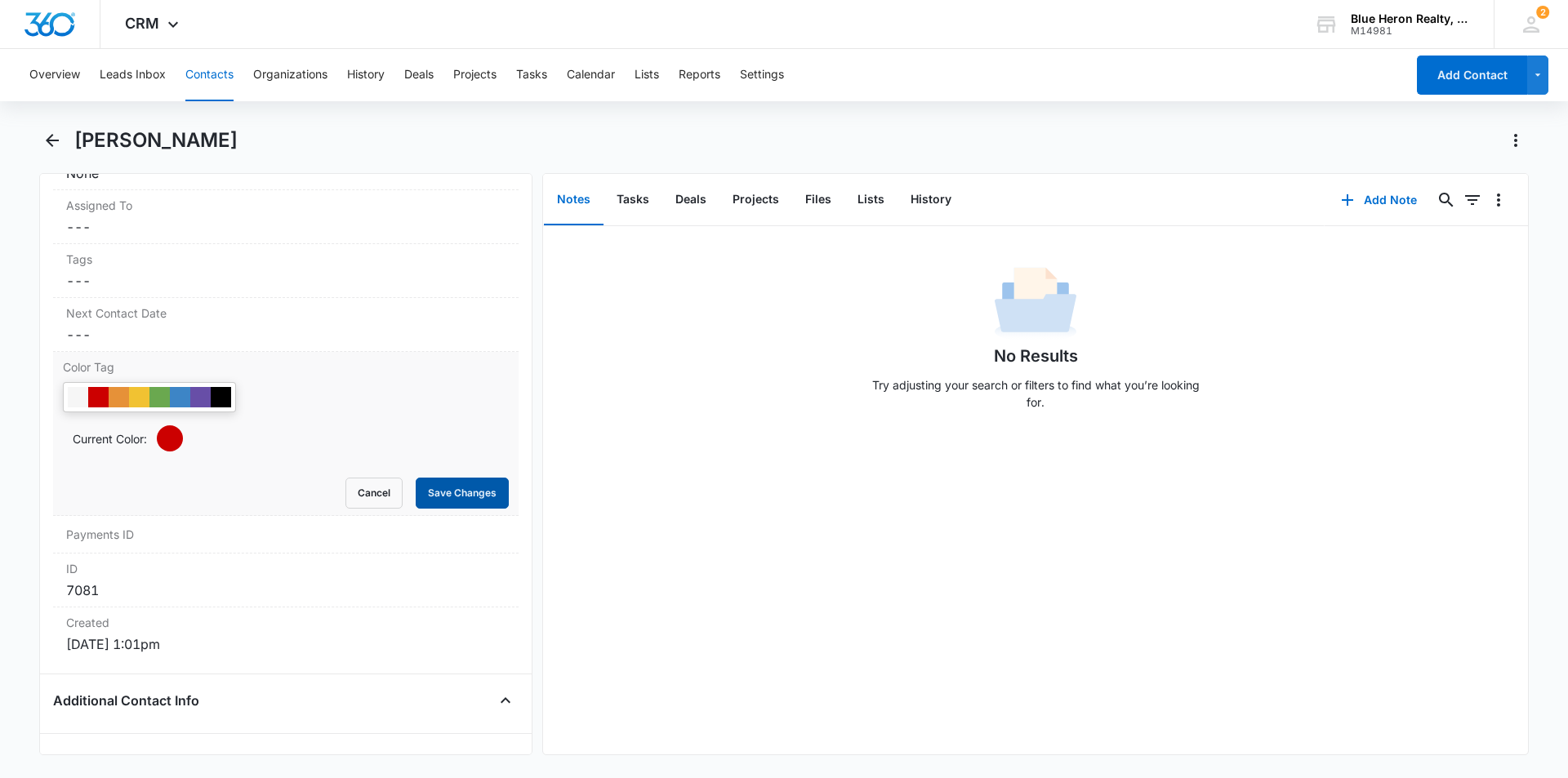
click at [435, 495] on button "Save Changes" at bounding box center [462, 493] width 93 height 31
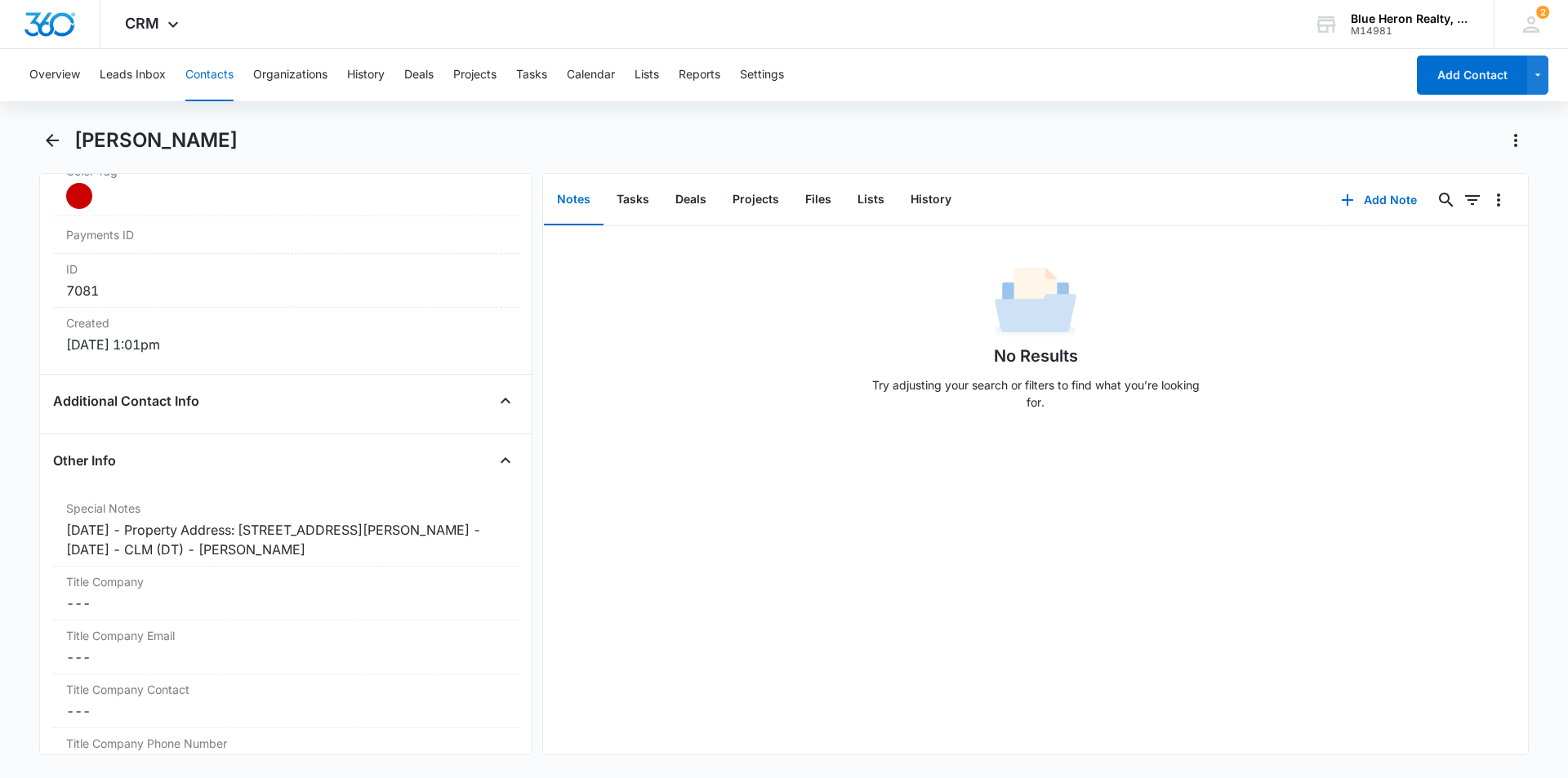
scroll to position [1023, 0]
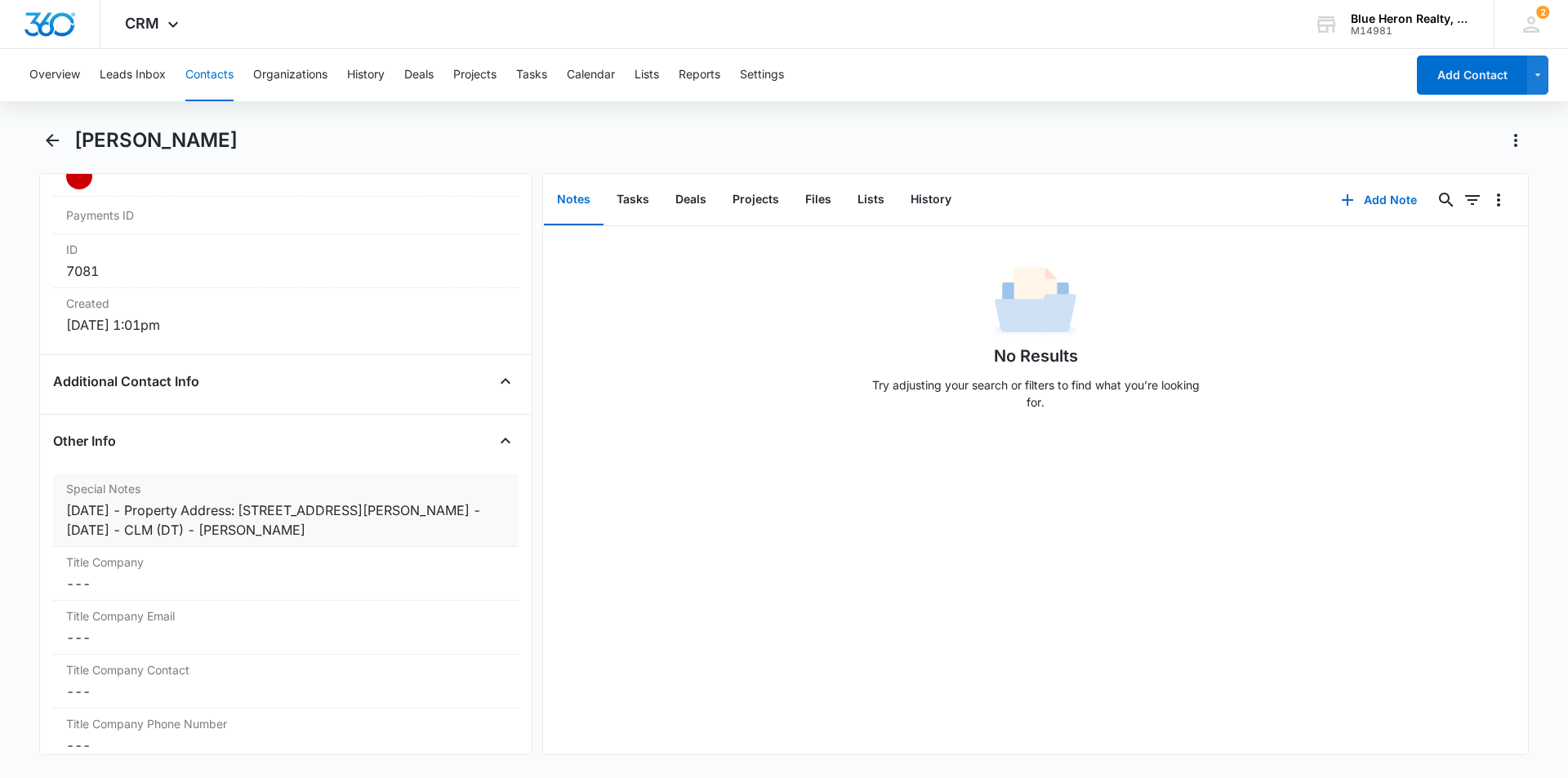
click at [139, 511] on div "[DATE] - Property Address: [STREET_ADDRESS][PERSON_NAME] - [DATE] - CLM (DT) - …" at bounding box center [285, 520] width 439 height 40
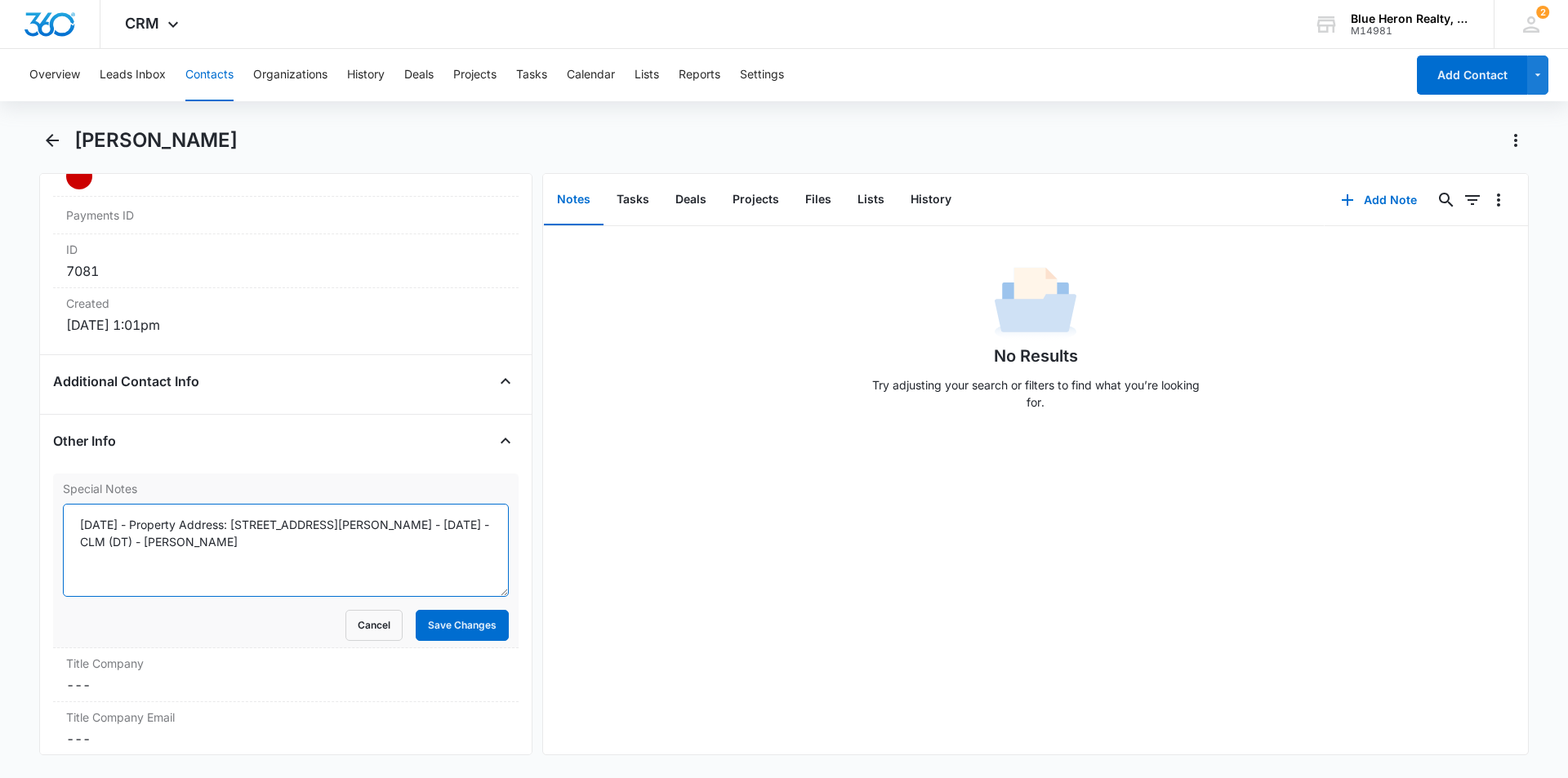
click at [140, 522] on textarea "[DATE] - Property Address: [STREET_ADDRESS][PERSON_NAME] - [DATE] - CLM (DT) - …" at bounding box center [285, 550] width 446 height 93
type textarea "[DATE] -expired listing - [DATE] - Property Address: [STREET_ADDRESS][PERSON_NA…"
click at [446, 624] on button "Save Changes" at bounding box center [462, 625] width 93 height 31
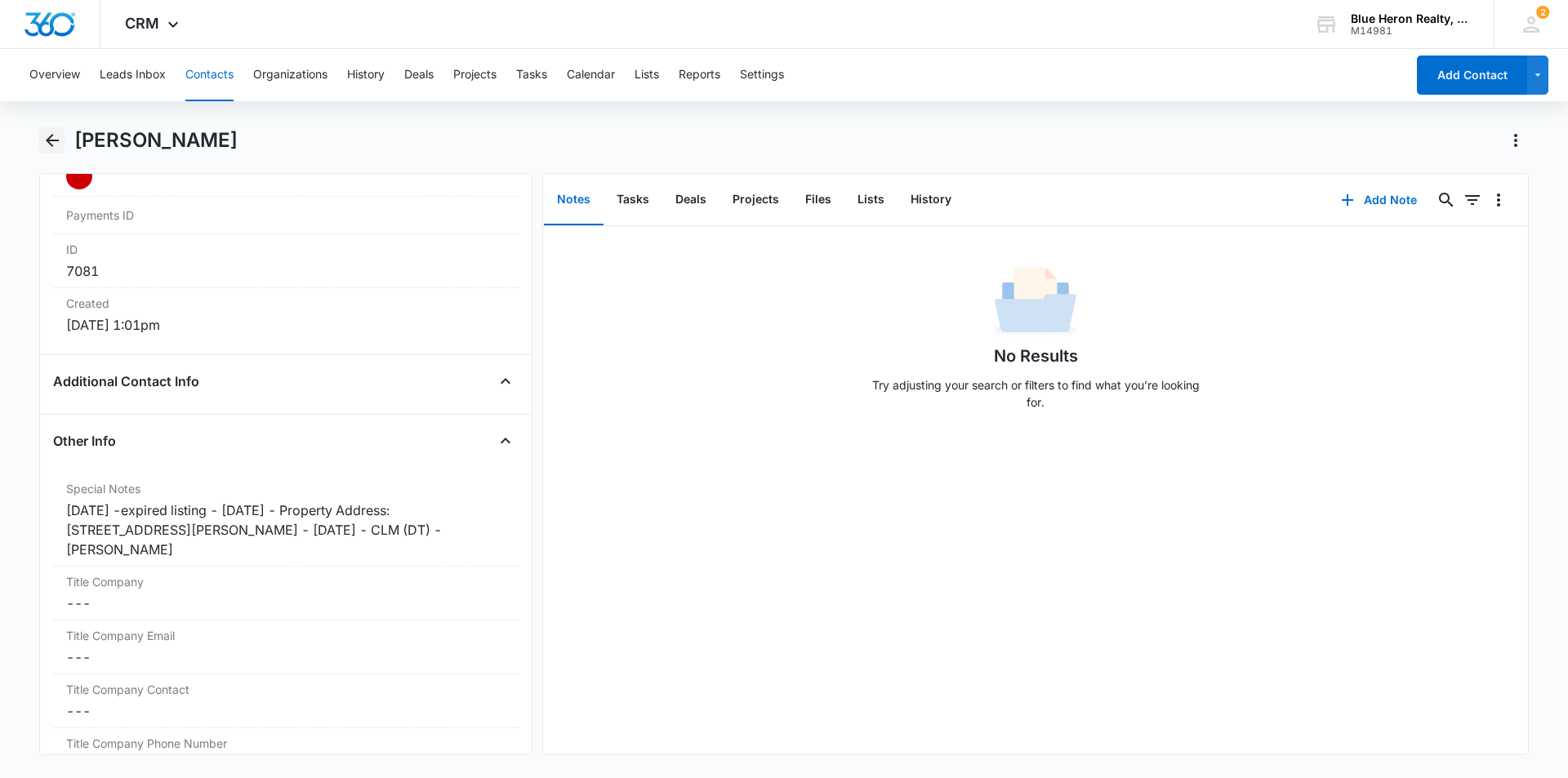
click at [48, 141] on icon "Back" at bounding box center [52, 140] width 13 height 13
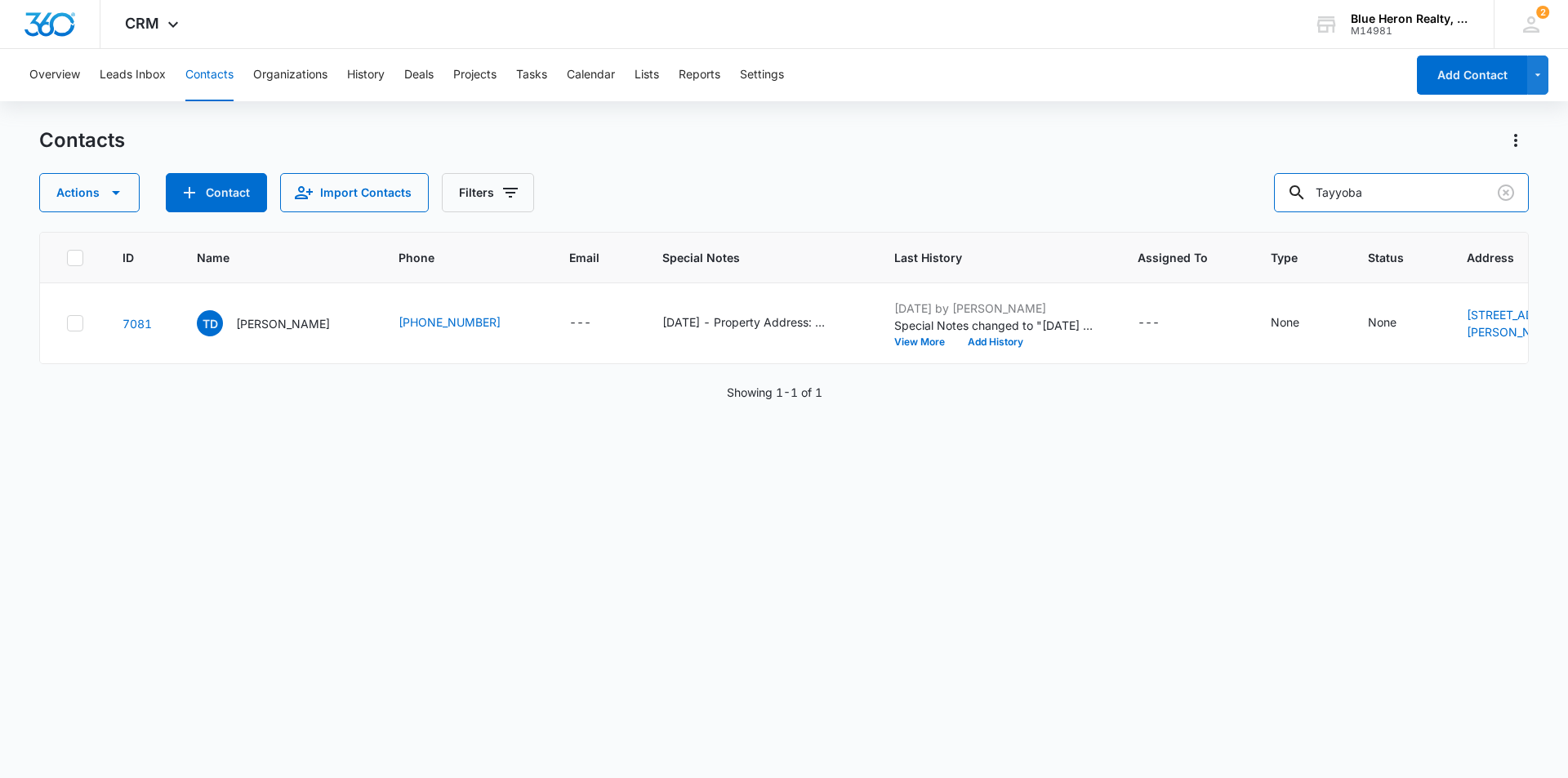
drag, startPoint x: 1414, startPoint y: 187, endPoint x: 1273, endPoint y: 193, distance: 141.1
click at [1273, 193] on div "Actions Contact Import Contacts Filters Tayyoba" at bounding box center [784, 193] width 1490 height 40
type input "[PERSON_NAME] [PERSON_NAME]"
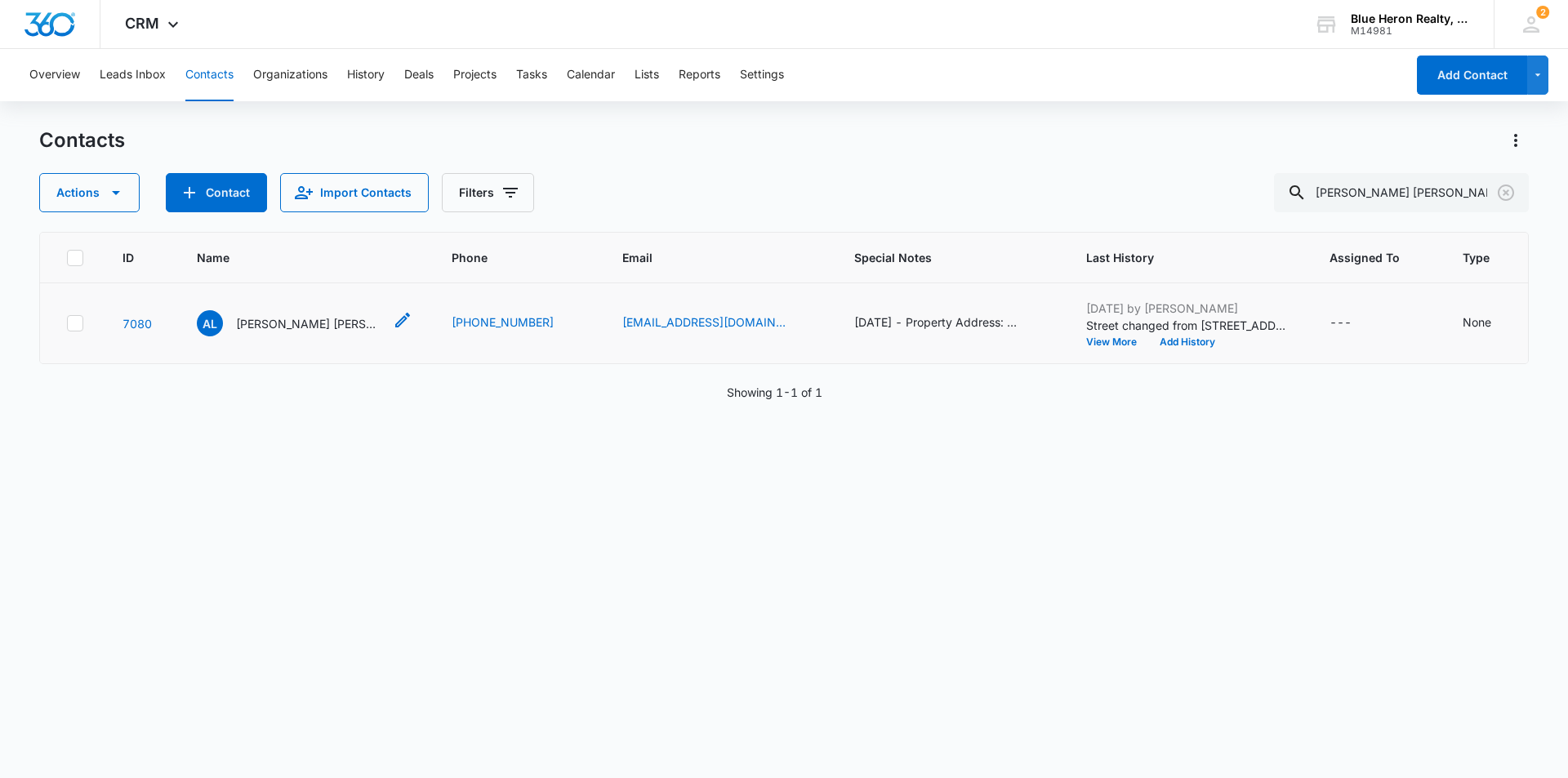
click at [254, 333] on p "[PERSON_NAME] [PERSON_NAME]" at bounding box center [309, 323] width 147 height 17
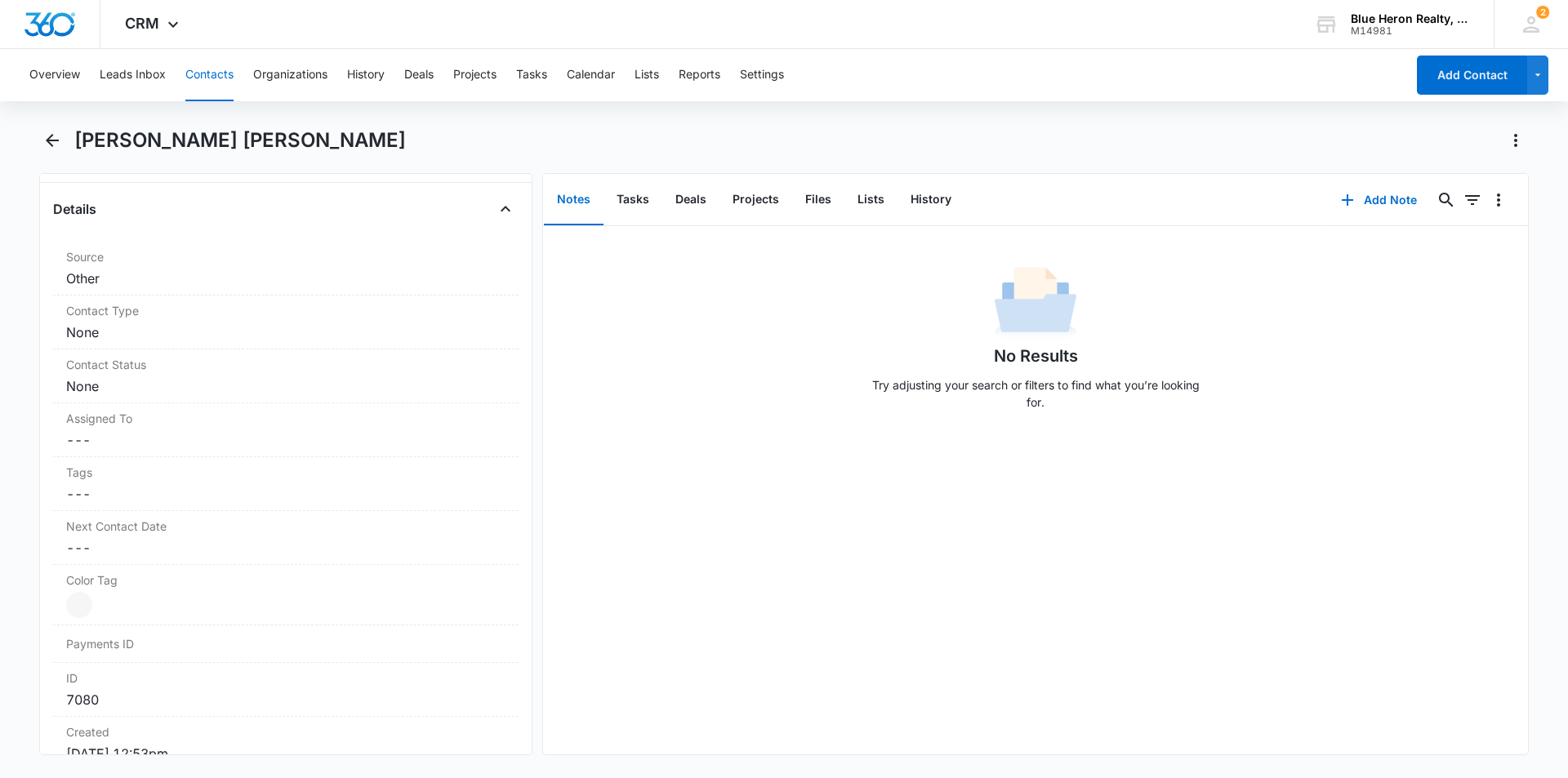
scroll to position [696, 0]
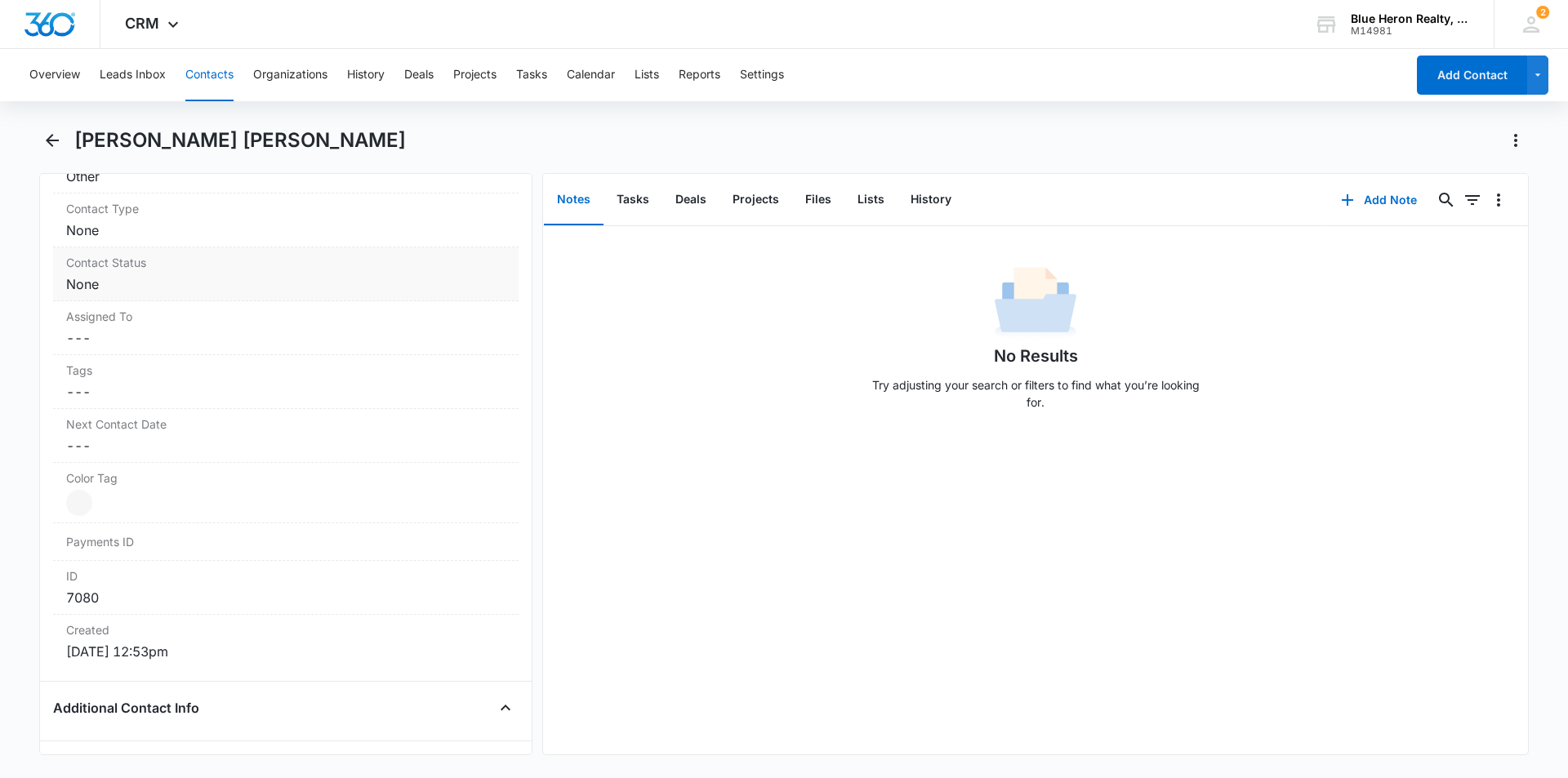
click at [184, 282] on dd "Cancel Save Changes None" at bounding box center [285, 284] width 439 height 19
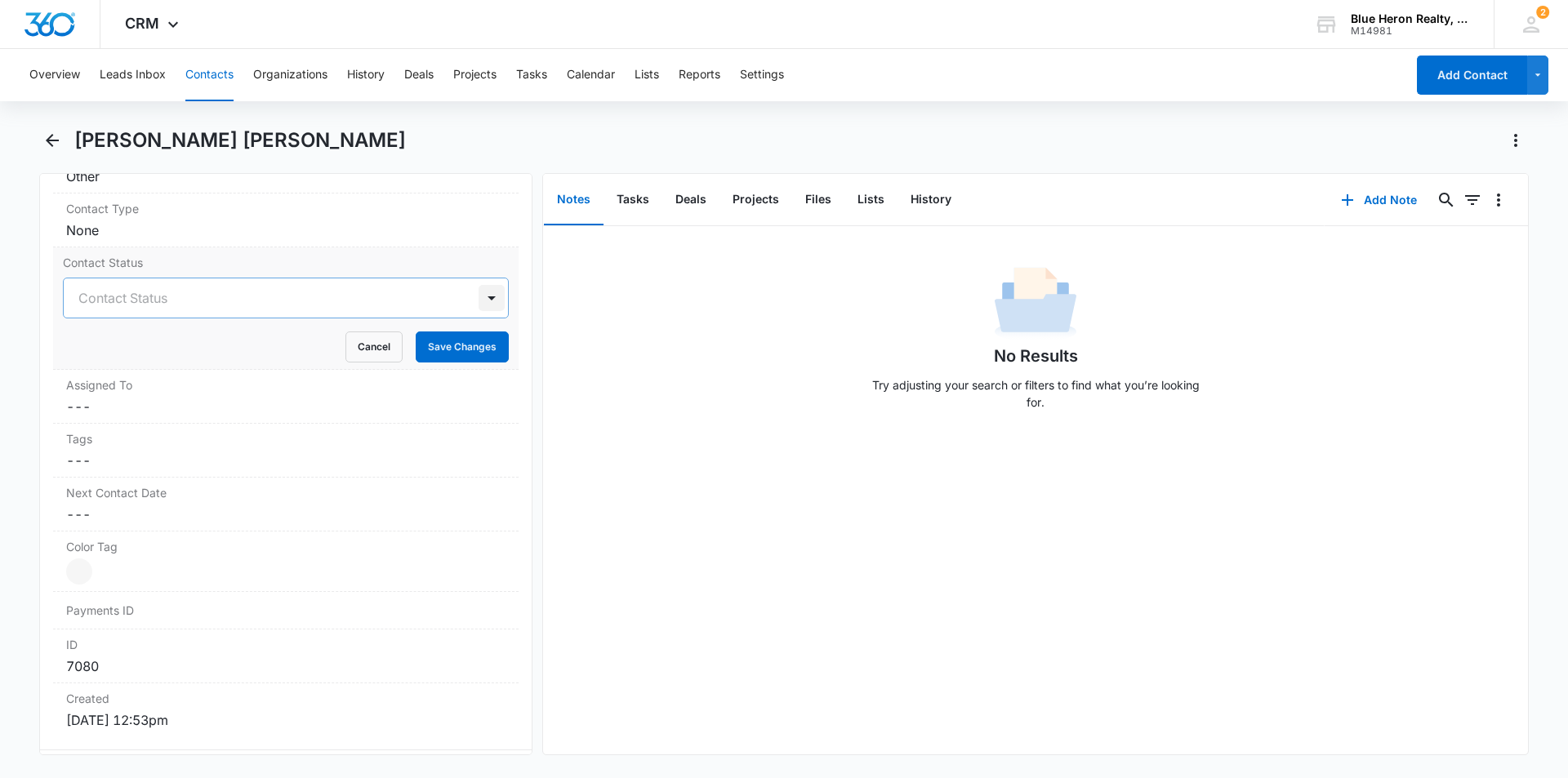
click at [479, 299] on div at bounding box center [492, 298] width 26 height 26
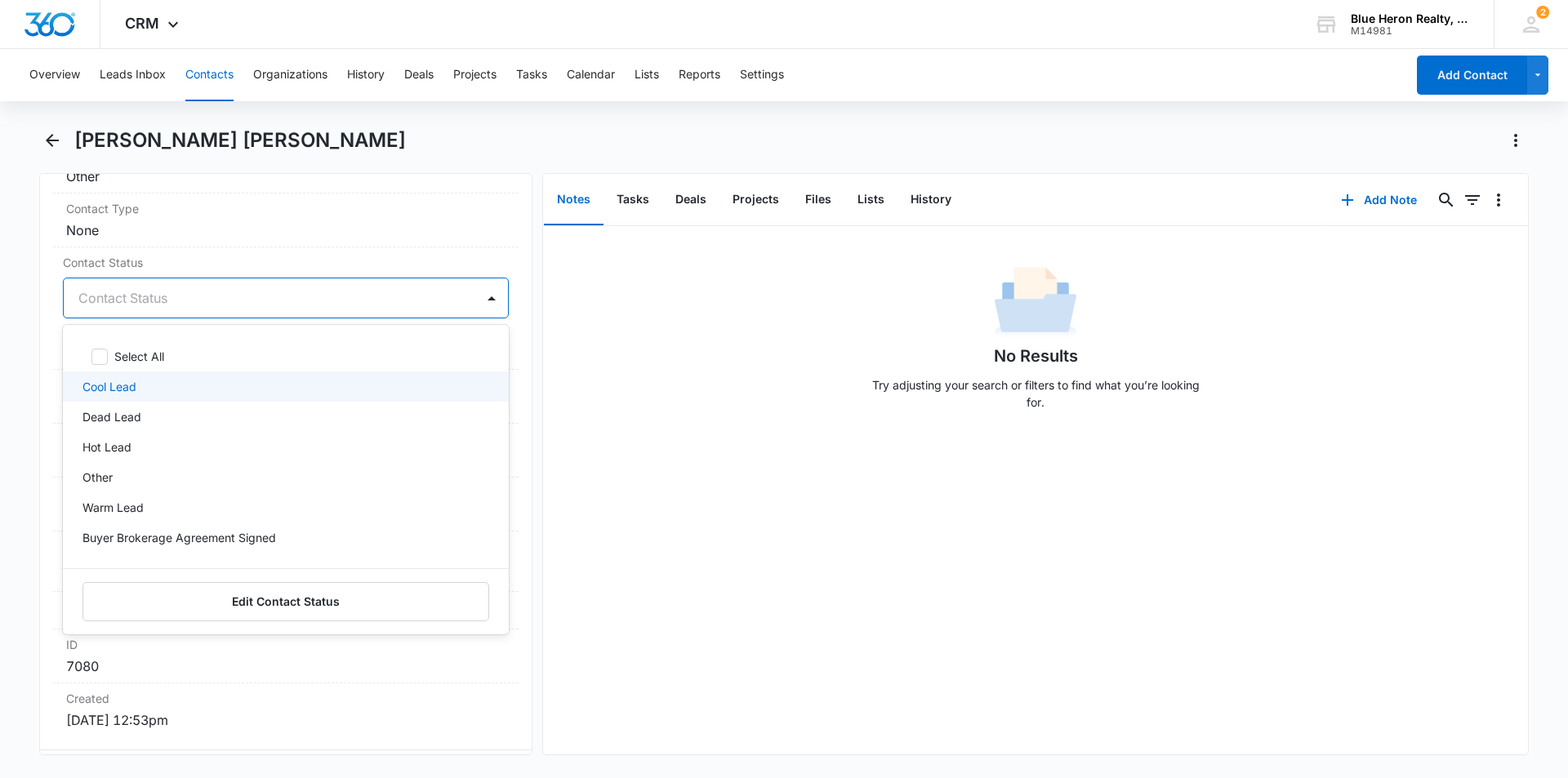
click at [758, 616] on div "No Results Try adjusting your search or filters to find what you’re looking for." at bounding box center [1035, 490] width 985 height 528
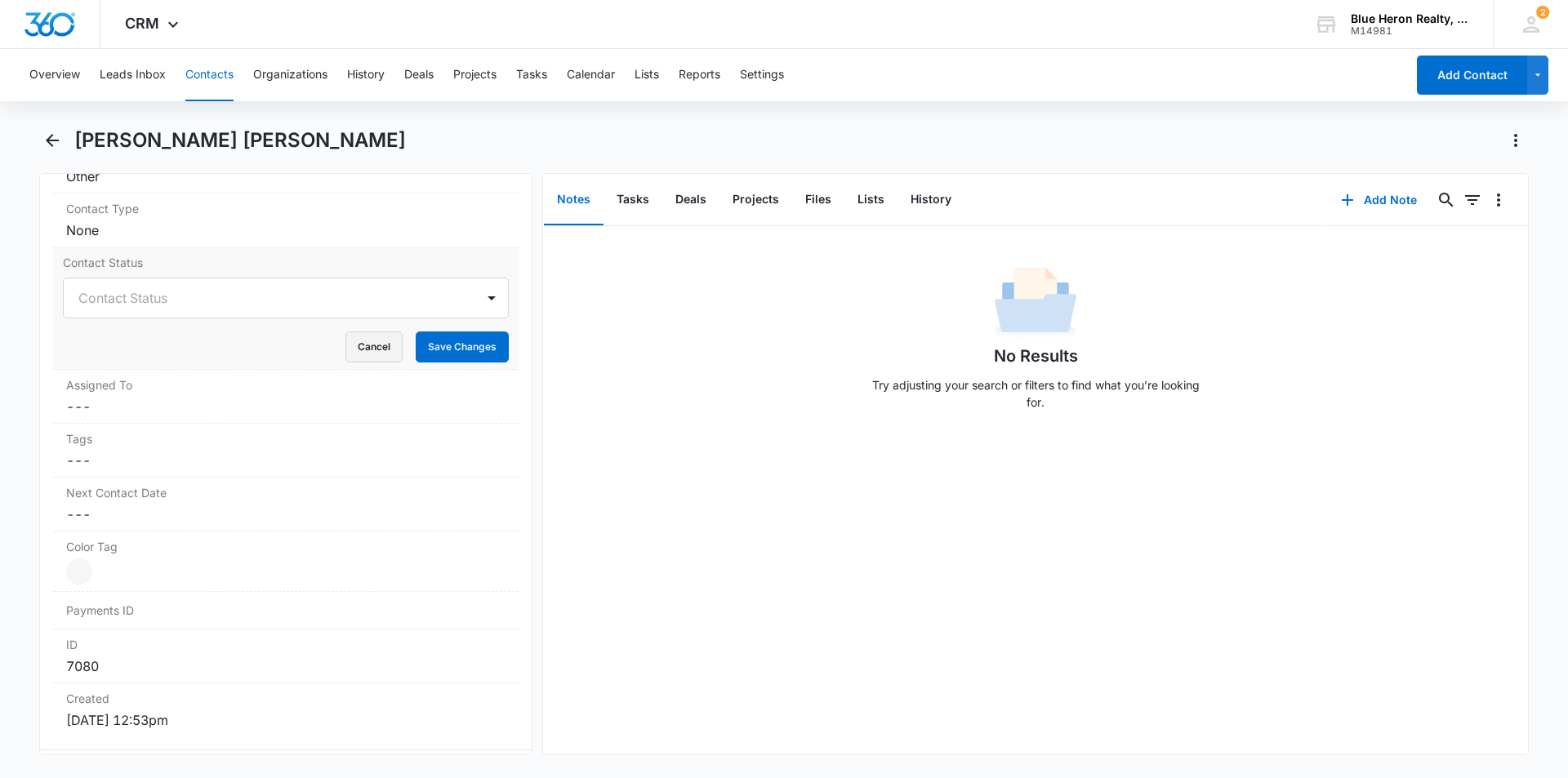
click at [357, 349] on button "Cancel" at bounding box center [373, 347] width 57 height 31
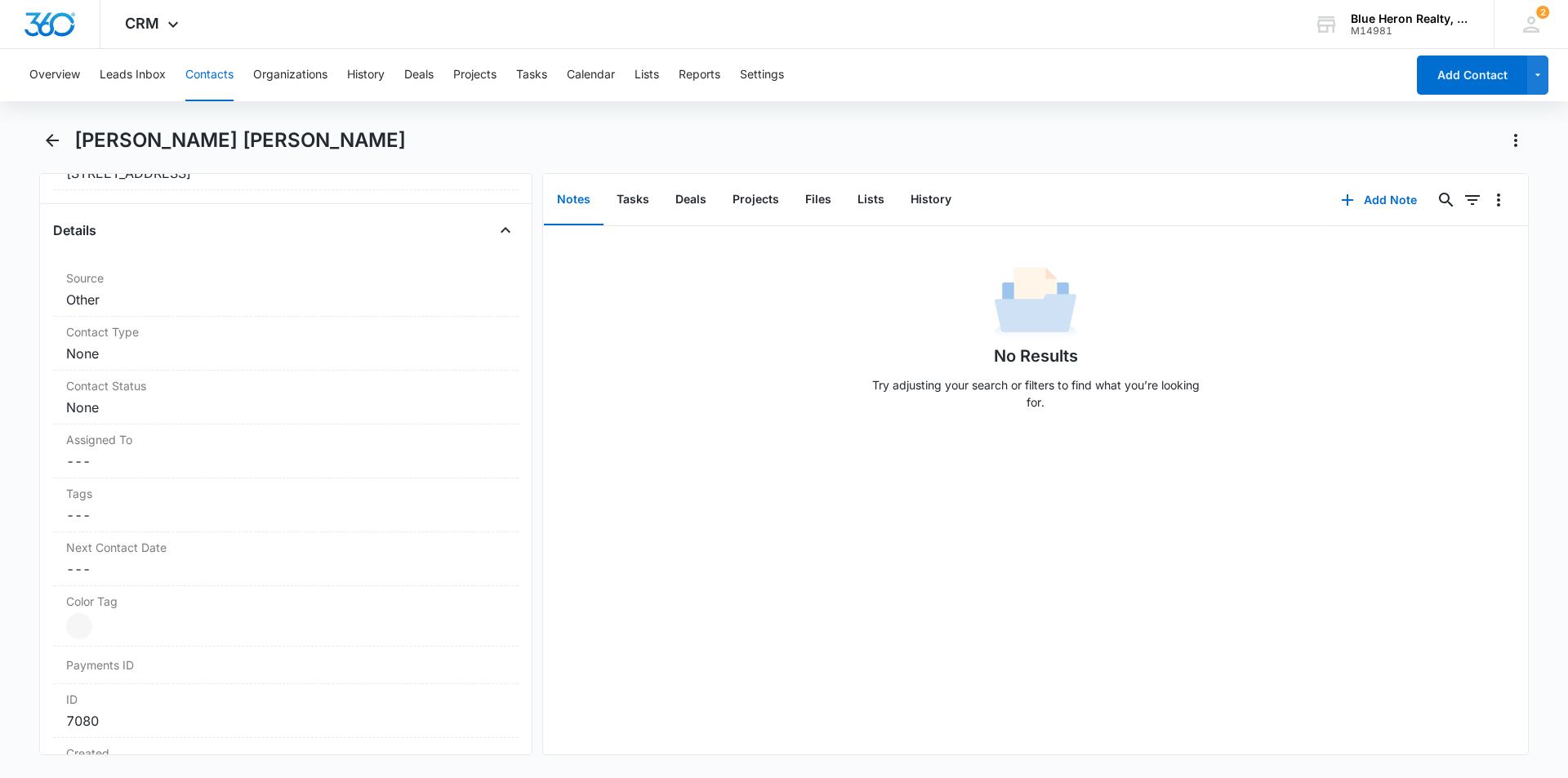
scroll to position [568, 0]
click at [218, 413] on dd "Cancel Save Changes None" at bounding box center [285, 413] width 439 height 19
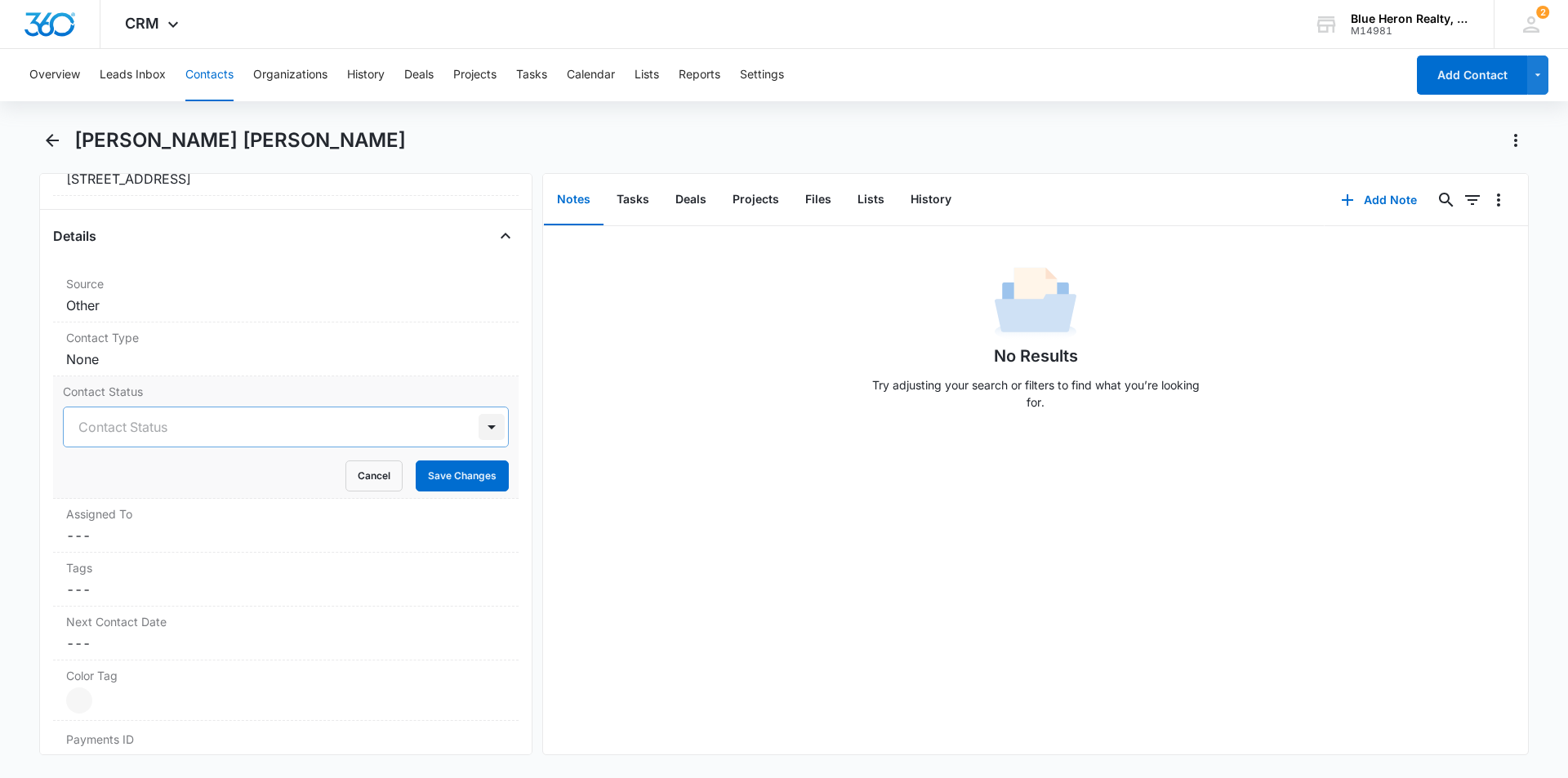
click at [481, 429] on div at bounding box center [492, 427] width 26 height 26
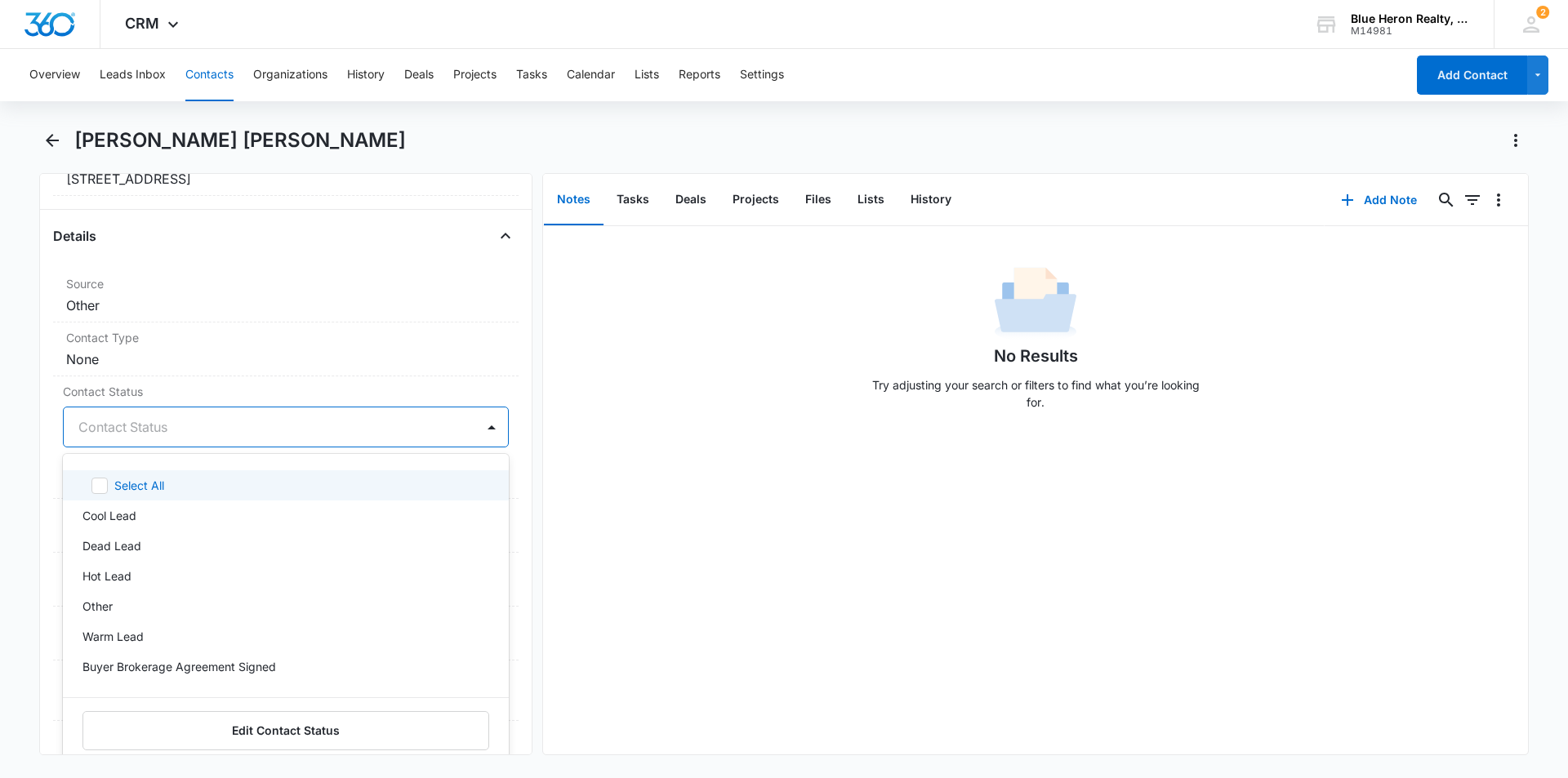
click at [689, 625] on div "No Results Try adjusting your search or filters to find what you’re looking for." at bounding box center [1035, 490] width 985 height 528
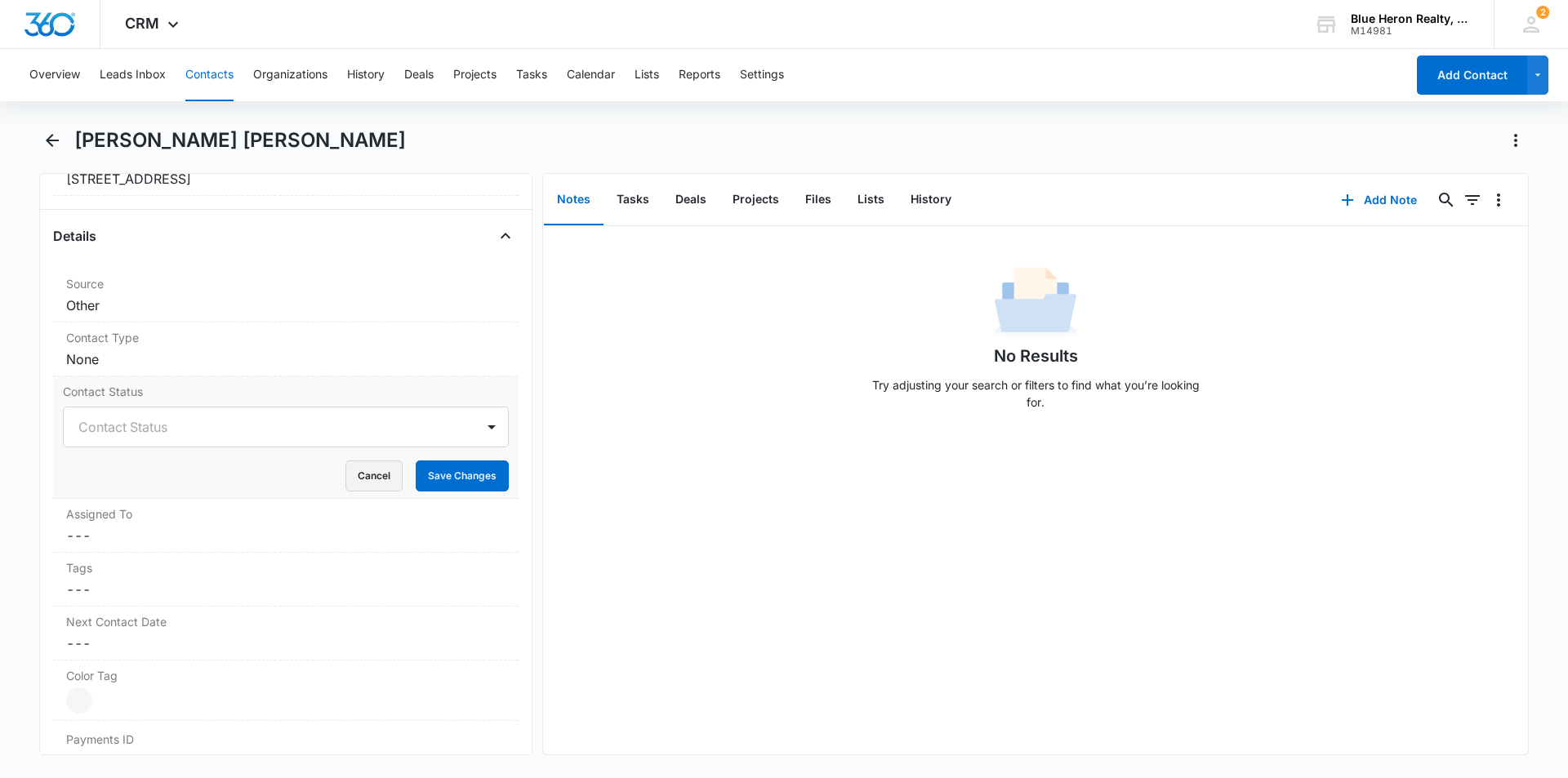
click at [366, 481] on button "Cancel" at bounding box center [373, 475] width 57 height 31
click at [209, 353] on dd "Cancel Save Changes None" at bounding box center [285, 359] width 439 height 19
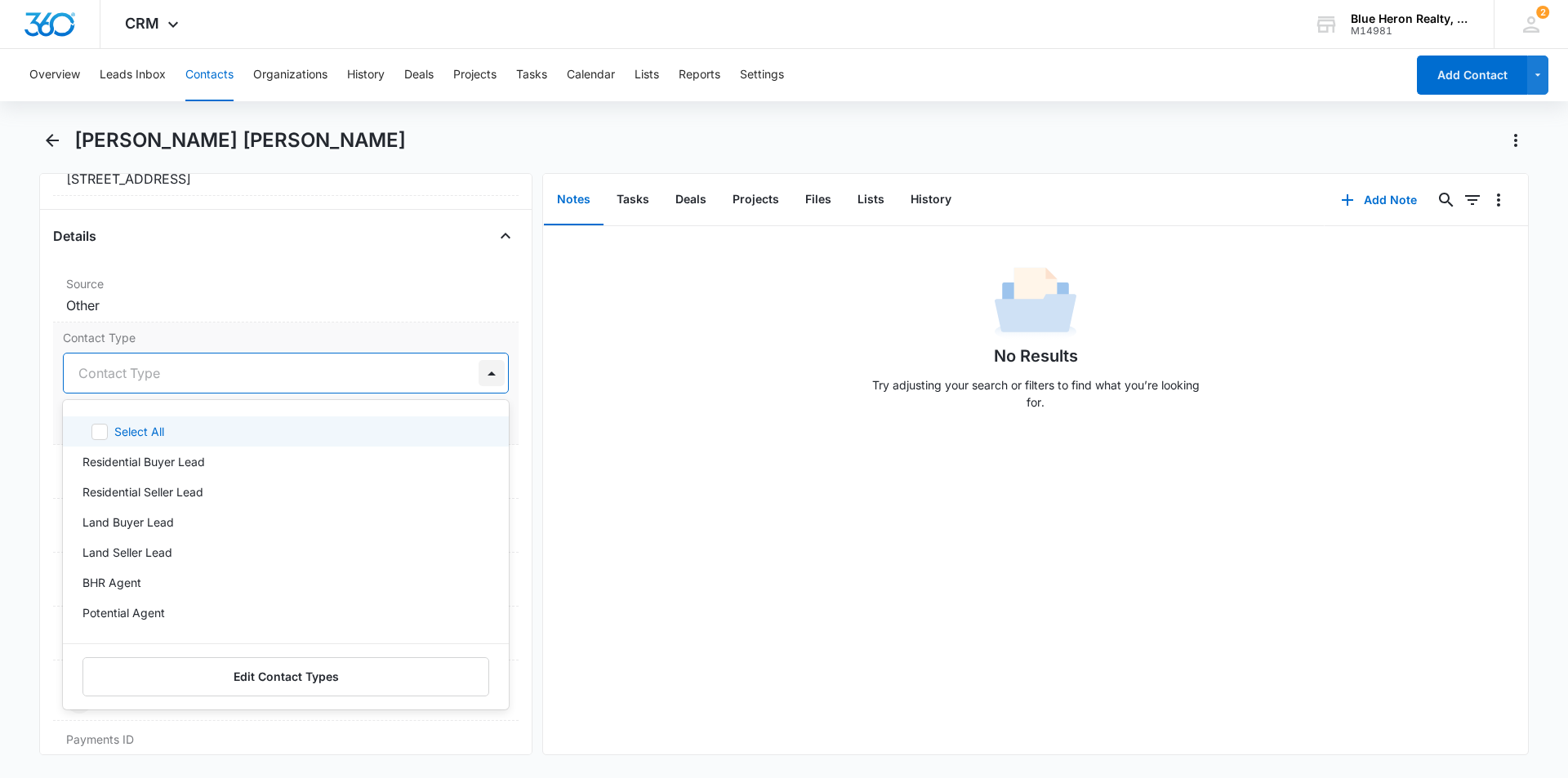
click at [479, 370] on div at bounding box center [492, 373] width 26 height 26
click at [229, 495] on div "Residential Seller Lead" at bounding box center [284, 491] width 403 height 17
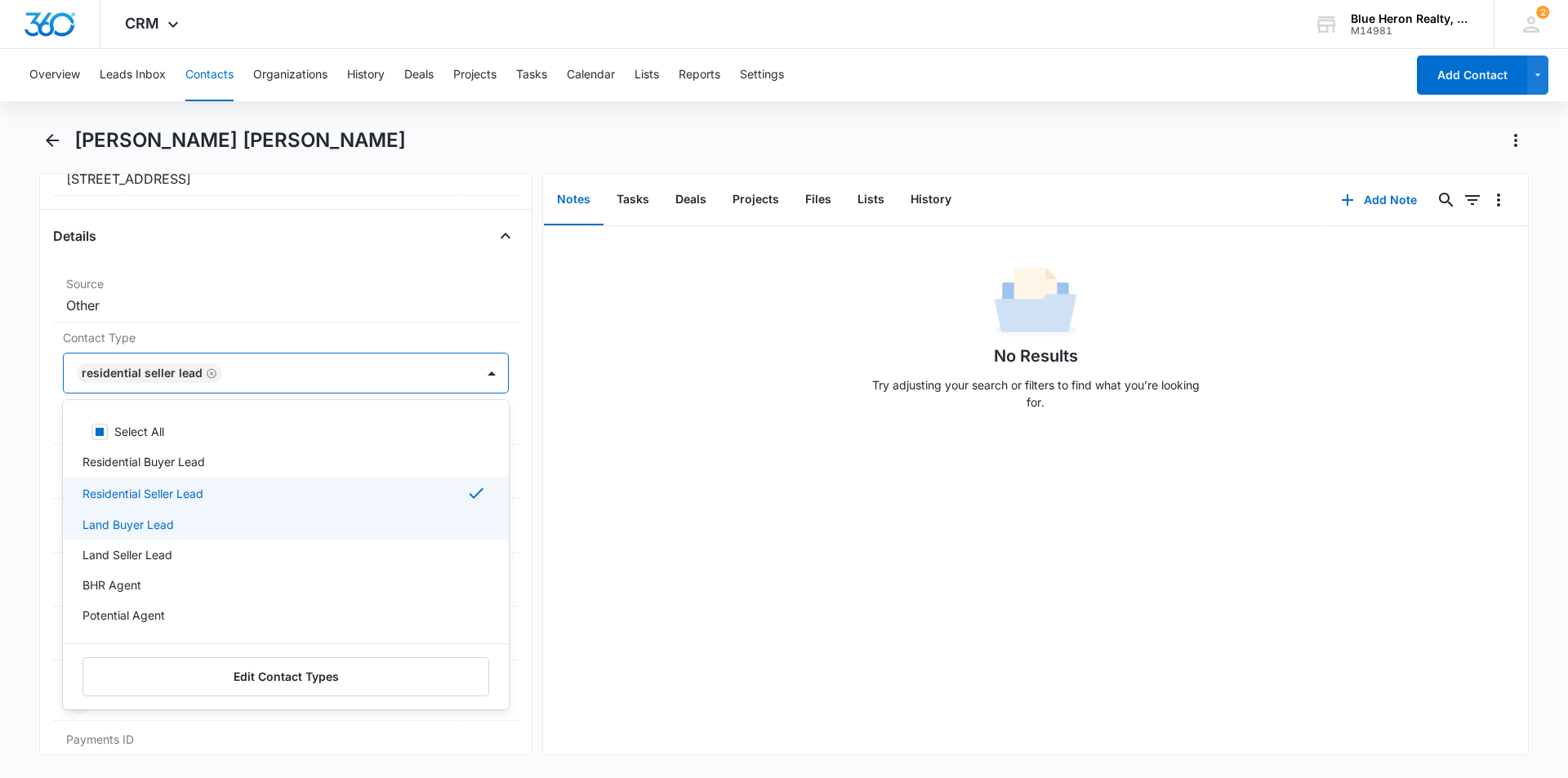
click at [793, 594] on div "No Results Try adjusting your search or filters to find what you’re looking for." at bounding box center [1035, 490] width 985 height 528
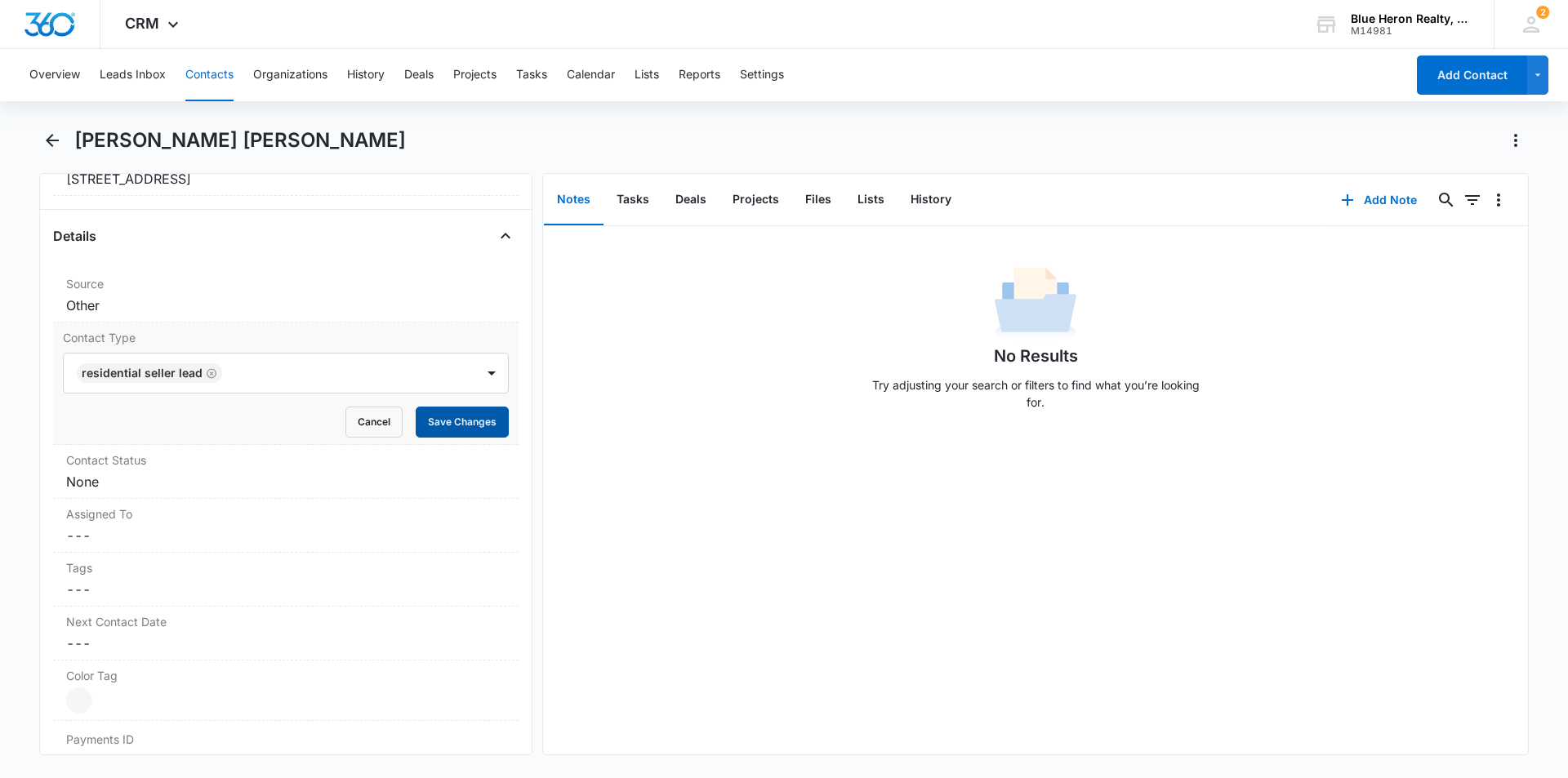
click at [439, 423] on button "Save Changes" at bounding box center [462, 422] width 93 height 31
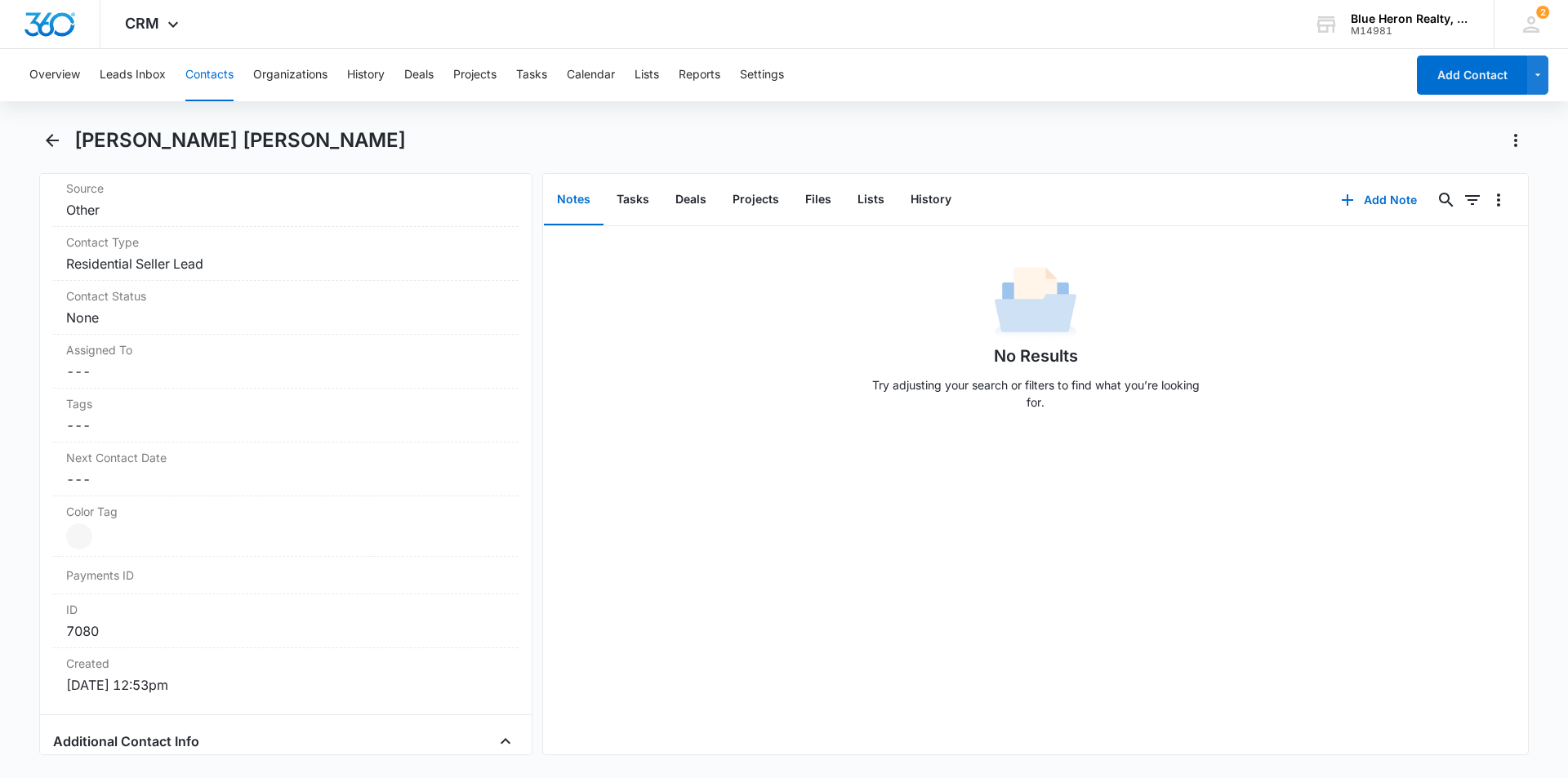
scroll to position [677, 0]
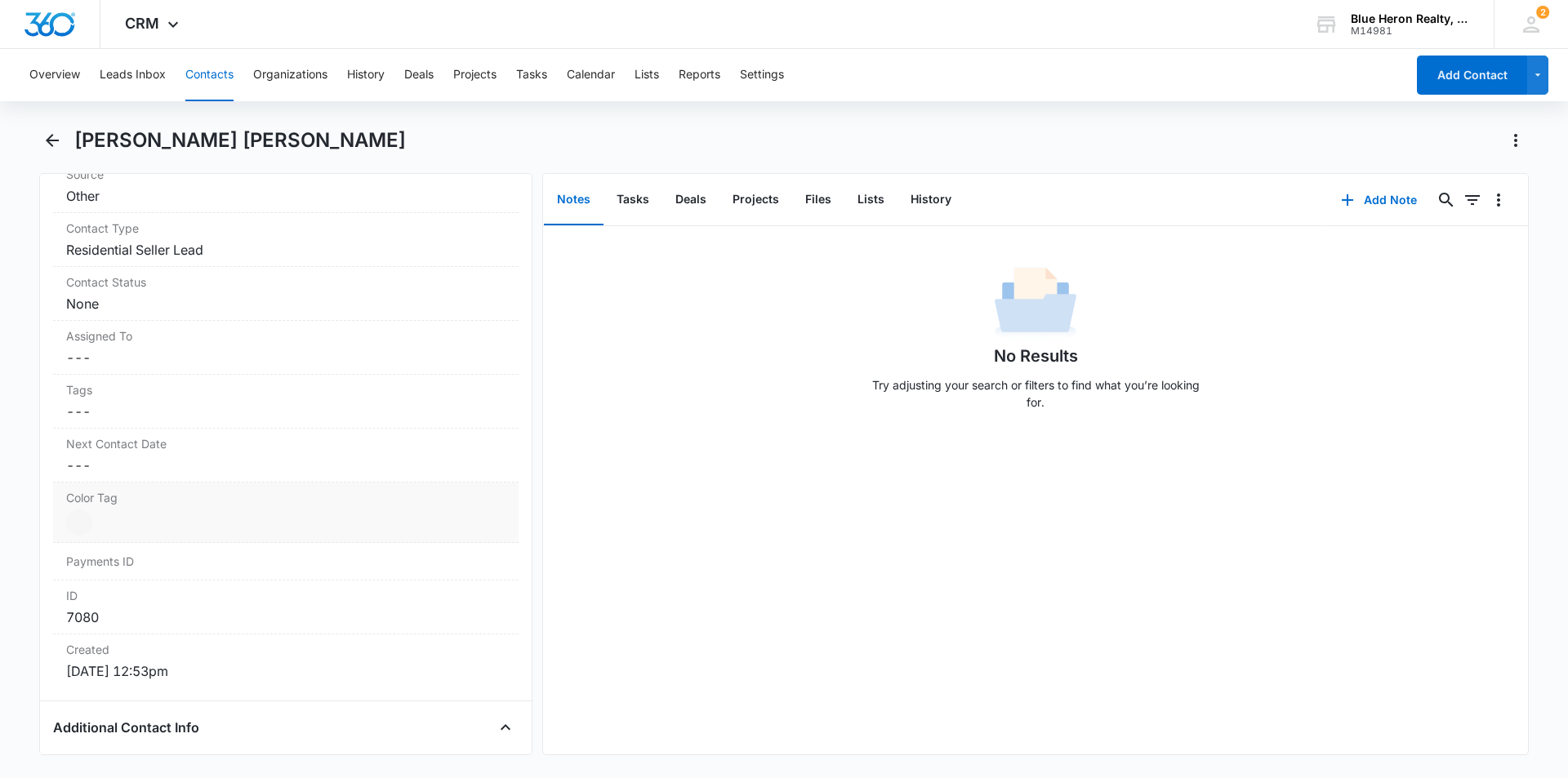
click at [136, 525] on dd "Current Color: Cancel Save Changes" at bounding box center [285, 523] width 439 height 26
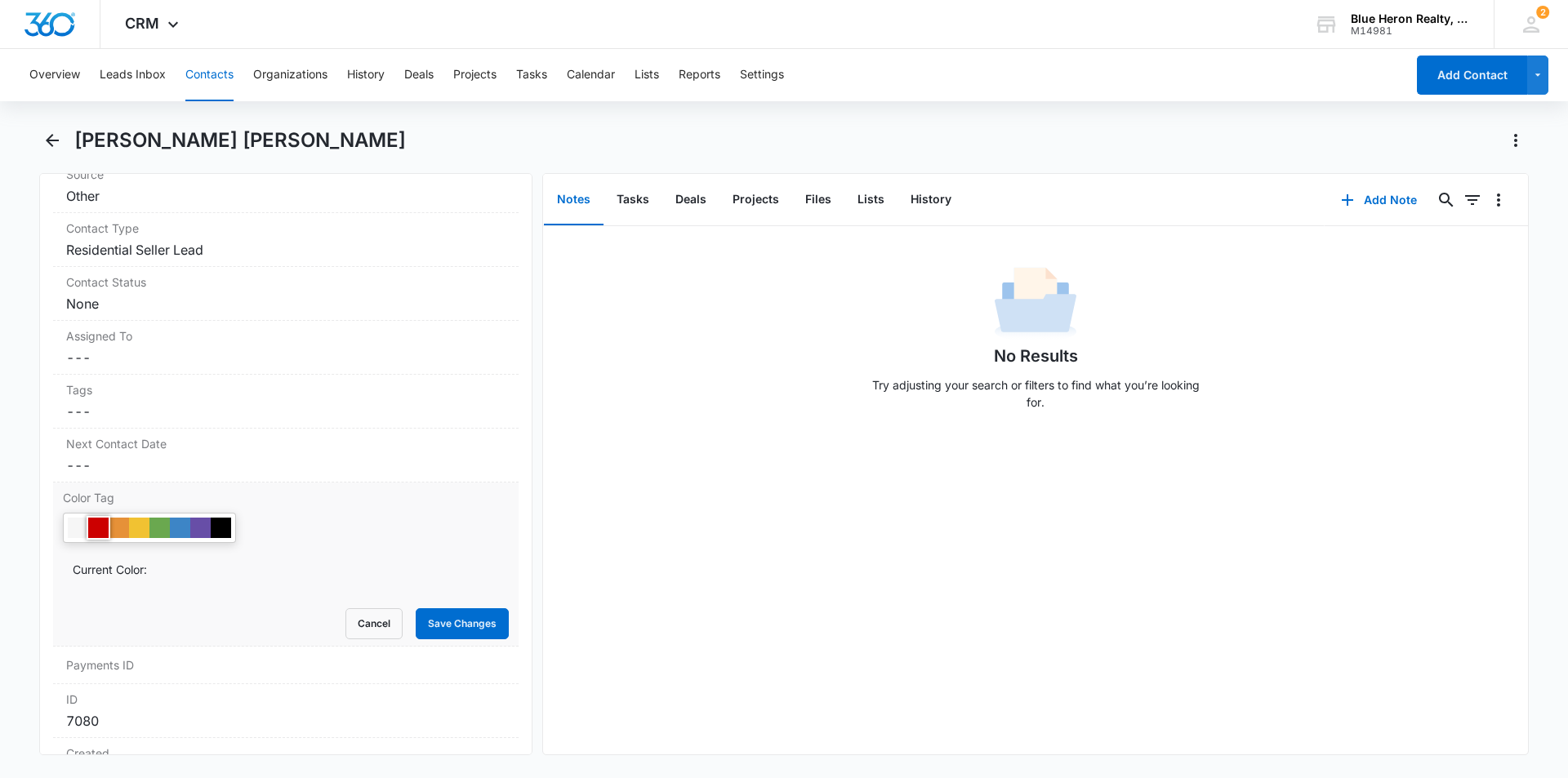
click at [96, 530] on div at bounding box center [98, 527] width 20 height 20
click at [458, 628] on button "Save Changes" at bounding box center [462, 623] width 93 height 31
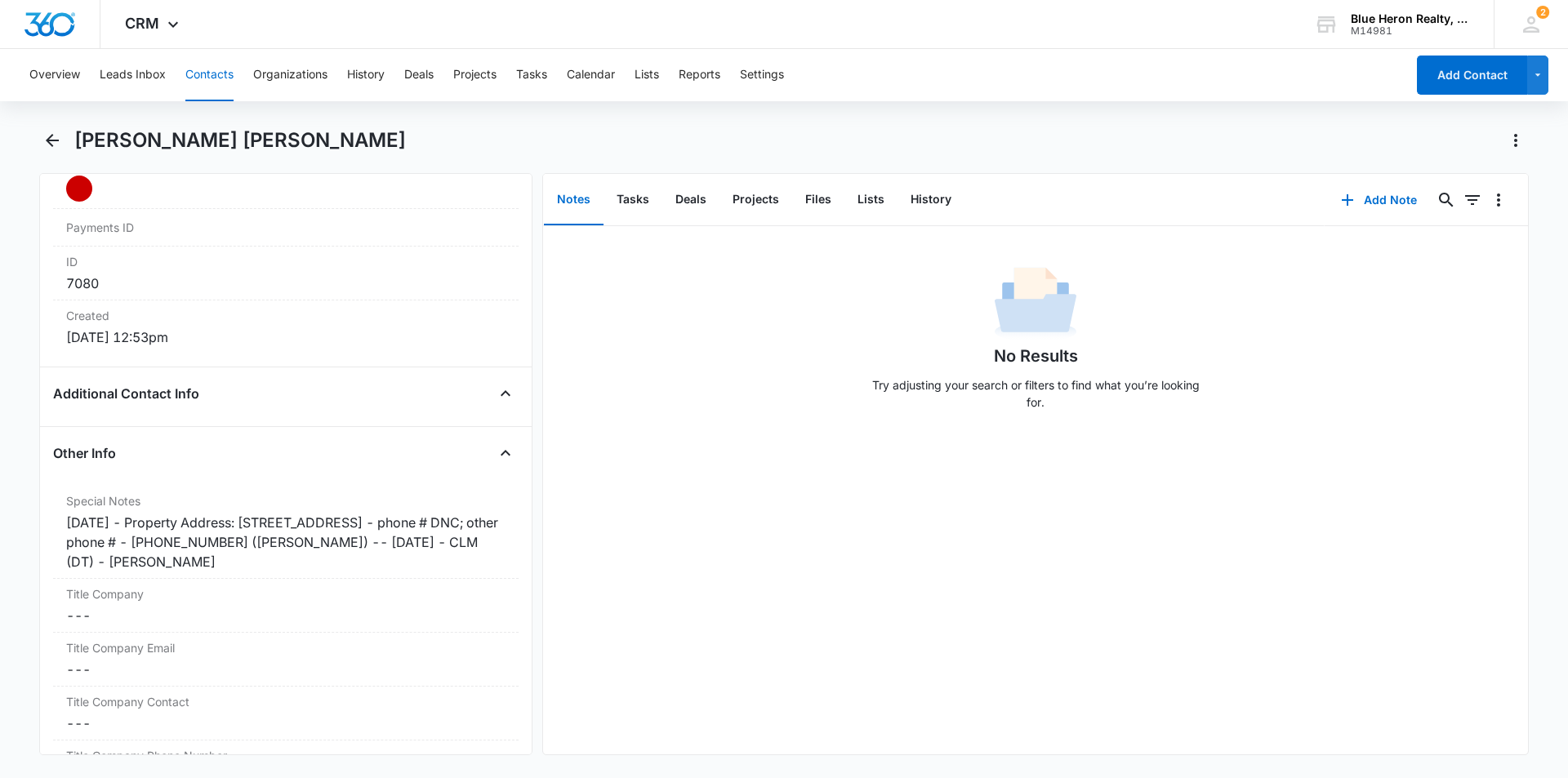
scroll to position [1031, 0]
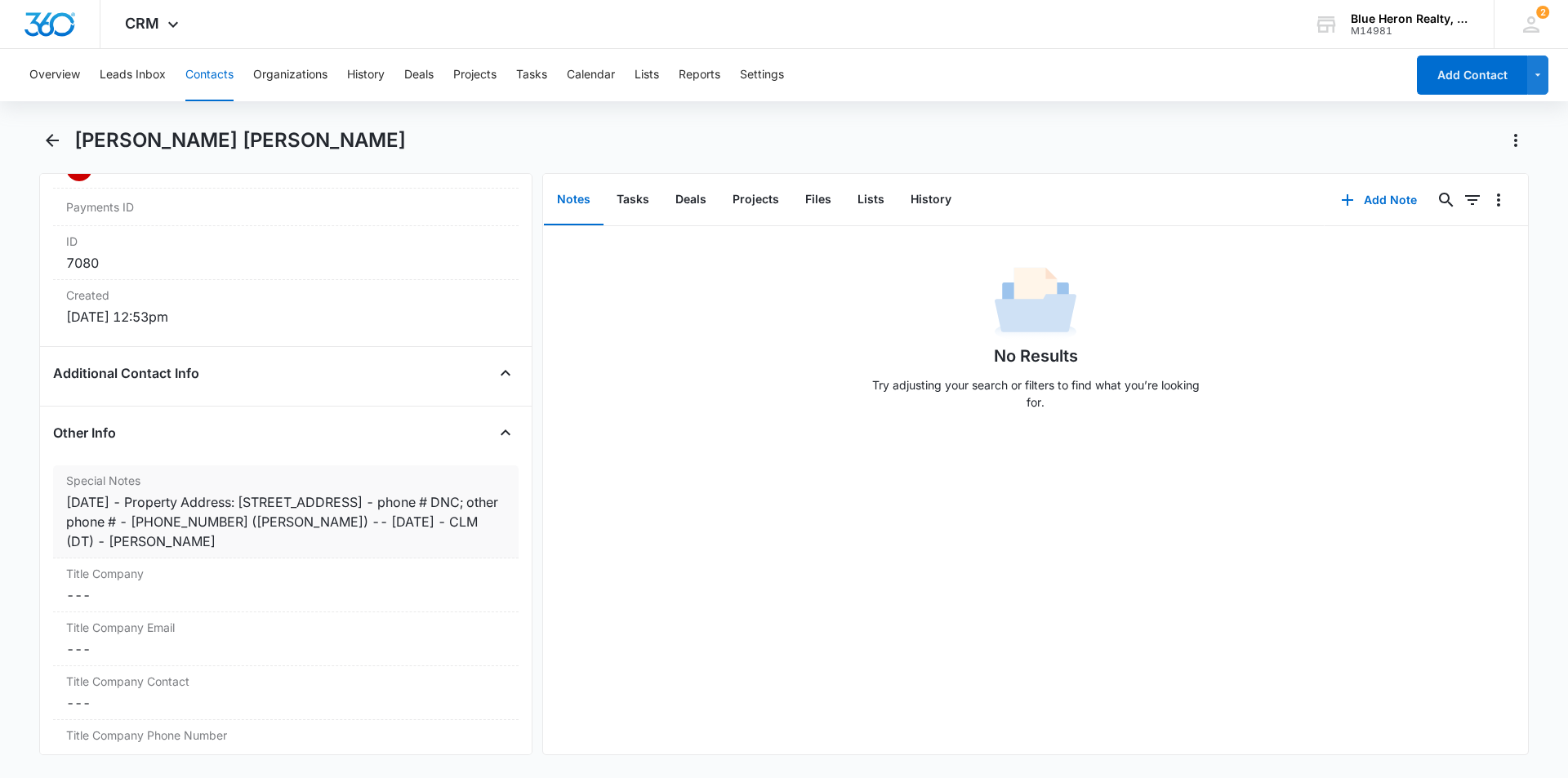
click at [142, 503] on div "[DATE] - Property Address: [STREET_ADDRESS] - phone # DNC; other phone # - [PHO…" at bounding box center [285, 521] width 439 height 59
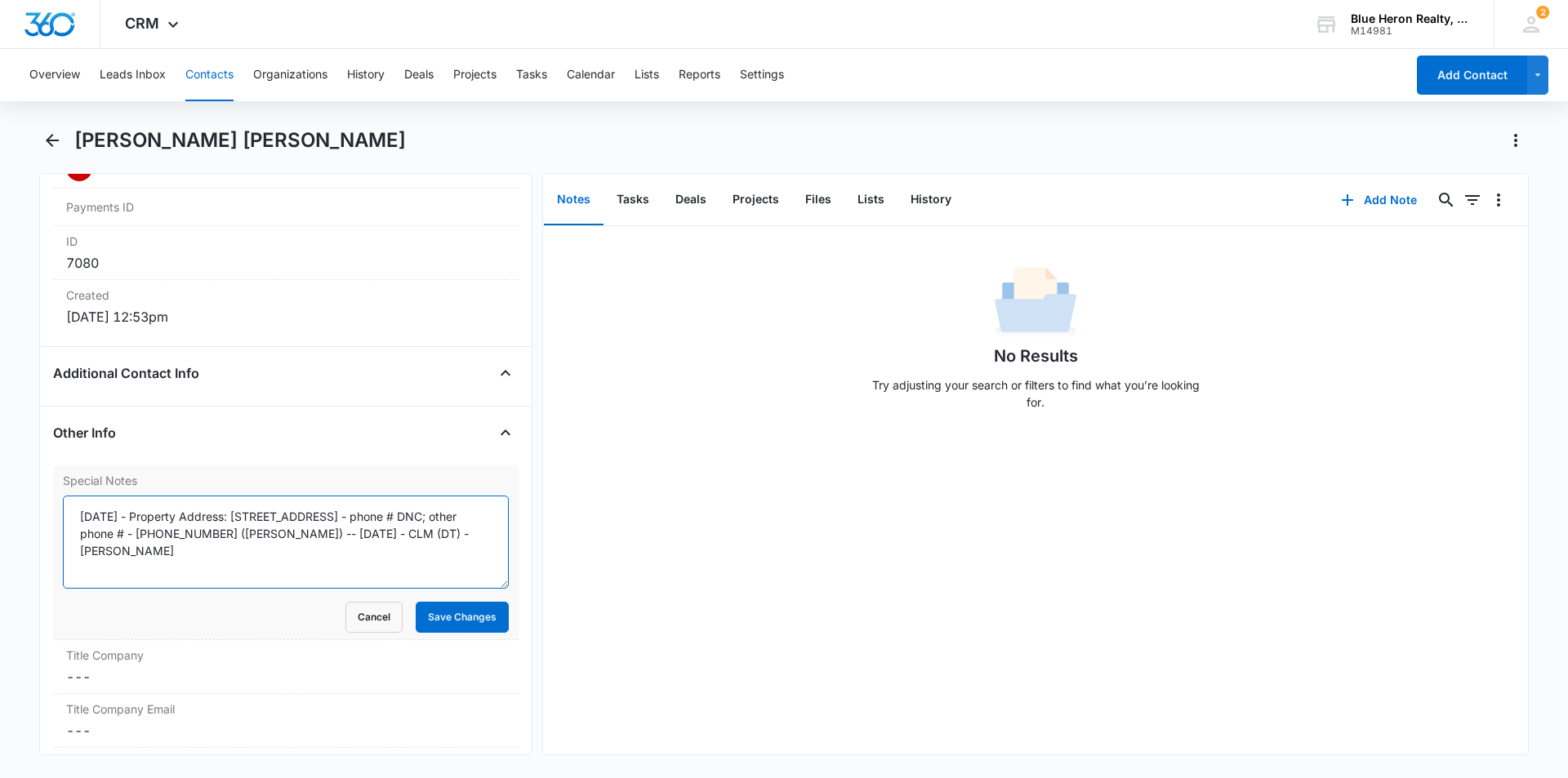
click at [139, 514] on textarea "[DATE] - Property Address: [STREET_ADDRESS] - phone # DNC; other phone # - [PHO…" at bounding box center [285, 542] width 446 height 93
type textarea "[DATE] - expired listing - Property Address: [STREET_ADDRESS] - phone # DNC; ot…"
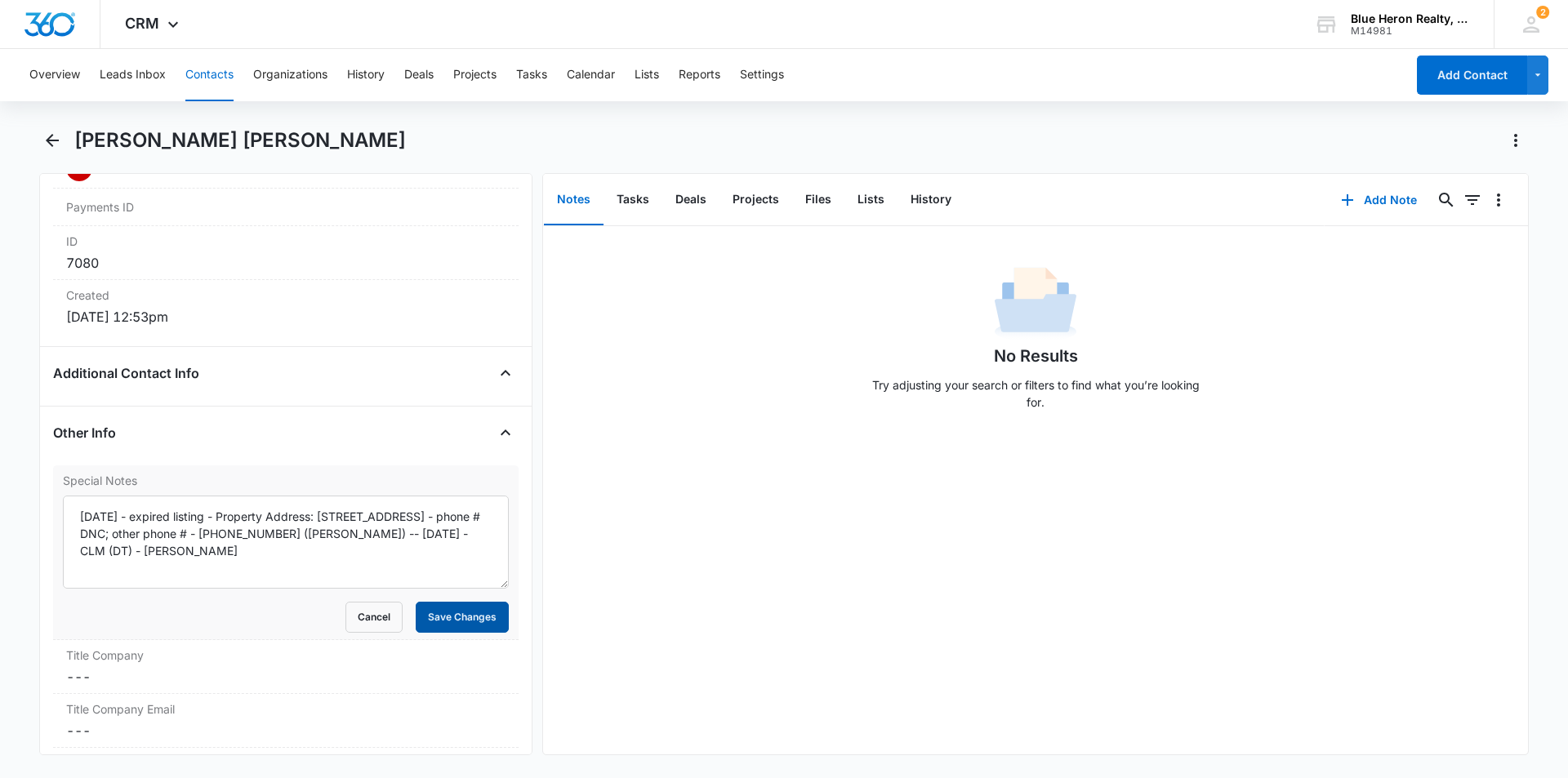
click at [416, 621] on button "Save Changes" at bounding box center [462, 617] width 93 height 31
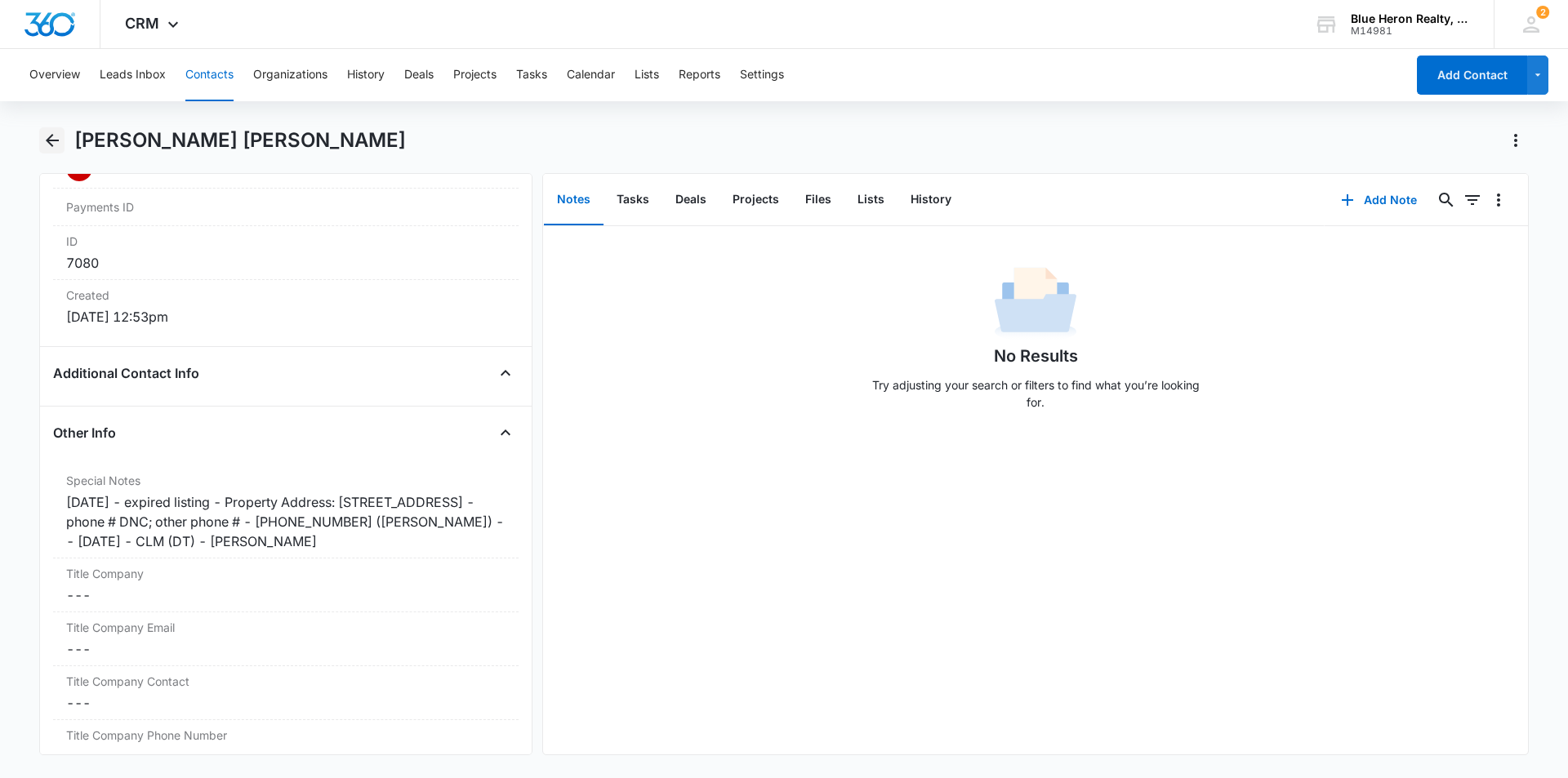
click at [50, 138] on icon "Back" at bounding box center [52, 140] width 13 height 13
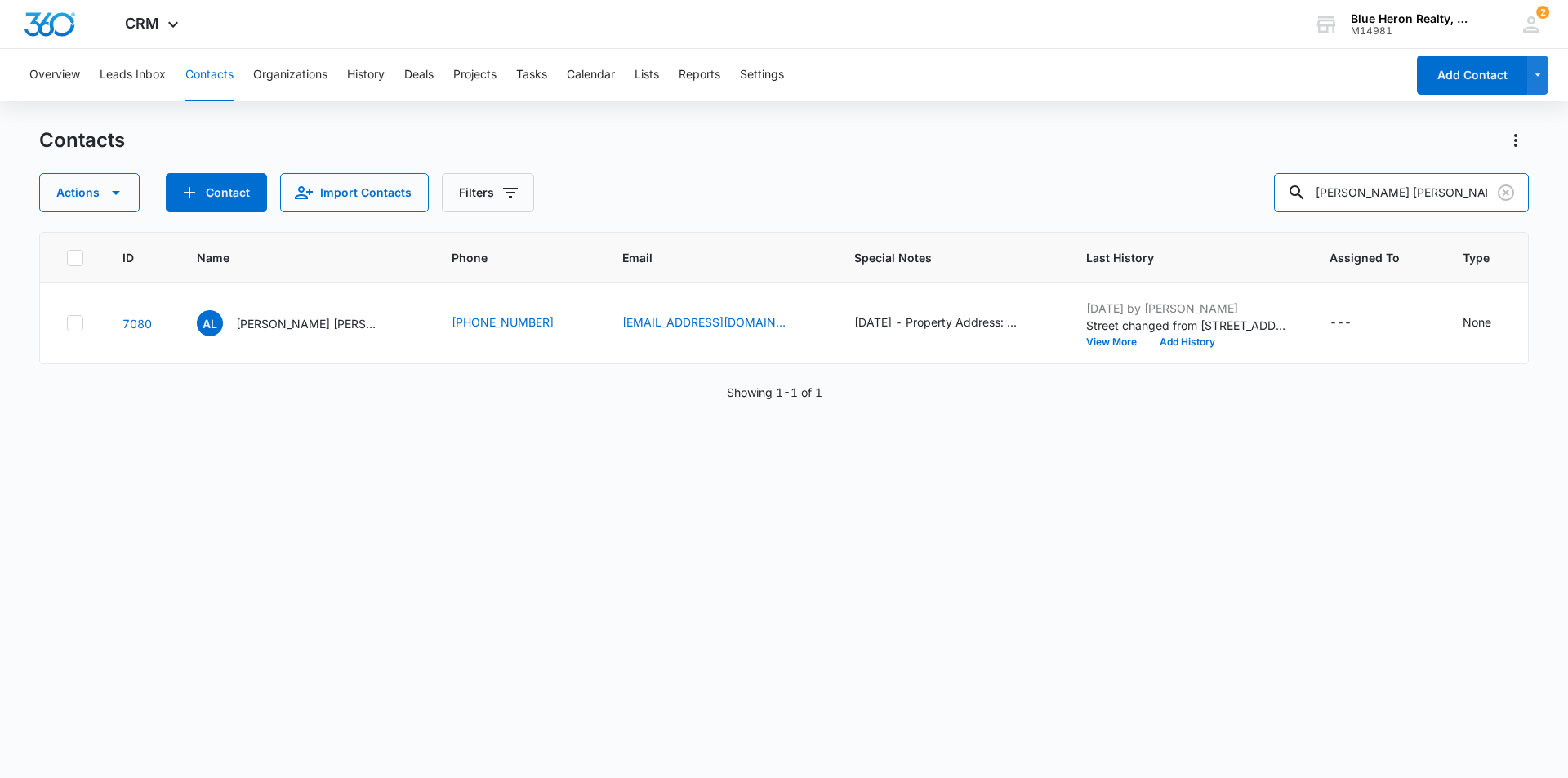
drag, startPoint x: 1419, startPoint y: 188, endPoint x: 1277, endPoint y: 202, distance: 142.7
click at [1277, 202] on div "Actions Contact Import Contacts Filters [PERSON_NAME] [PERSON_NAME]" at bounding box center [784, 193] width 1490 height 40
click at [261, 333] on p "[PERSON_NAME] [PERSON_NAME]" at bounding box center [309, 323] width 147 height 17
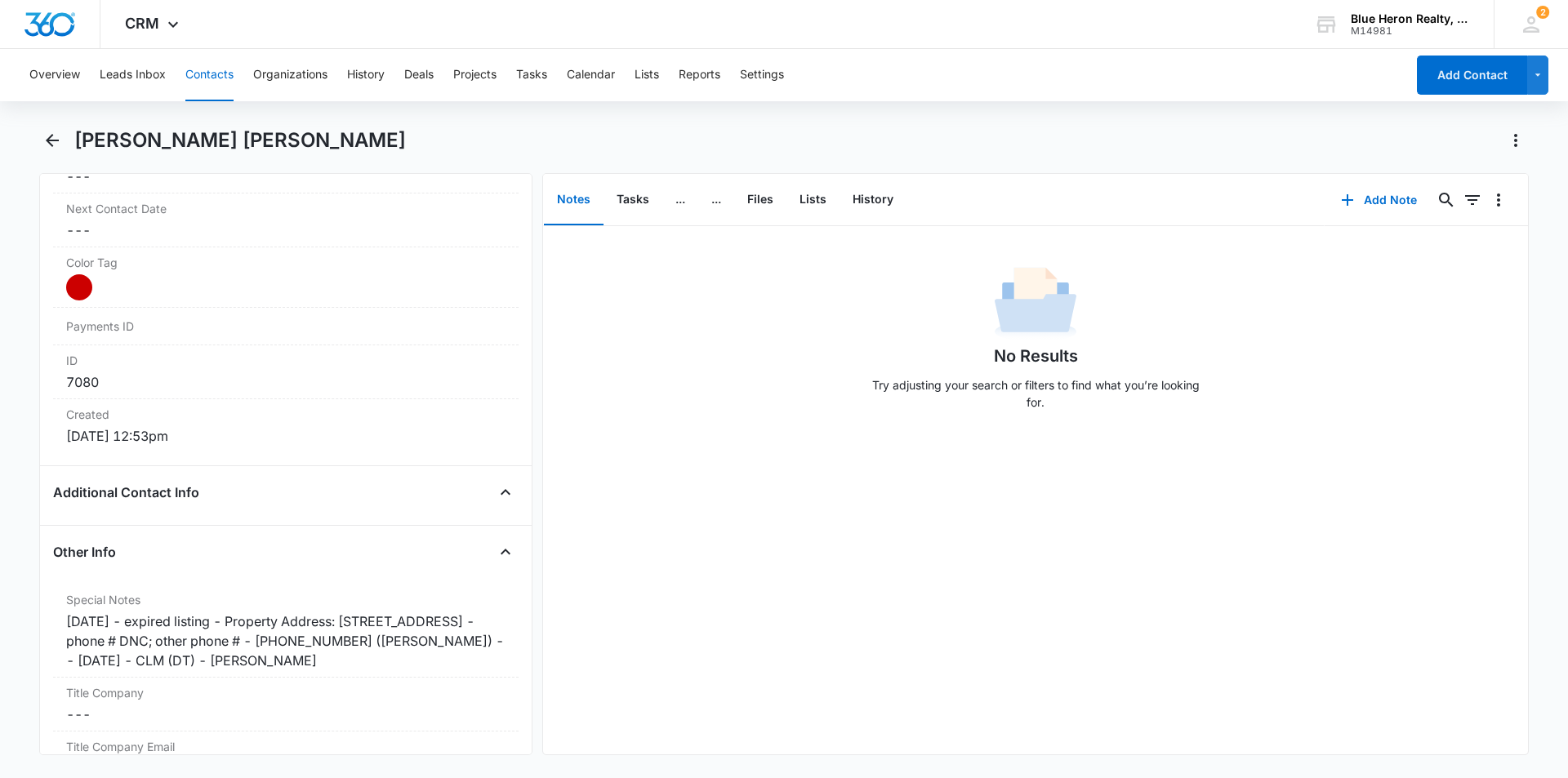
scroll to position [919, 0]
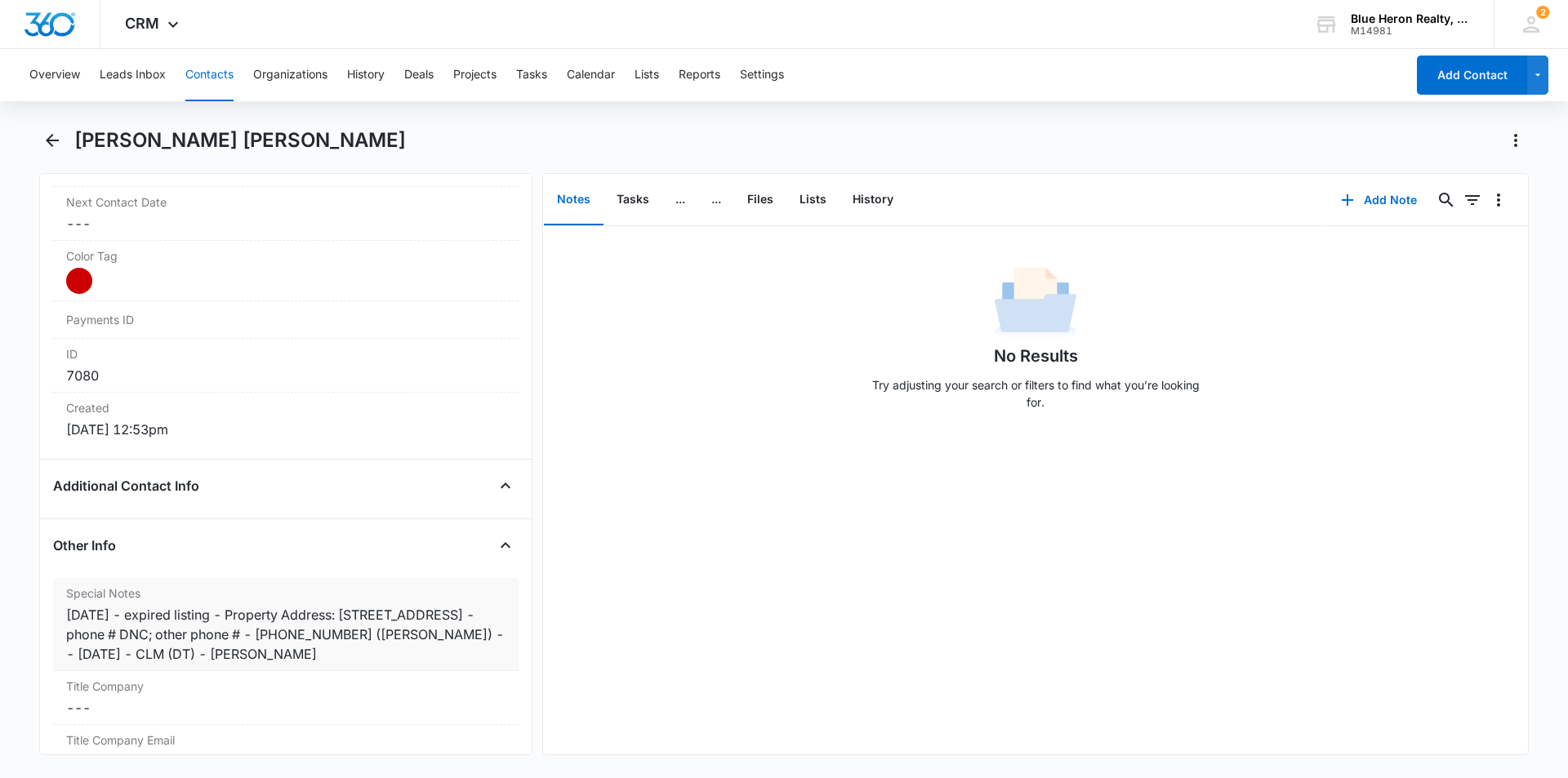
click at [242, 614] on div "[DATE] - expired listing - Property Address: [STREET_ADDRESS] - phone # DNC; ot…" at bounding box center [285, 634] width 439 height 59
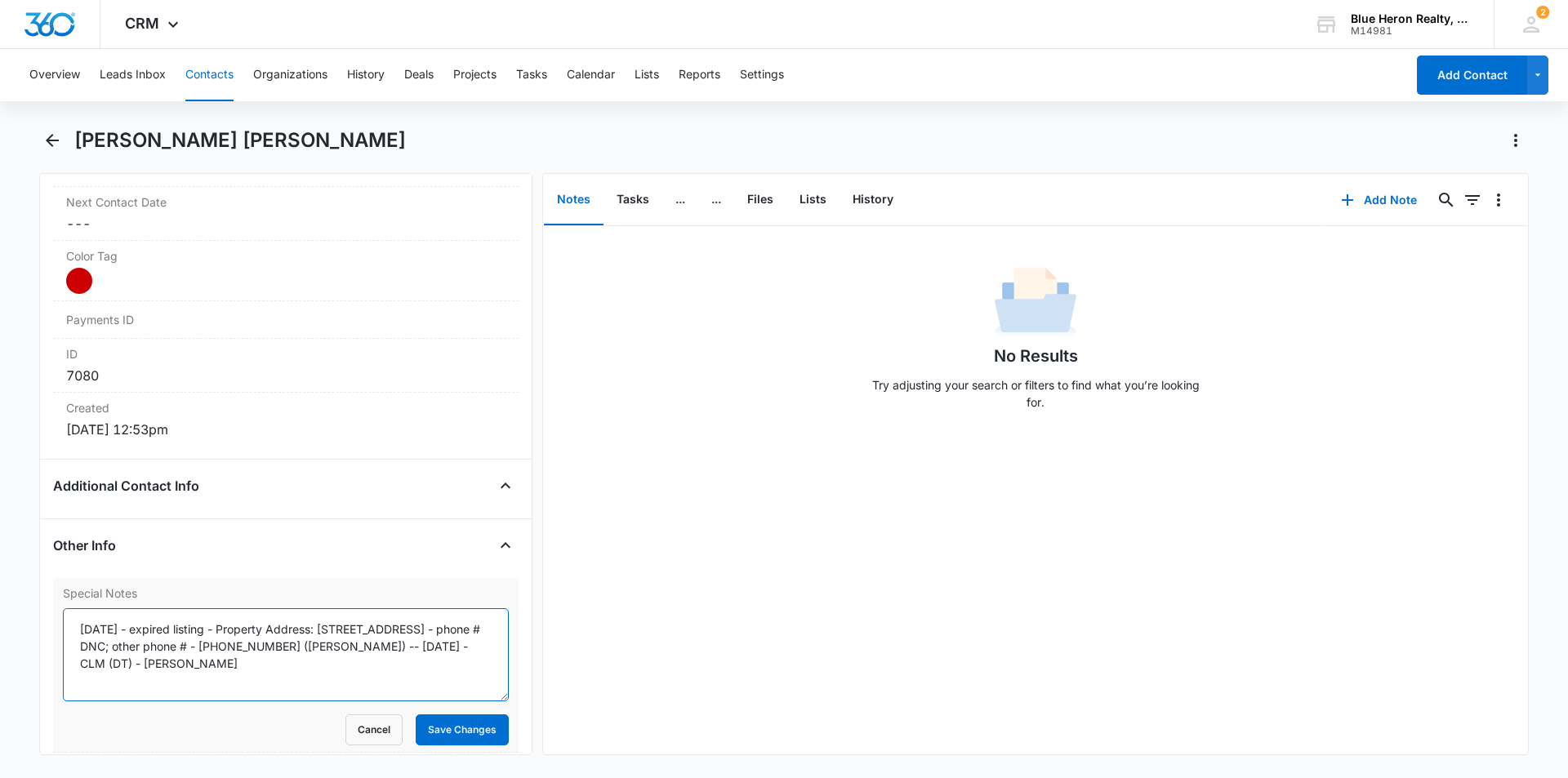
click at [230, 632] on textarea "[DATE] - expired listing - Property Address: [STREET_ADDRESS] - phone # DNC; ot…" at bounding box center [285, 655] width 446 height 93
type textarea "[DATE] - expired listing - [DATE] - Property Address: [STREET_ADDRESS] - phone …"
click at [446, 729] on button "Save Changes" at bounding box center [462, 730] width 93 height 31
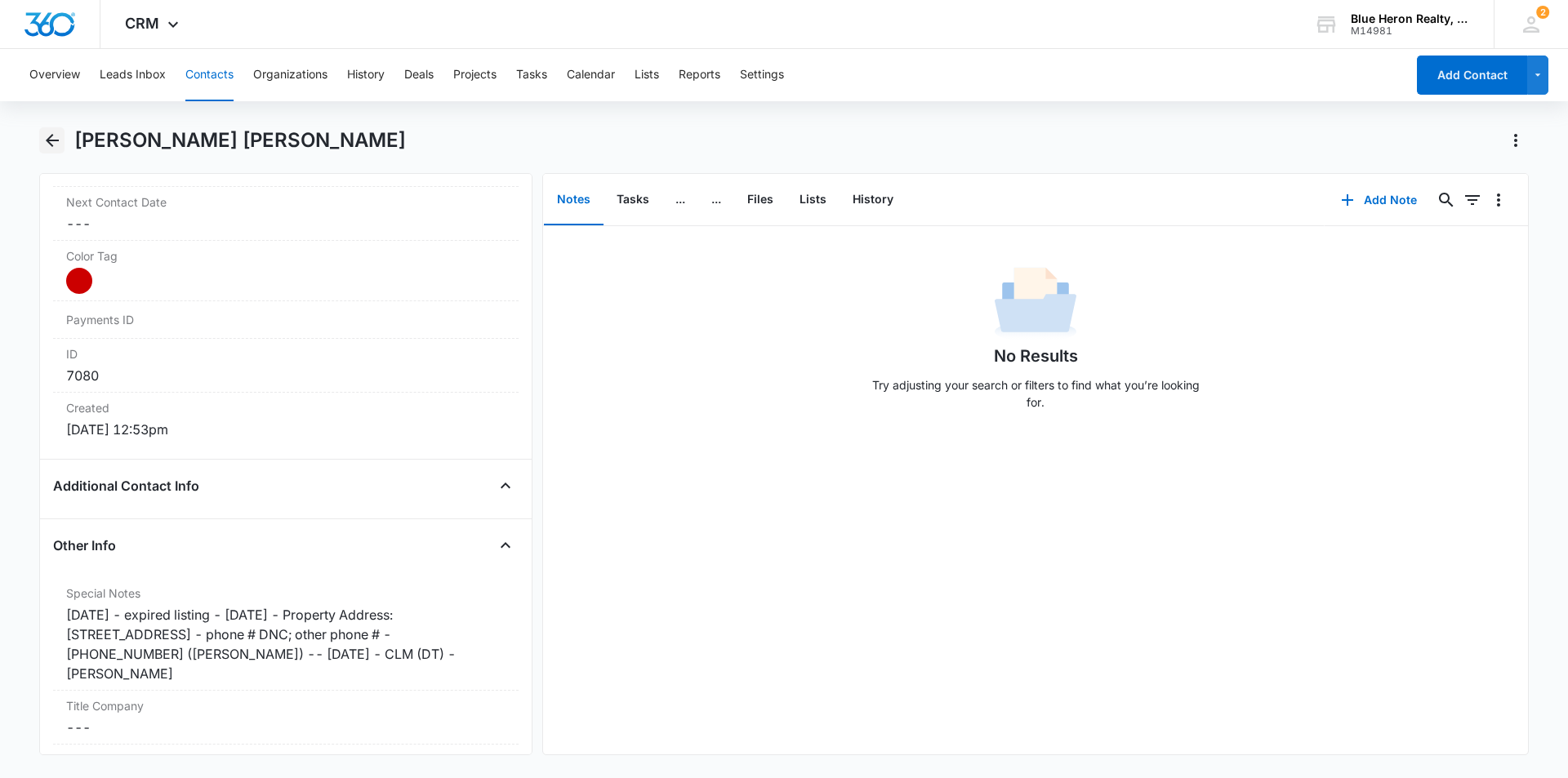
click at [48, 142] on icon "Back" at bounding box center [52, 140] width 13 height 13
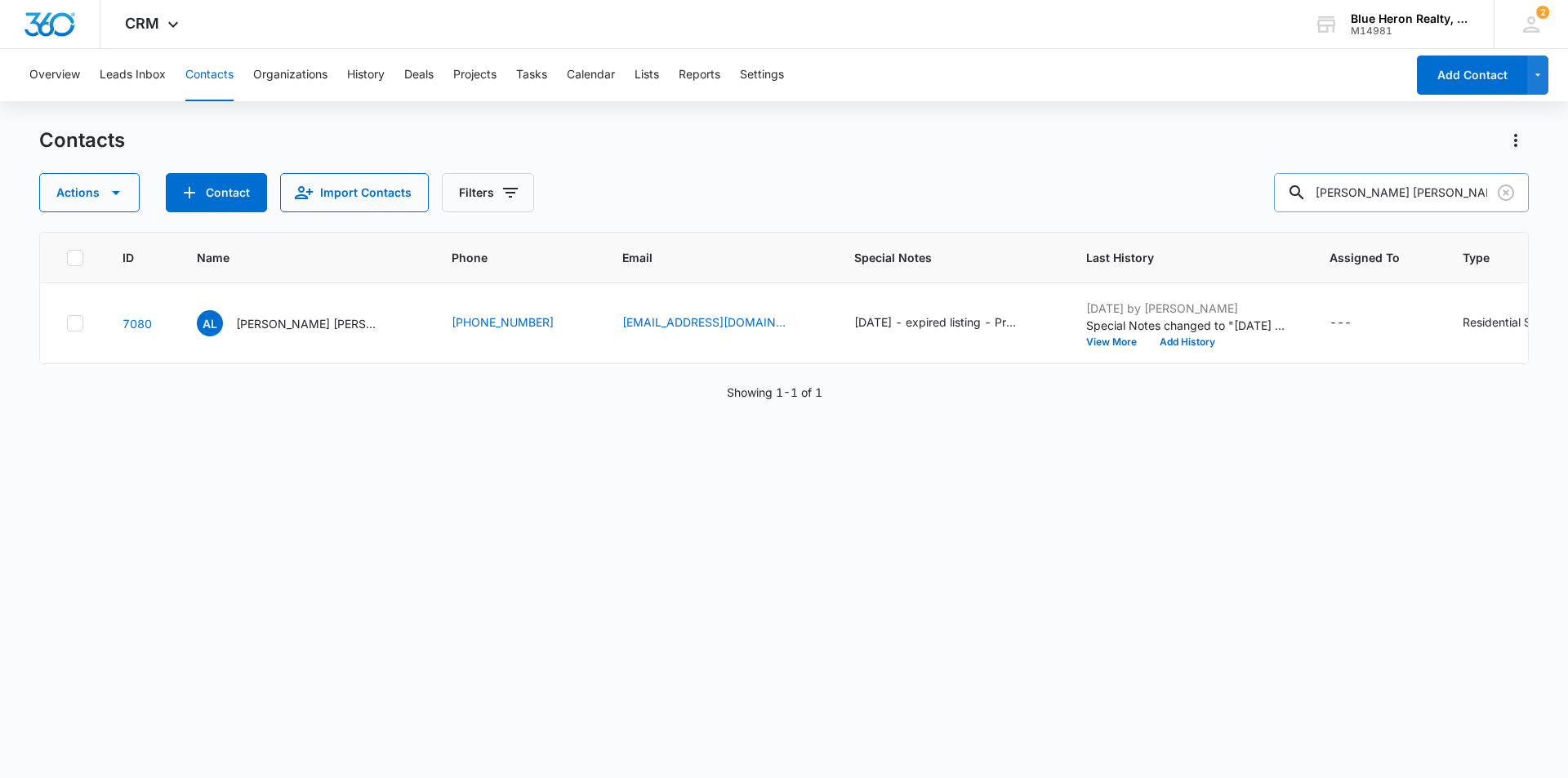
drag, startPoint x: 1429, startPoint y: 195, endPoint x: 1307, endPoint y: 197, distance: 122.0
click at [1307, 198] on div "[PERSON_NAME] [PERSON_NAME]" at bounding box center [1401, 193] width 254 height 40
type input "[PERSON_NAME]"
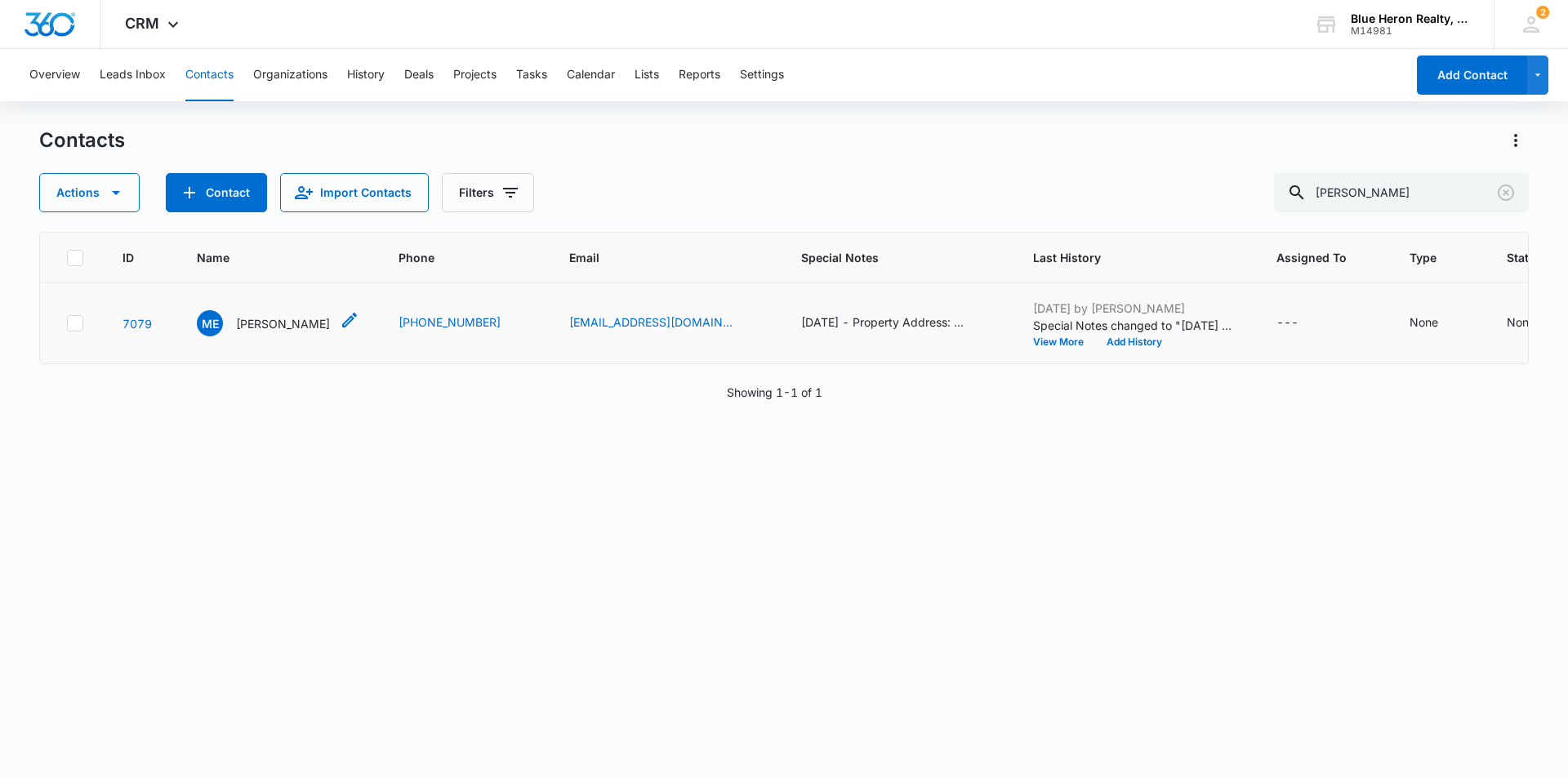
click at [277, 333] on p "[PERSON_NAME]" at bounding box center [283, 323] width 94 height 17
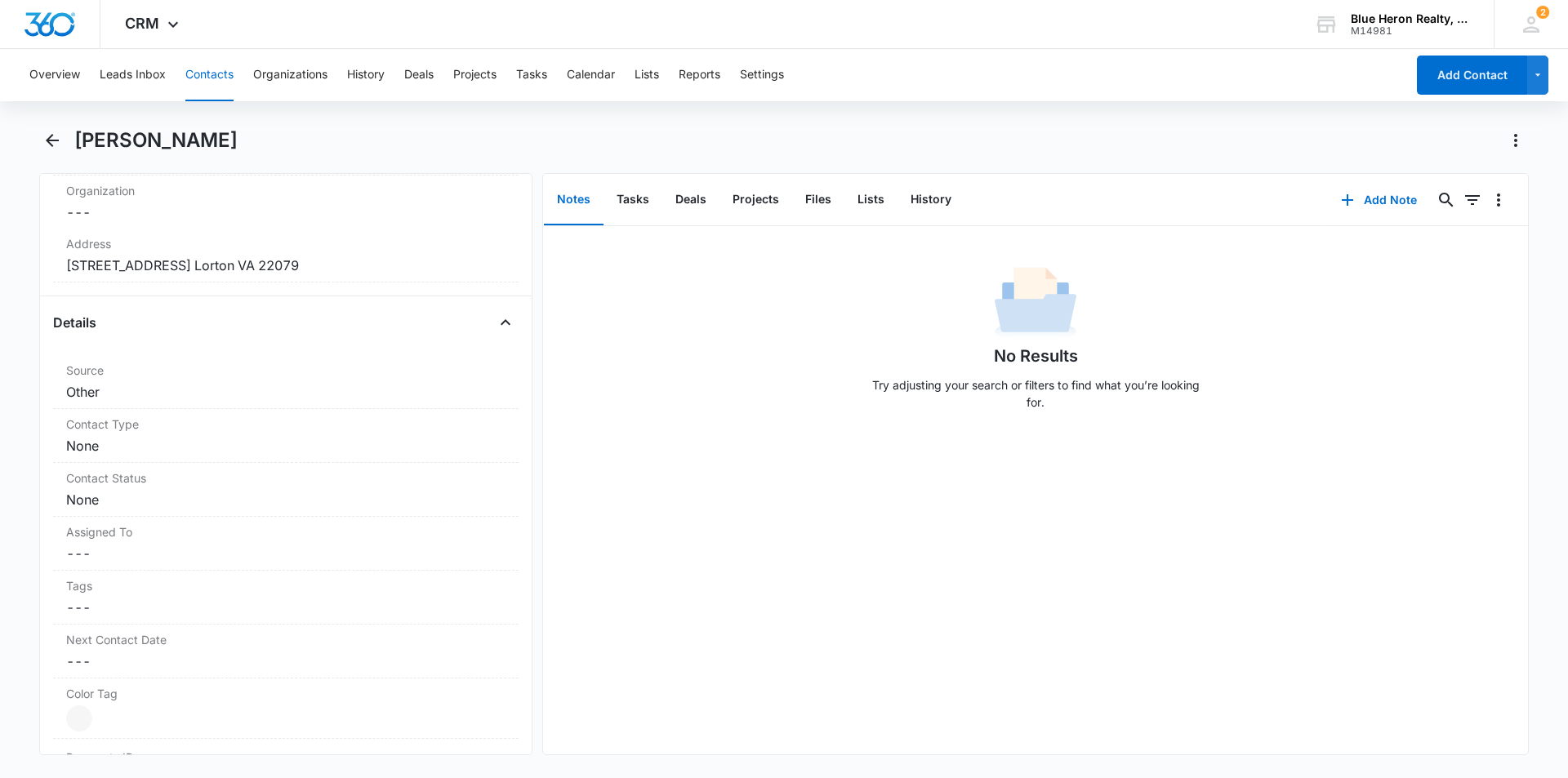
scroll to position [485, 0]
click at [240, 437] on dd "Cancel Save Changes None" at bounding box center [285, 442] width 439 height 19
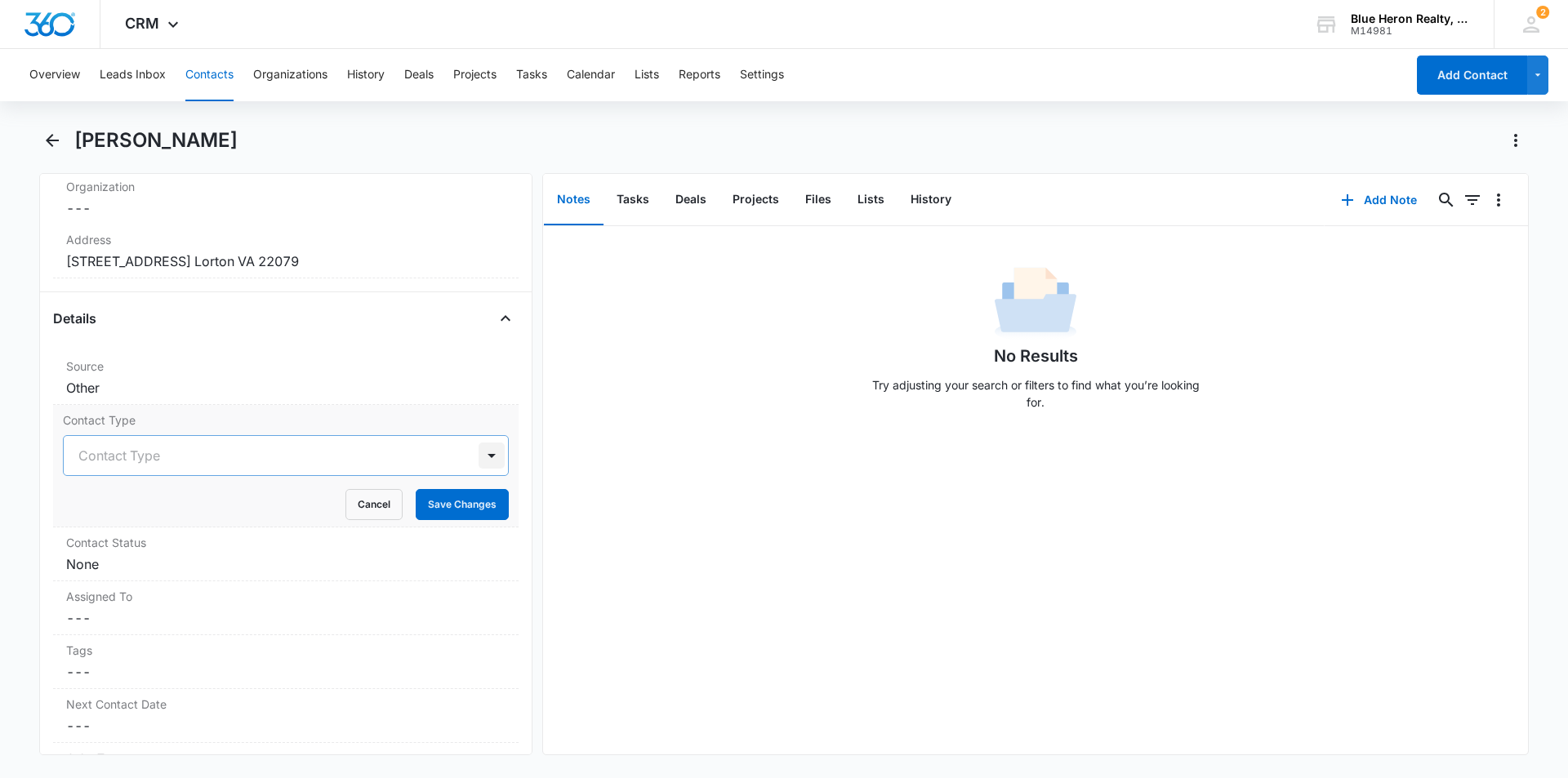
click at [479, 454] on div at bounding box center [492, 456] width 26 height 26
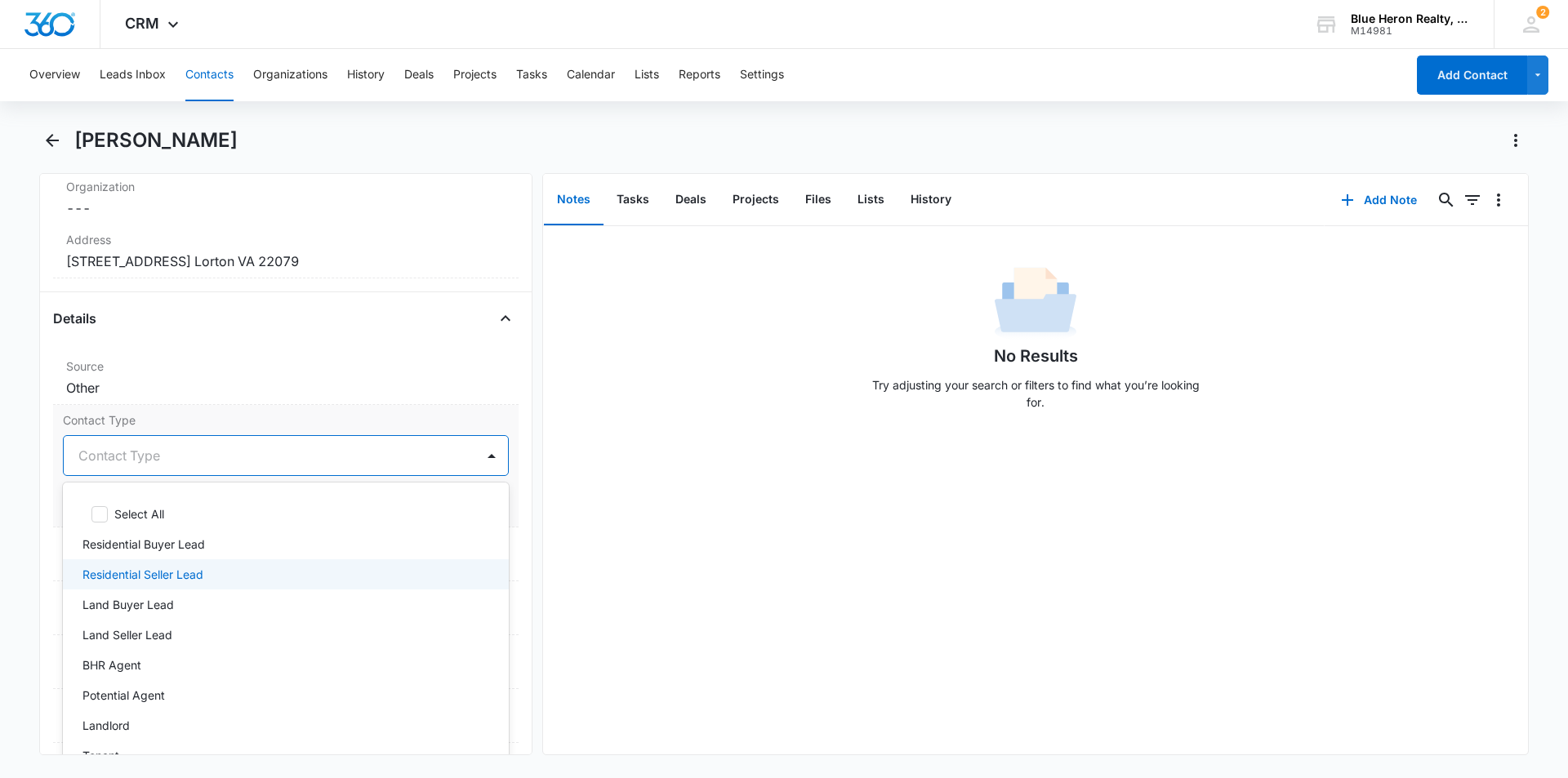
click at [226, 578] on div "Residential Seller Lead" at bounding box center [284, 574] width 403 height 17
click at [622, 581] on div "No Results Try adjusting your search or filters to find what you’re looking for." at bounding box center [1035, 490] width 985 height 528
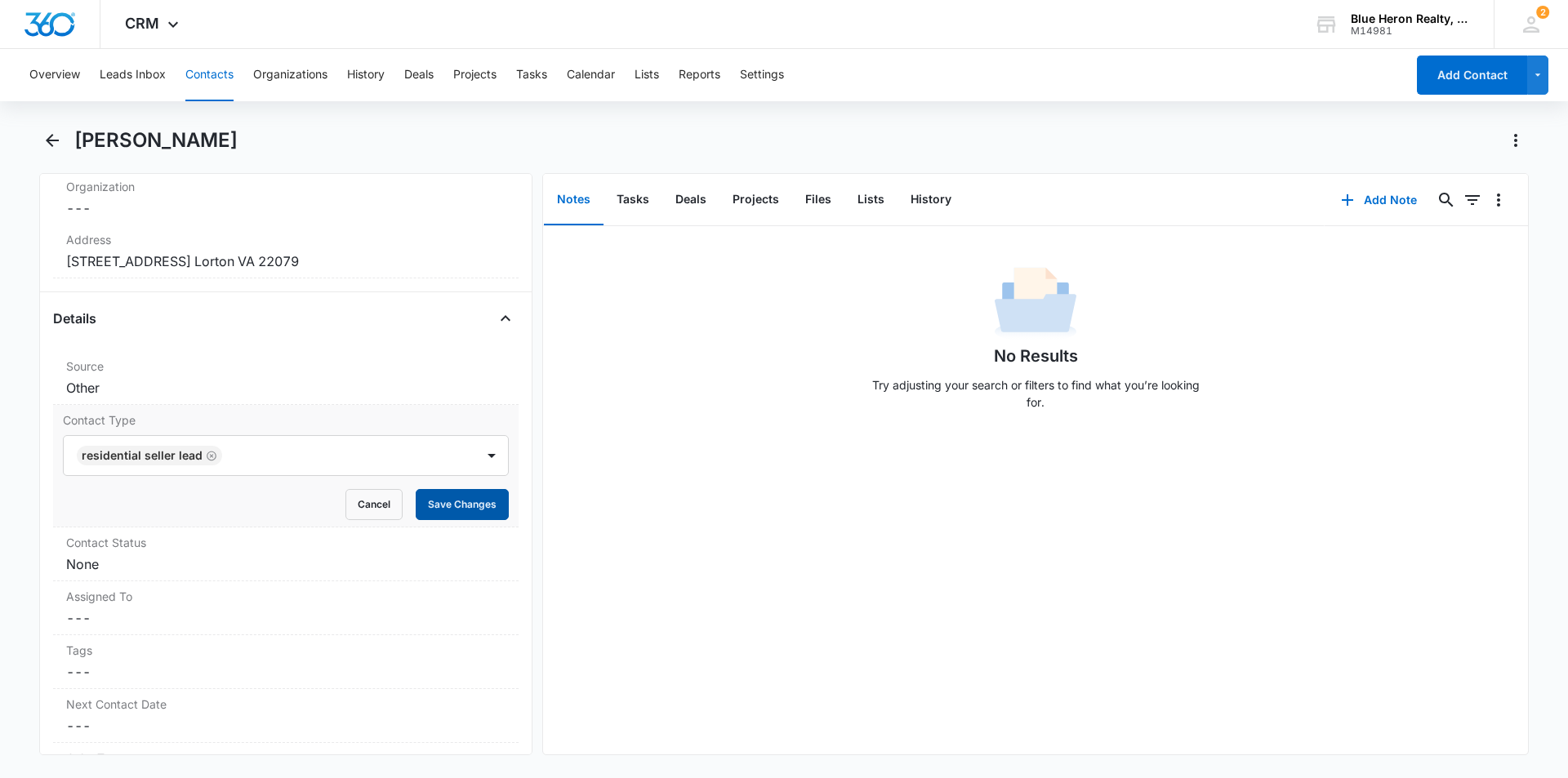
click at [445, 504] on button "Save Changes" at bounding box center [462, 504] width 93 height 31
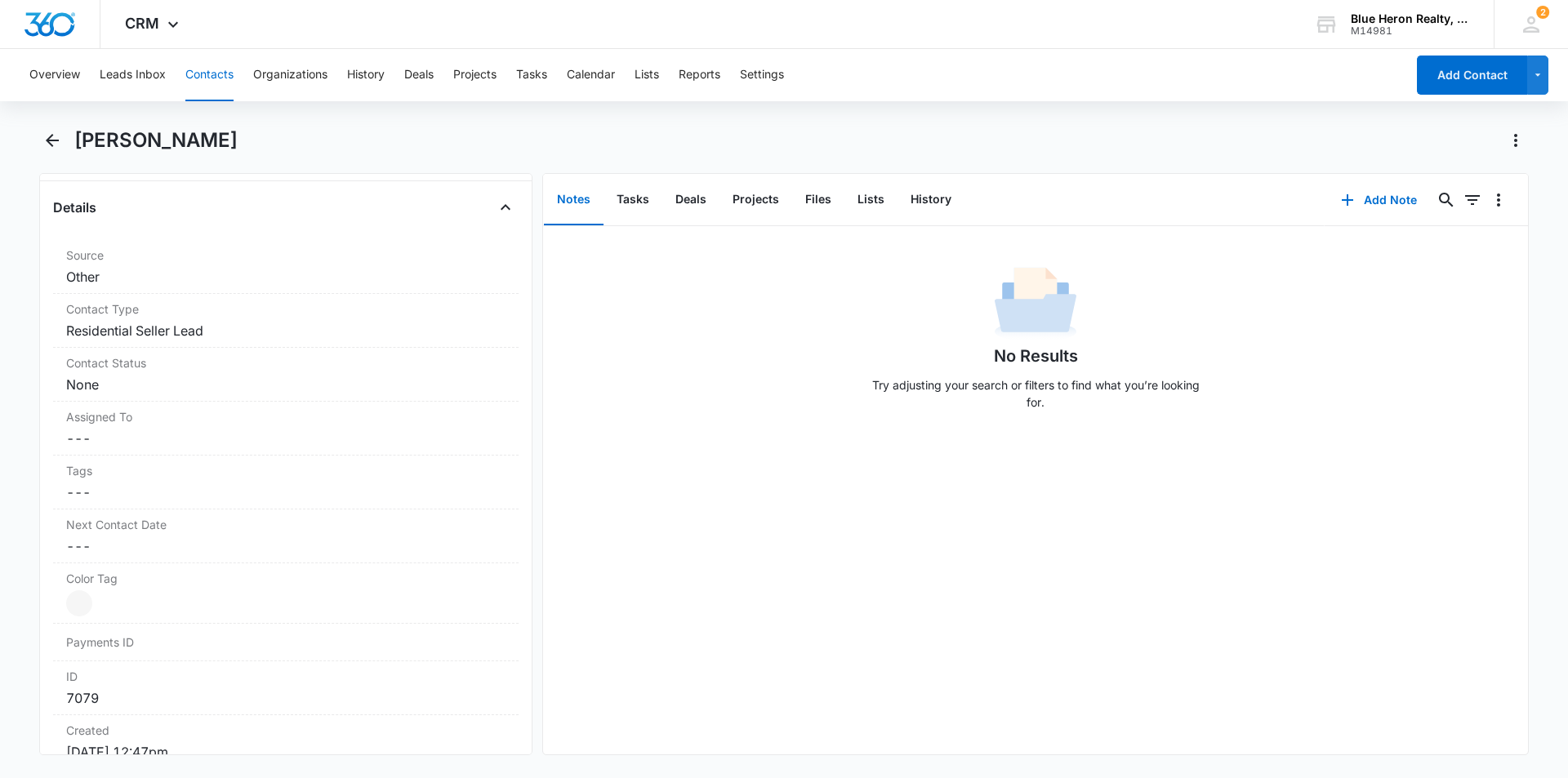
scroll to position [657, 0]
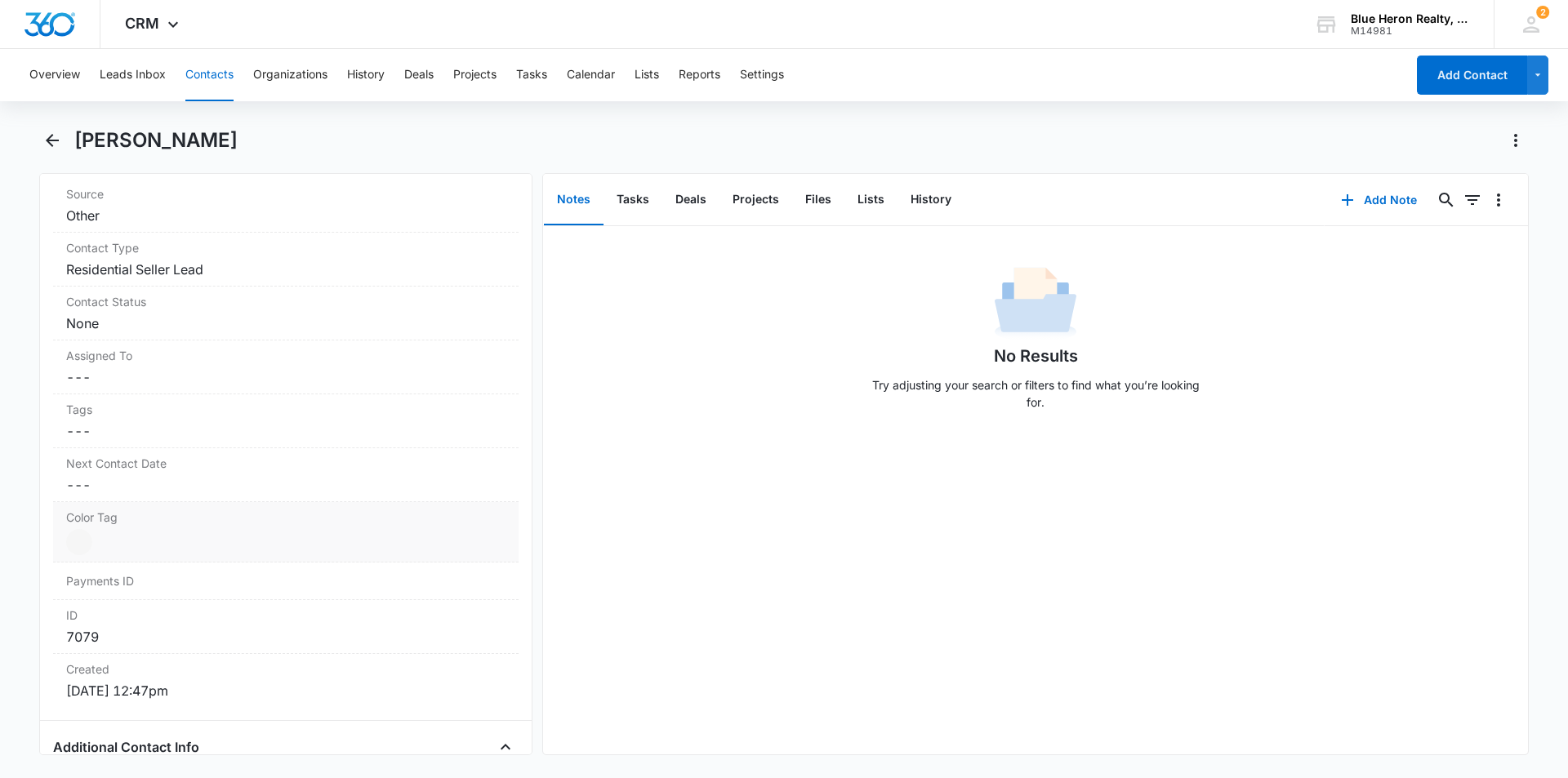
click at [157, 537] on dd "Current Color: Cancel Save Changes" at bounding box center [285, 542] width 439 height 26
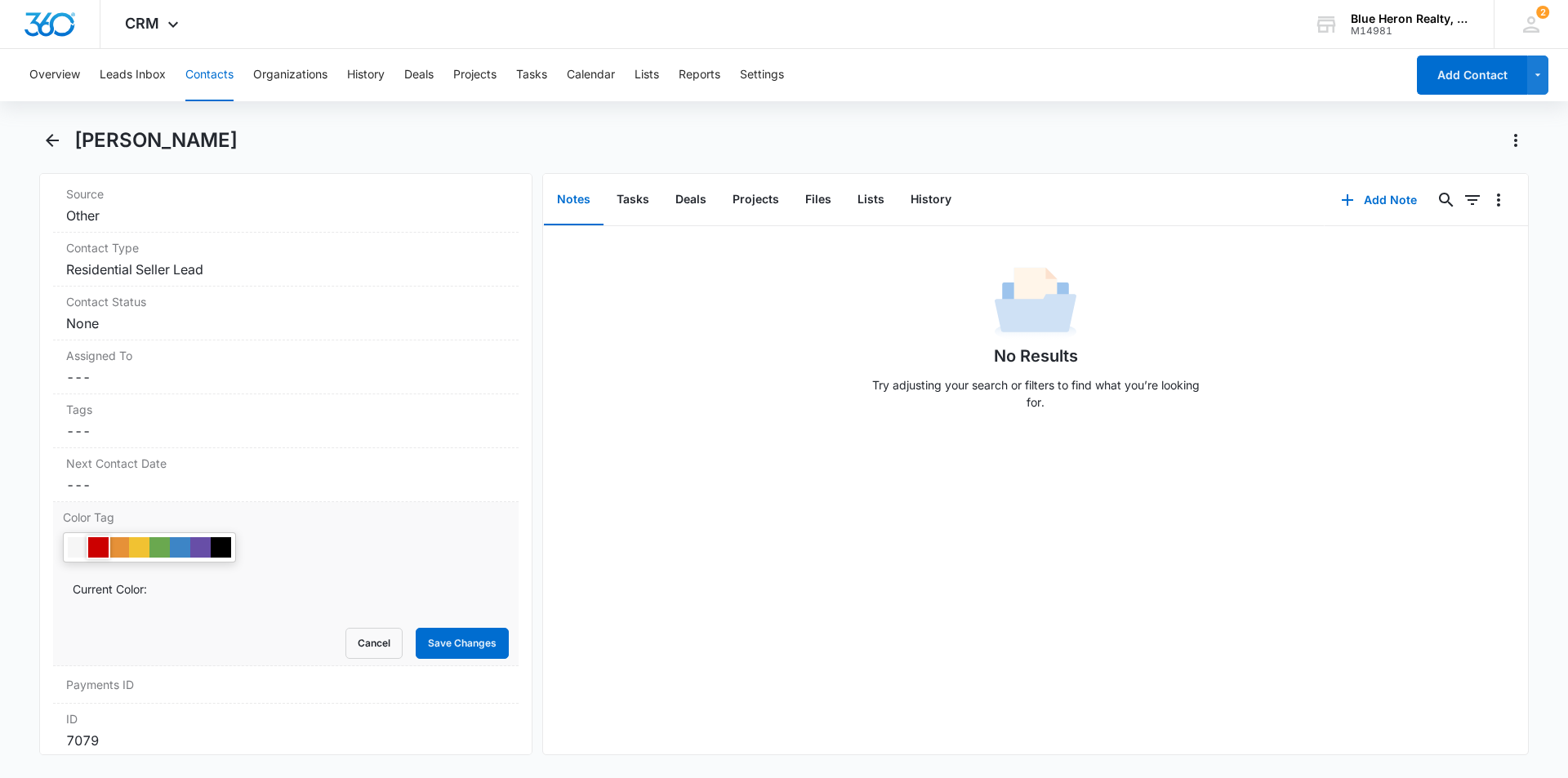
click at [104, 549] on div at bounding box center [98, 547] width 20 height 20
click at [475, 652] on button "Save Changes" at bounding box center [462, 642] width 93 height 31
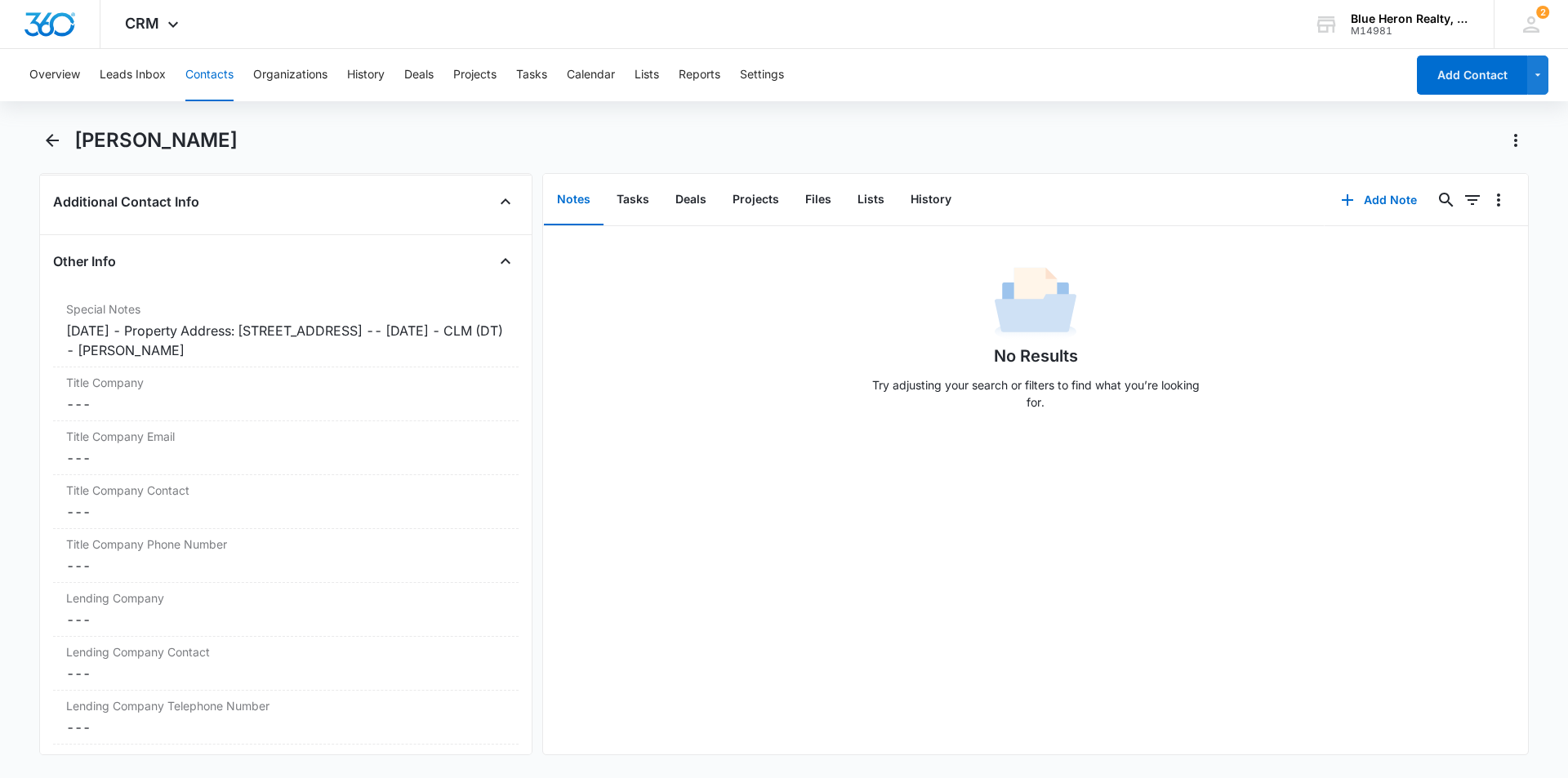
scroll to position [1207, 0]
click at [142, 324] on div "[DATE] - Property Address: [STREET_ADDRESS] -- [DATE] - CLM (DT) - [PERSON_NAME]" at bounding box center [285, 336] width 439 height 40
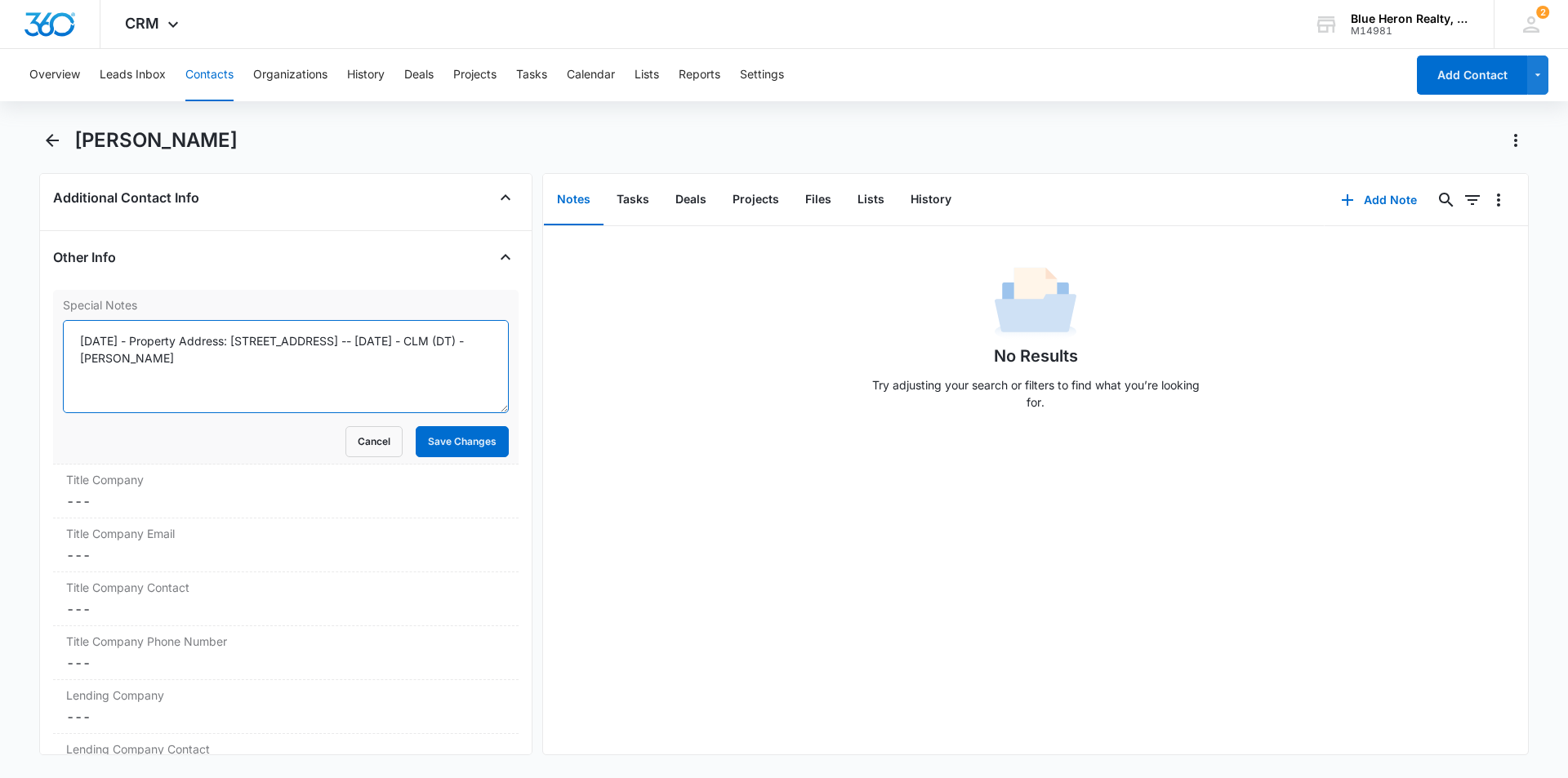
click at [142, 342] on textarea "[DATE] - Property Address: [STREET_ADDRESS] -- [DATE] - CLM (DT) - [PERSON_NAME]" at bounding box center [285, 367] width 446 height 93
type textarea "[DATE] - expired listing - [DATE] - Property Address: [STREET_ADDRESS] -- [DATE…"
click at [450, 445] on button "Save Changes" at bounding box center [462, 441] width 93 height 31
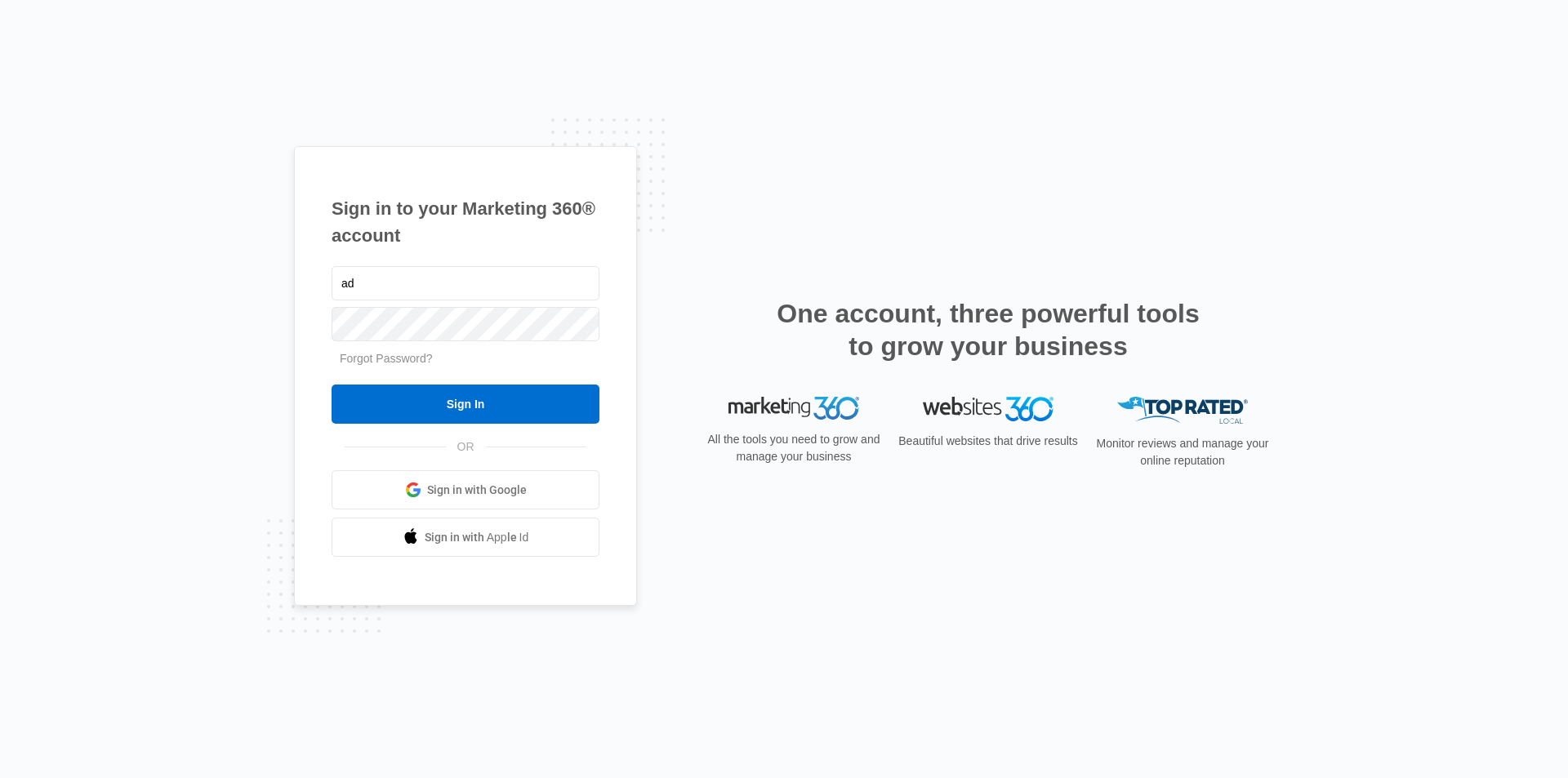
type input "a"
